Goal: Task Accomplishment & Management: Complete application form

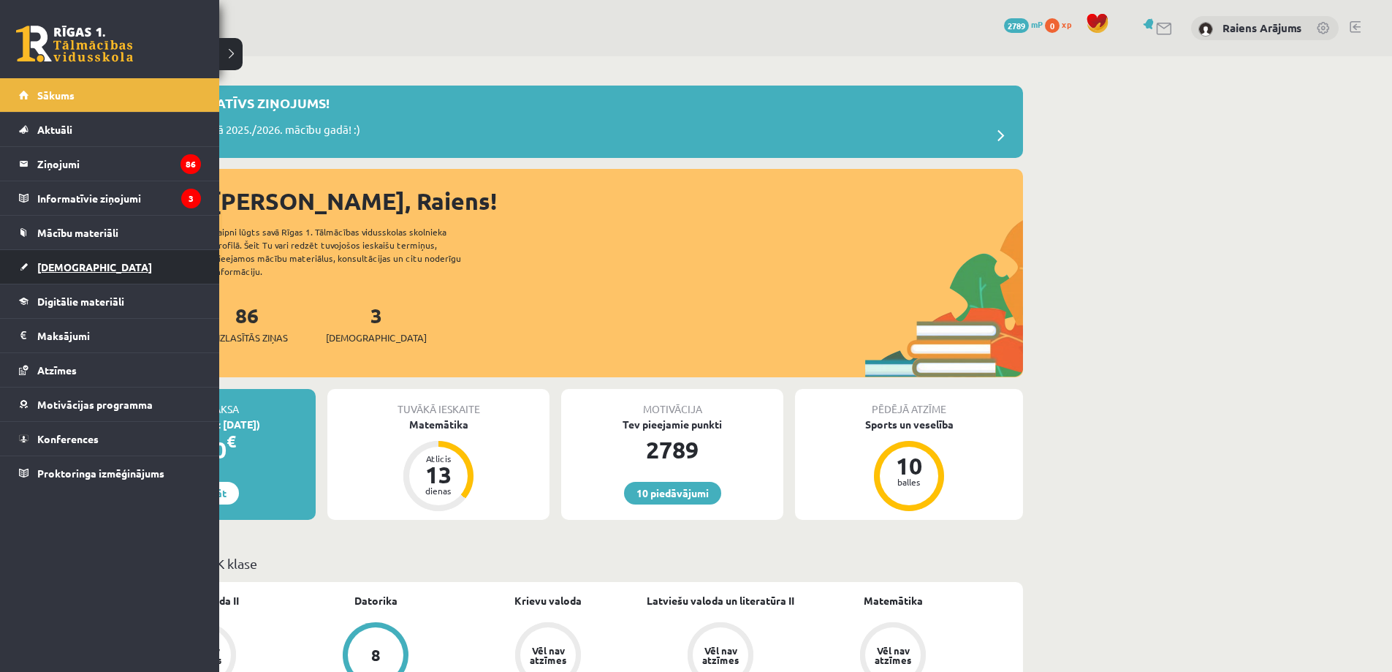
click at [55, 268] on span "[DEMOGRAPHIC_DATA]" at bounding box center [94, 266] width 115 height 13
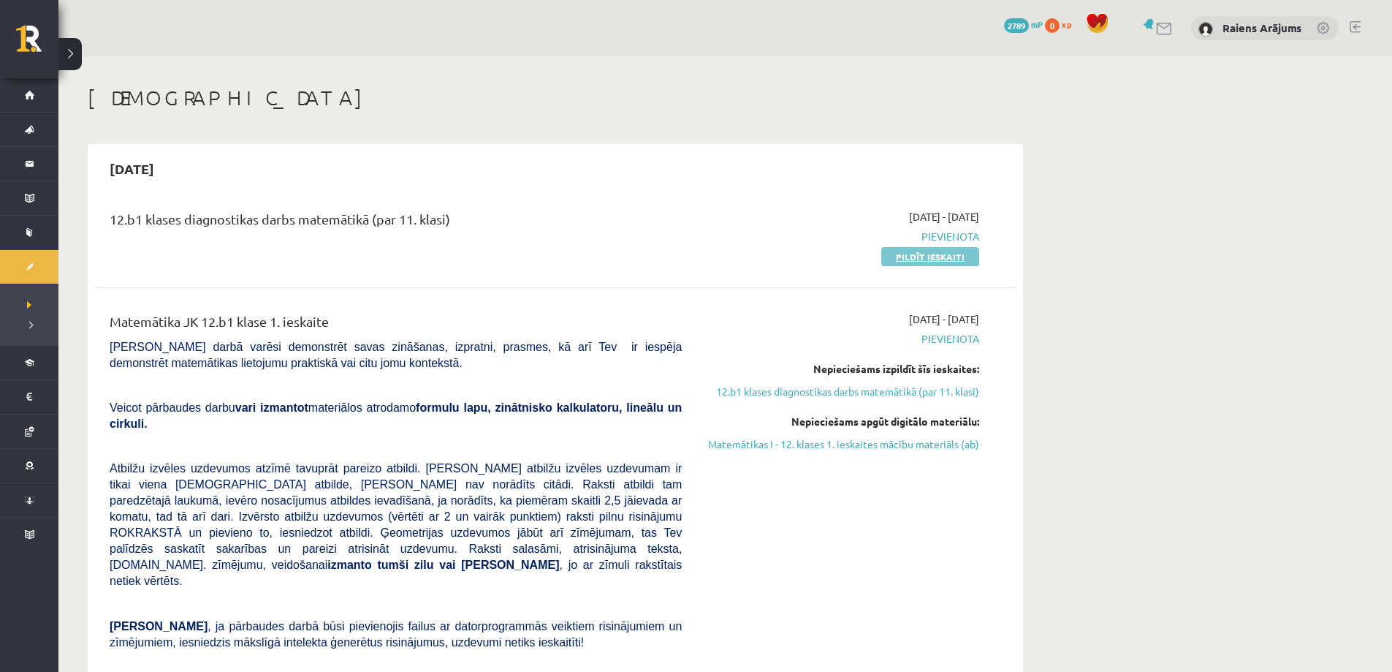
click at [952, 254] on link "Pildīt ieskaiti" at bounding box center [931, 256] width 98 height 19
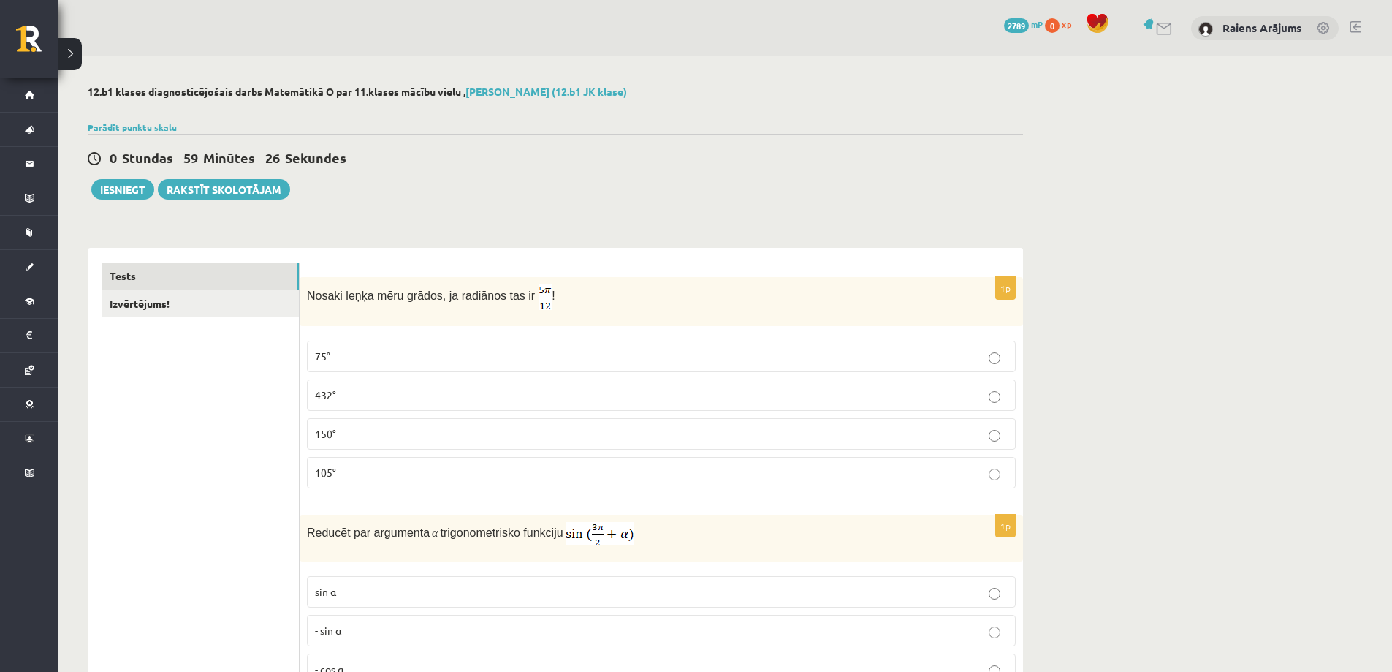
click at [392, 355] on p "75°" at bounding box center [661, 356] width 693 height 15
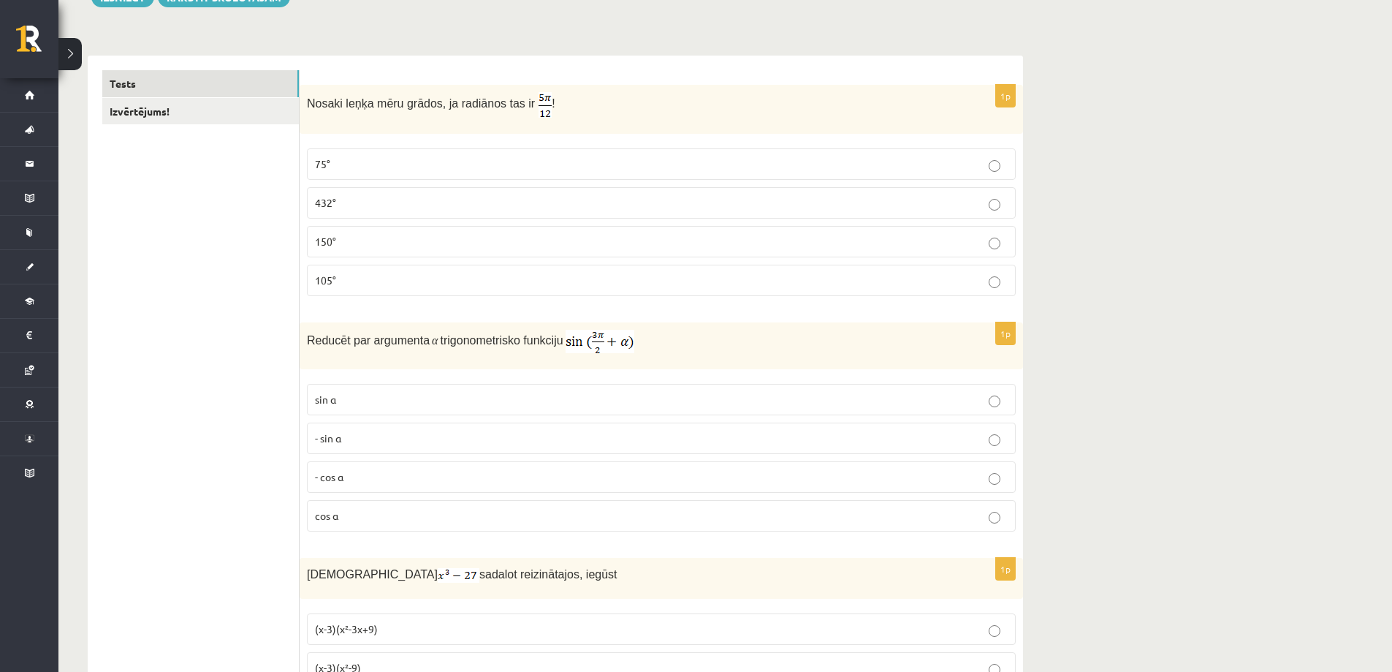
scroll to position [219, 0]
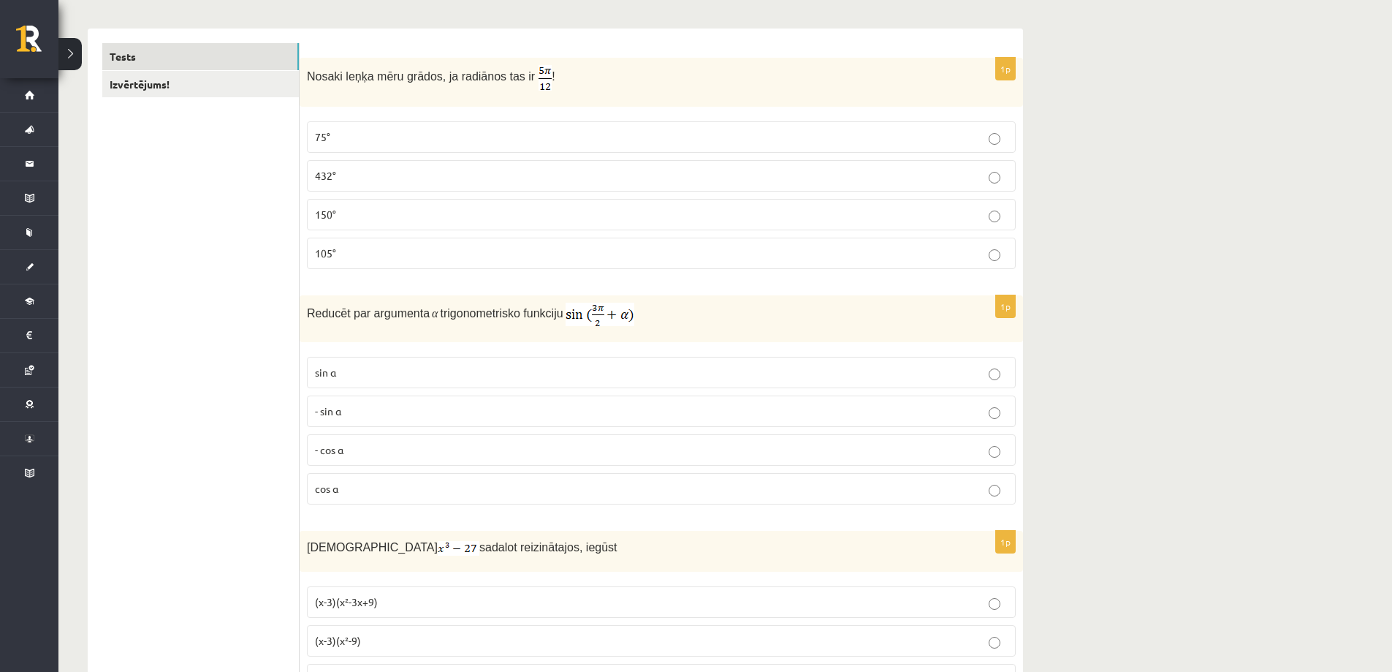
click at [462, 450] on p "- cos ⁡α" at bounding box center [661, 449] width 693 height 15
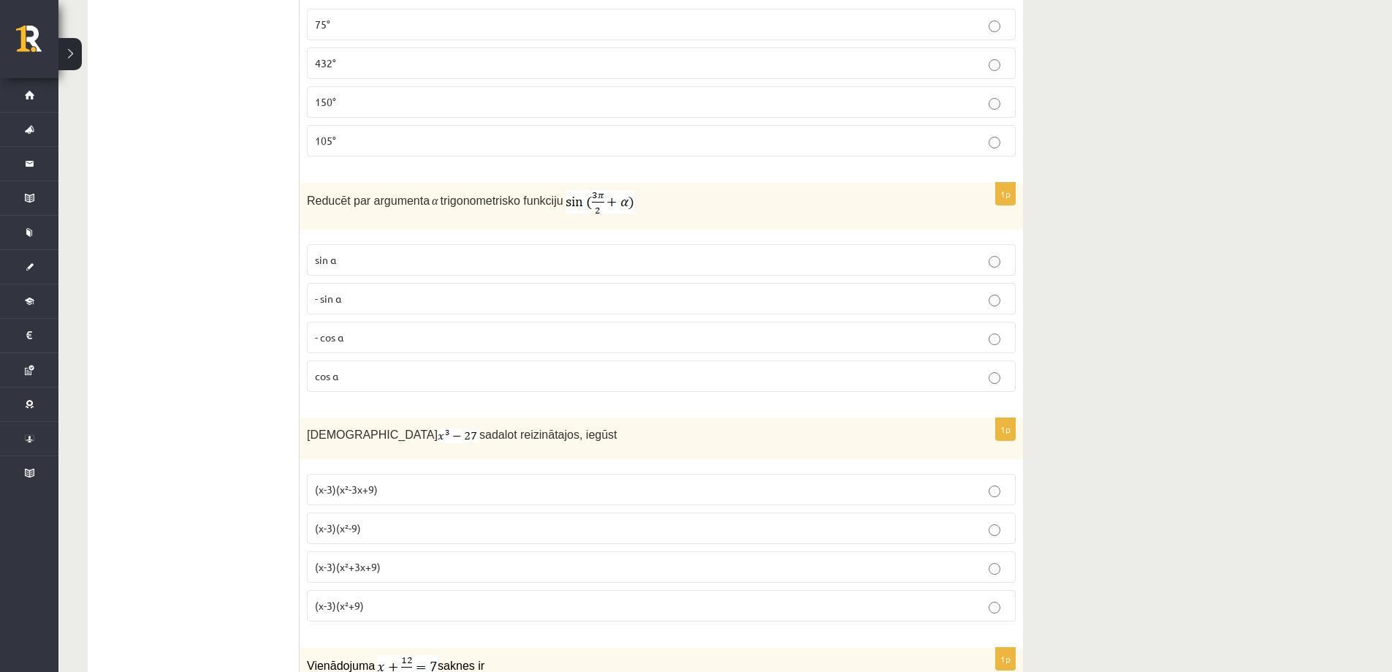
scroll to position [365, 0]
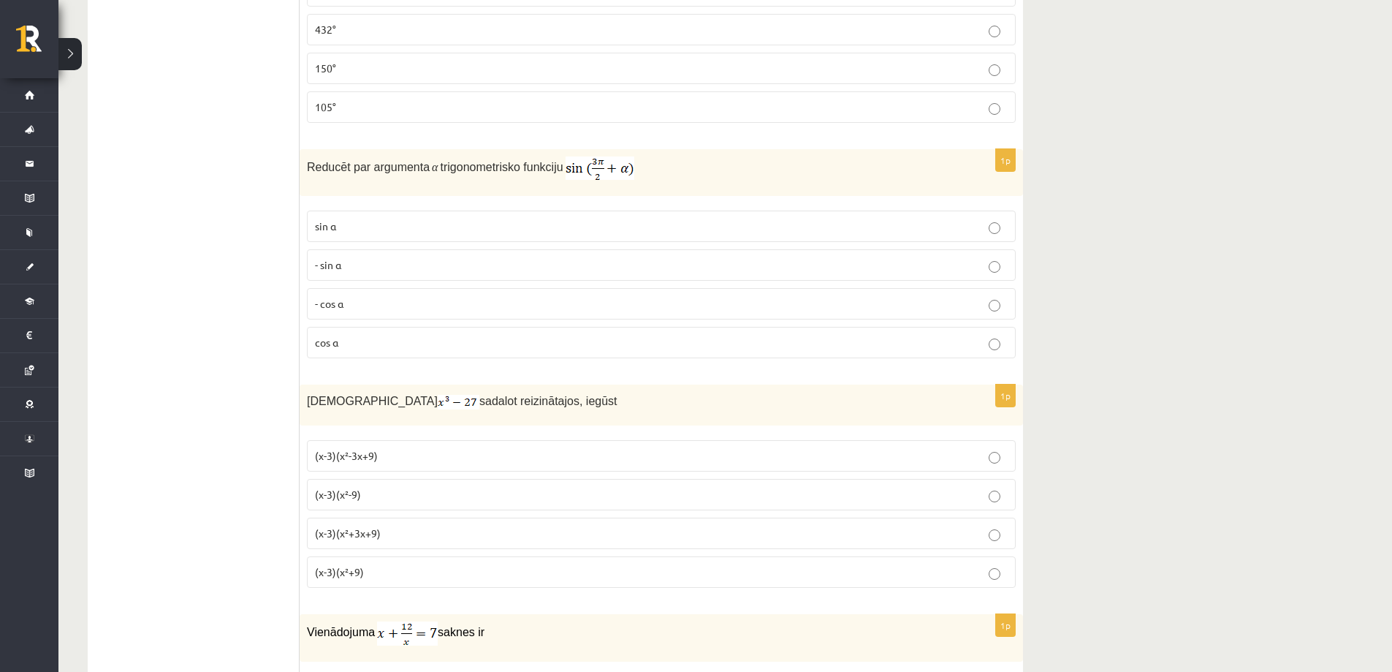
click at [381, 504] on label "(x-3)(x²-9)" at bounding box center [661, 494] width 709 height 31
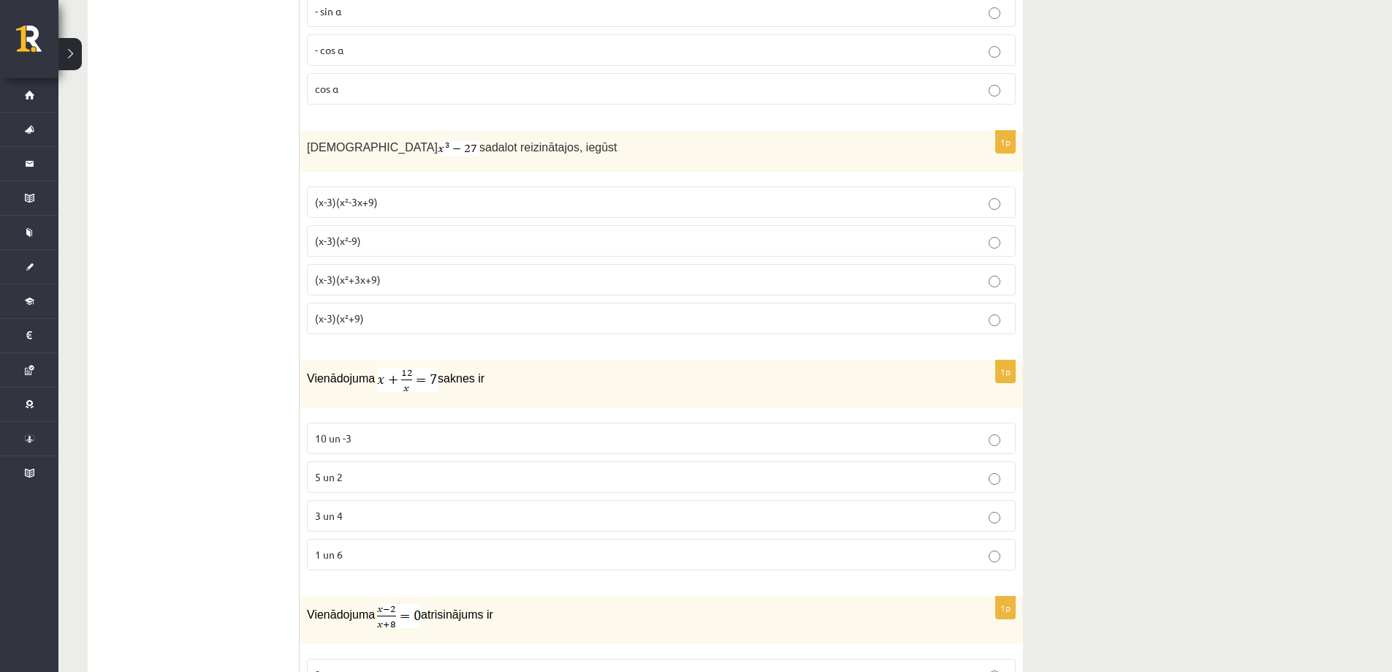
scroll to position [658, 0]
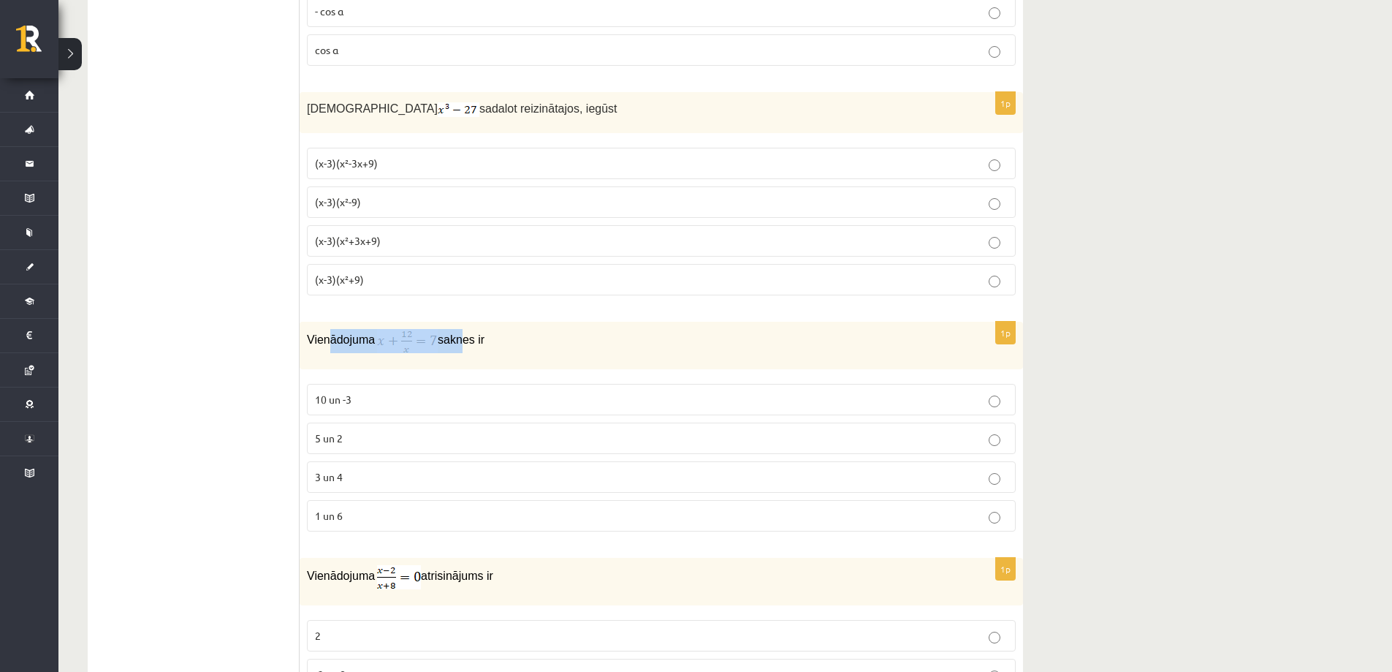
drag, startPoint x: 325, startPoint y: 322, endPoint x: 457, endPoint y: 345, distance: 133.5
click at [457, 345] on div "Vienādojuma saknes ir" at bounding box center [662, 346] width 724 height 48
click at [514, 347] on p "Vienādojuma saknes ir" at bounding box center [625, 341] width 636 height 24
click at [402, 345] on img at bounding box center [407, 341] width 61 height 24
click at [422, 397] on p "10 un -3" at bounding box center [661, 399] width 693 height 15
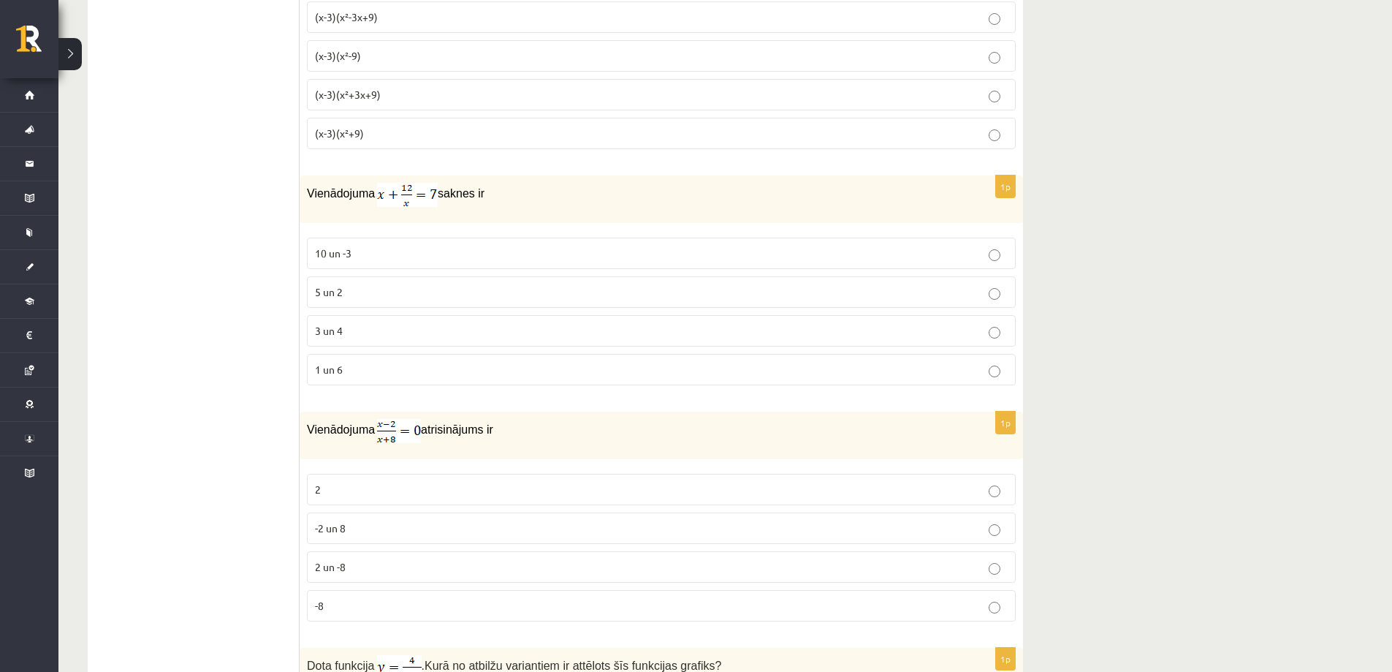
scroll to position [731, 0]
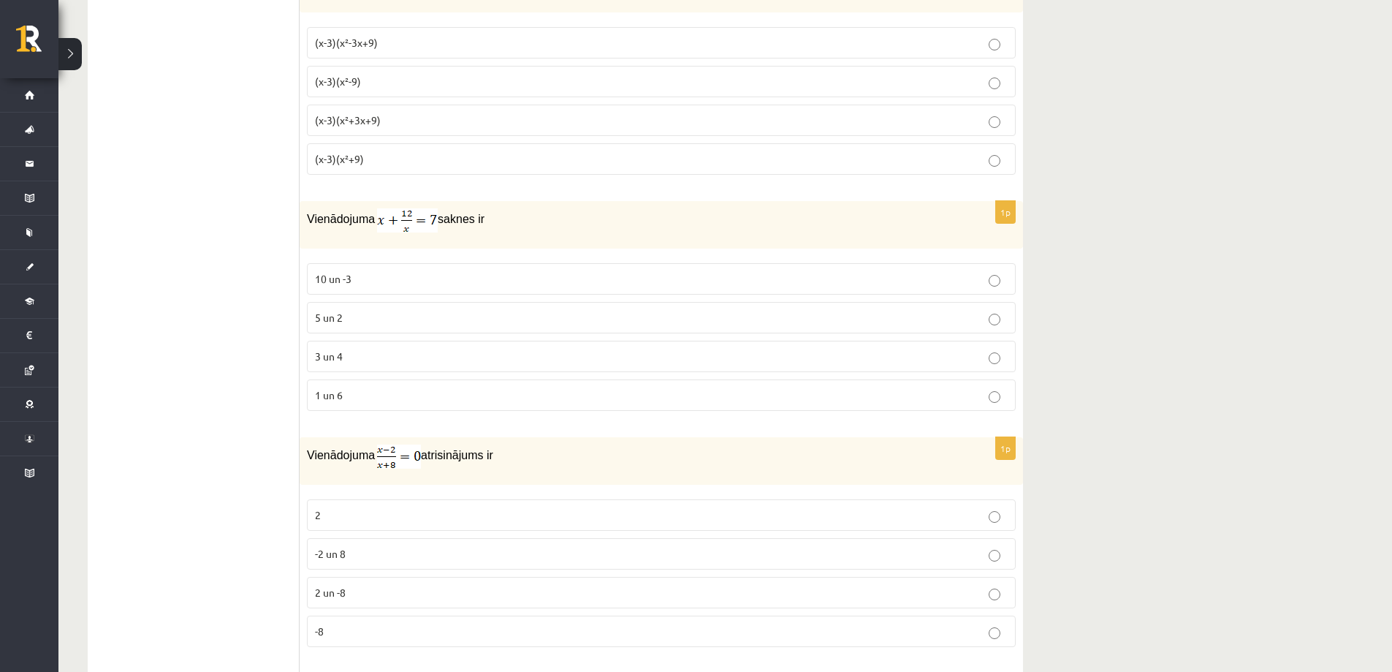
scroll to position [804, 0]
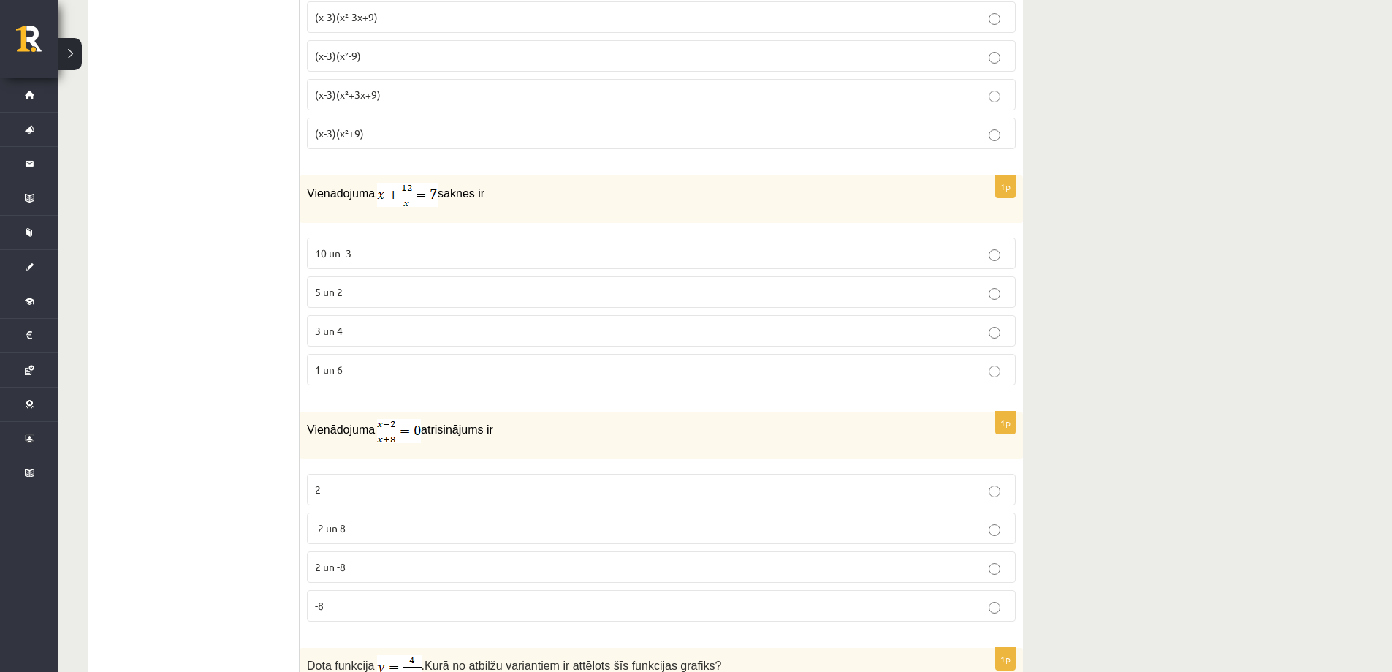
drag, startPoint x: 146, startPoint y: 415, endPoint x: 172, endPoint y: 566, distance: 152.7
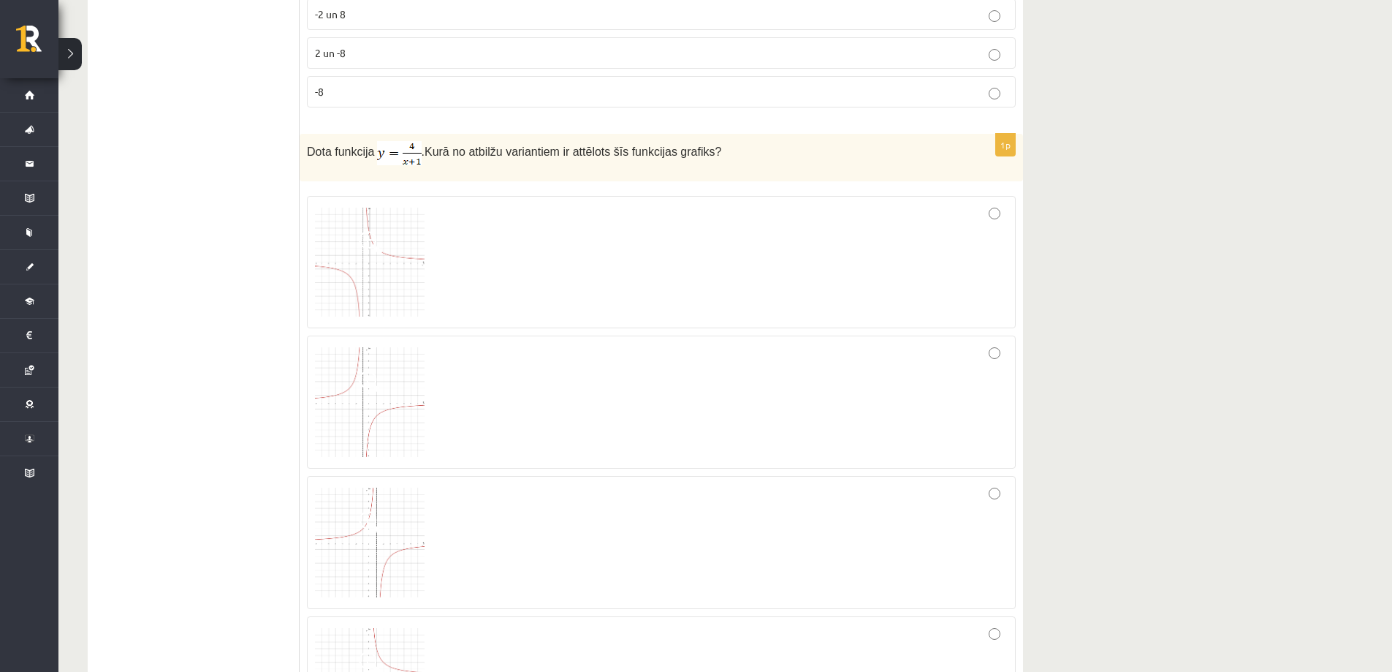
scroll to position [1316, 0]
click at [574, 292] on div at bounding box center [661, 264] width 693 height 117
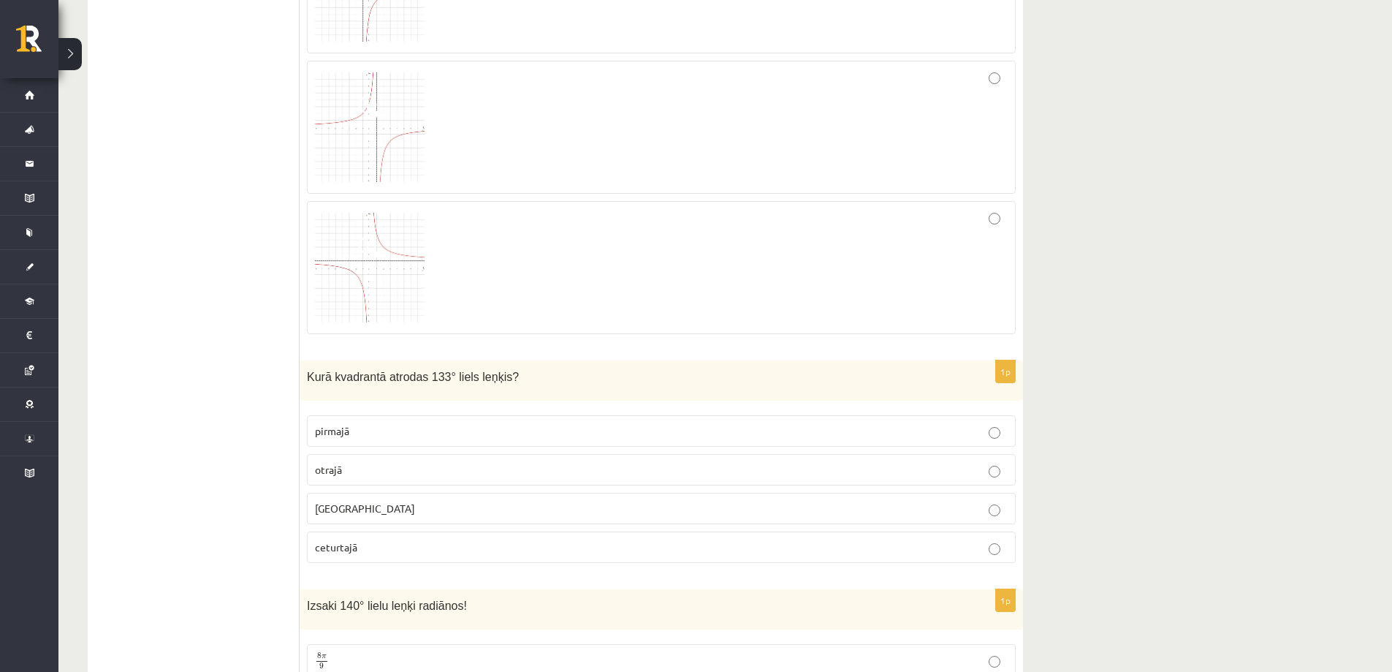
scroll to position [1754, 0]
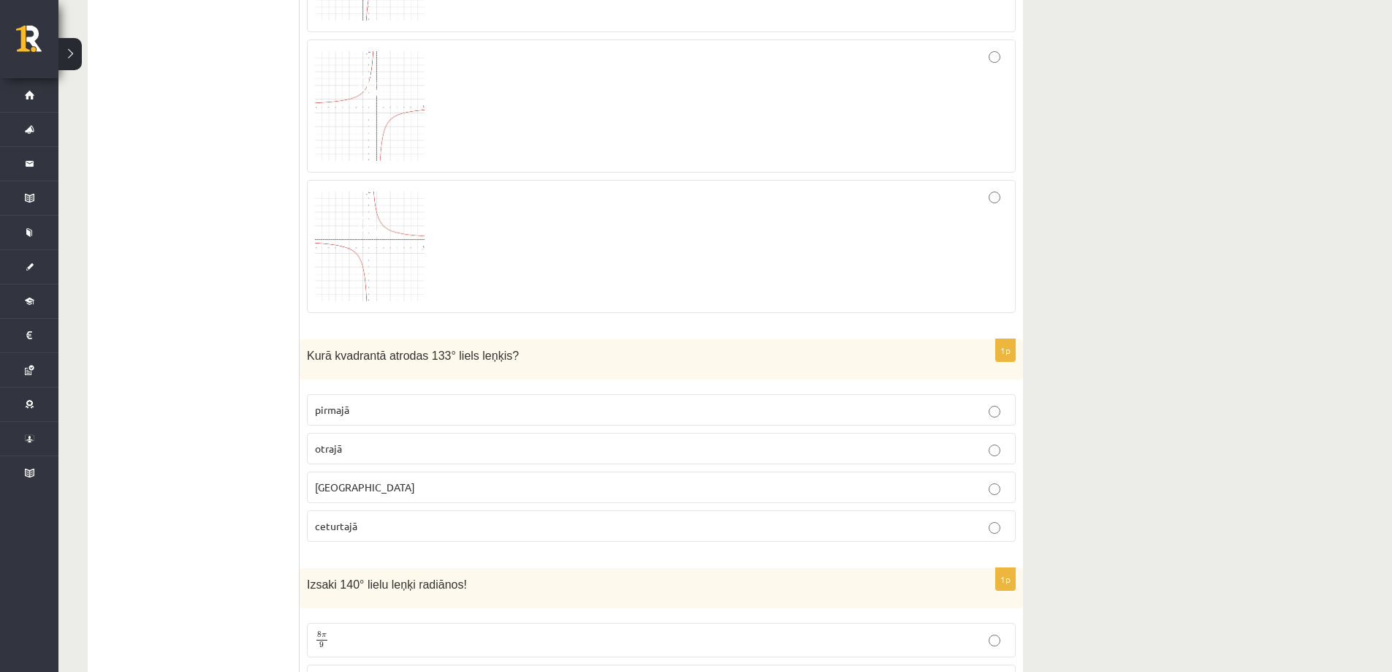
click at [375, 450] on p "otrajā" at bounding box center [661, 448] width 693 height 15
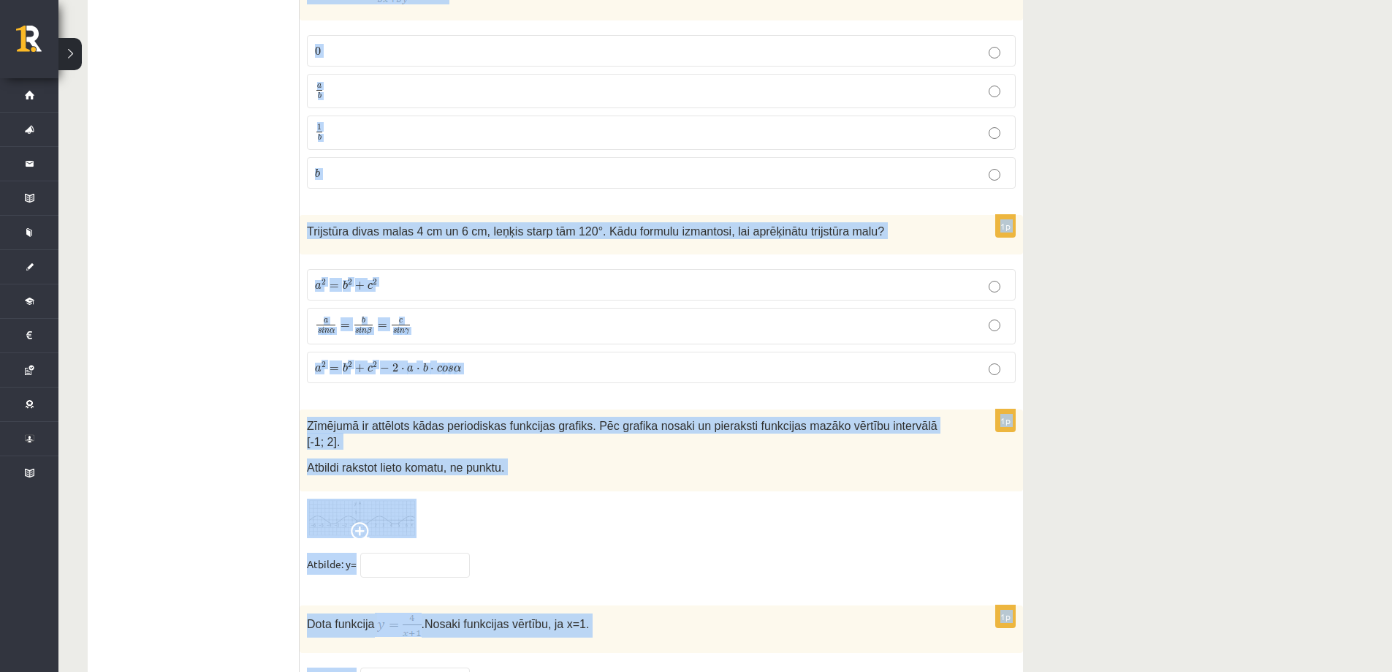
scroll to position [7017, 0]
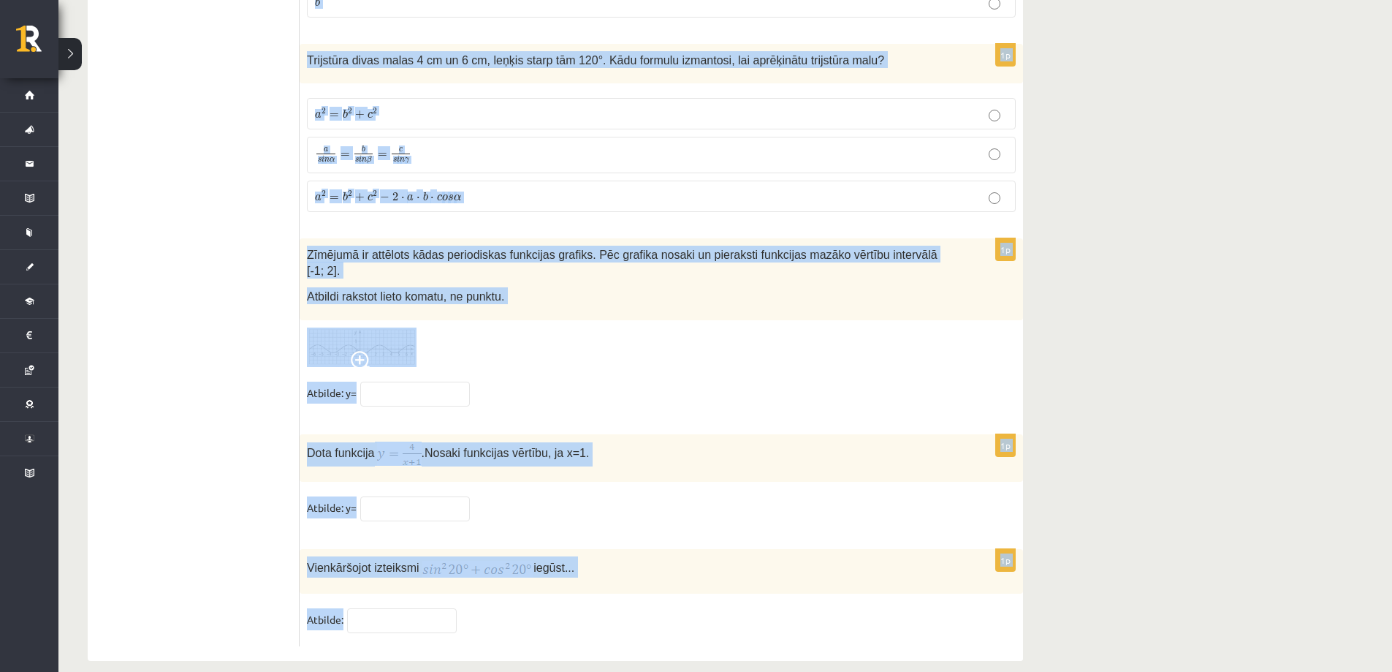
drag, startPoint x: 303, startPoint y: 287, endPoint x: 492, endPoint y: 645, distance: 404.5
copy form "Loremi dolor sita consec, ad elitsedd eiu te ! 08° 955° 906° 092° 7i Utlabor et…"
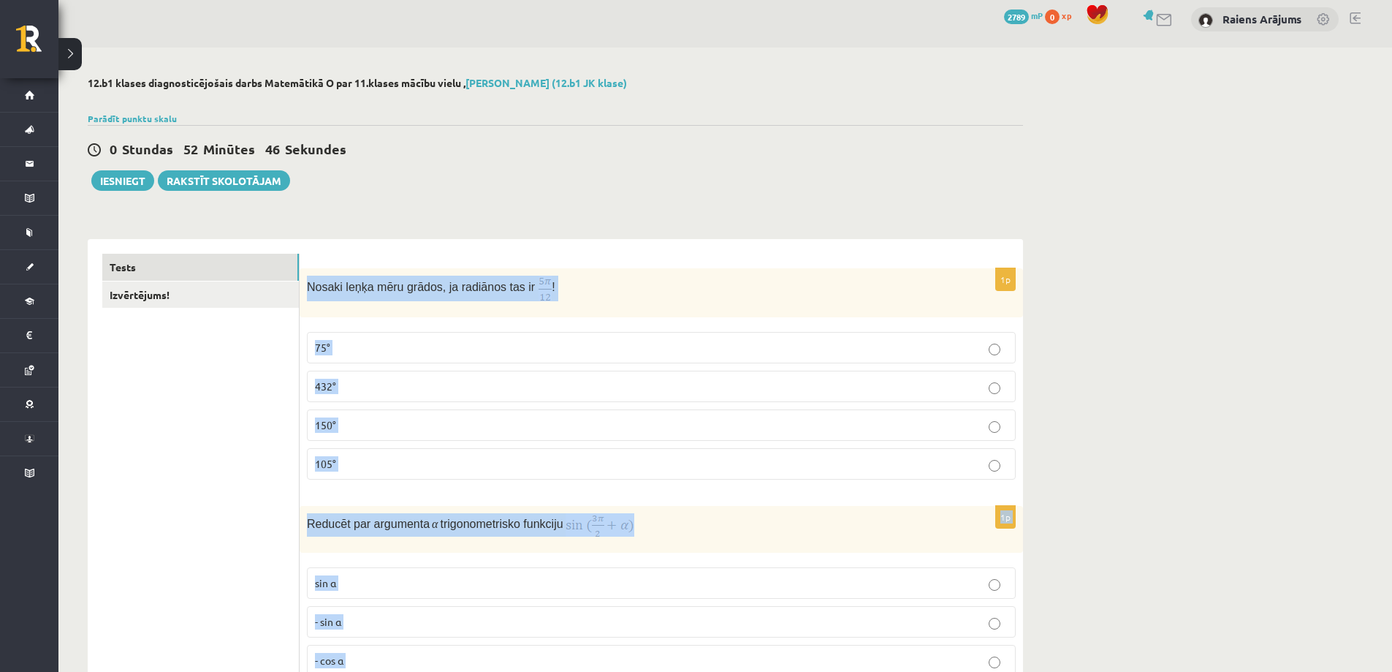
scroll to position [0, 0]
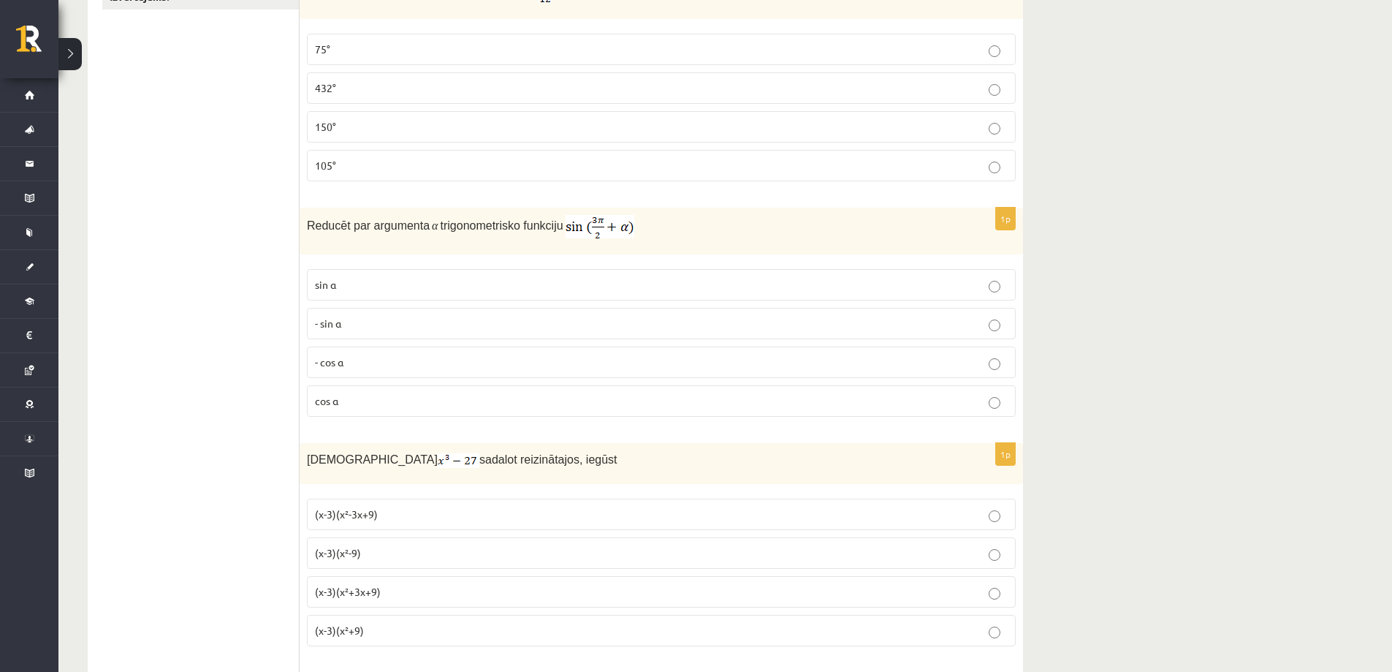
scroll to position [439, 0]
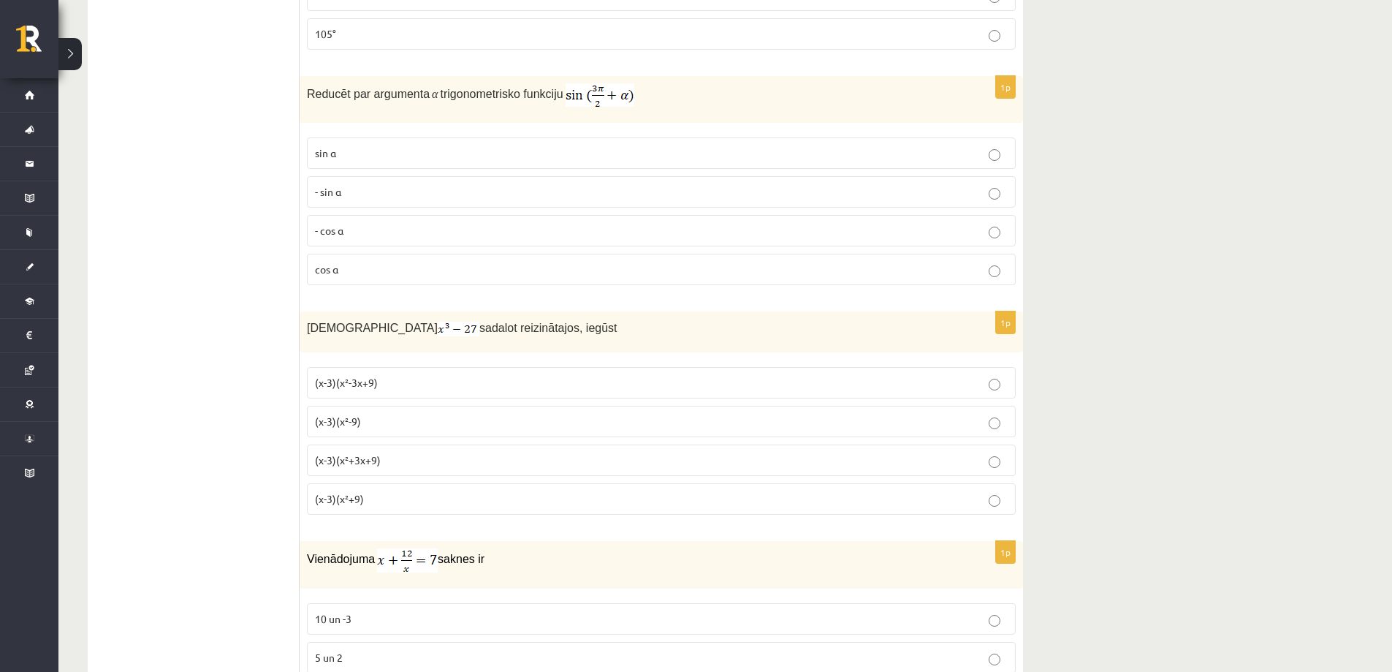
click at [337, 459] on span "(x-3)(x²+3x+9)" at bounding box center [348, 459] width 66 height 13
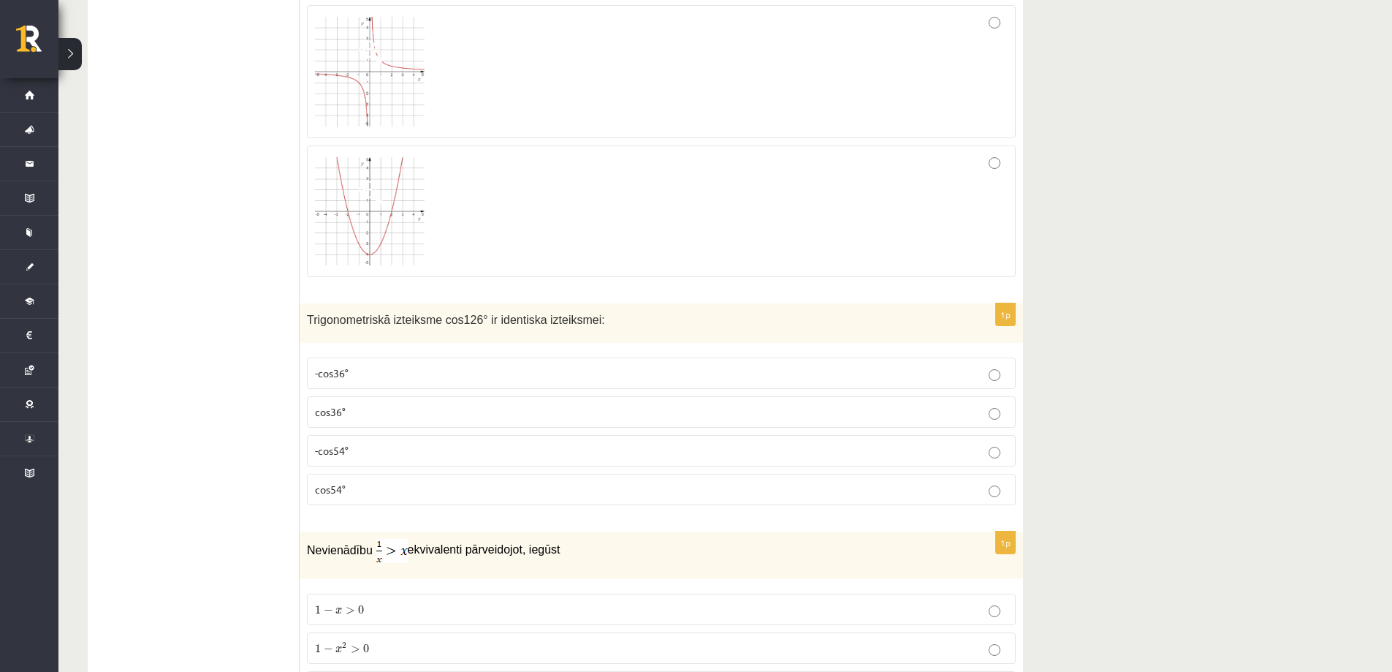
scroll to position [2997, 0]
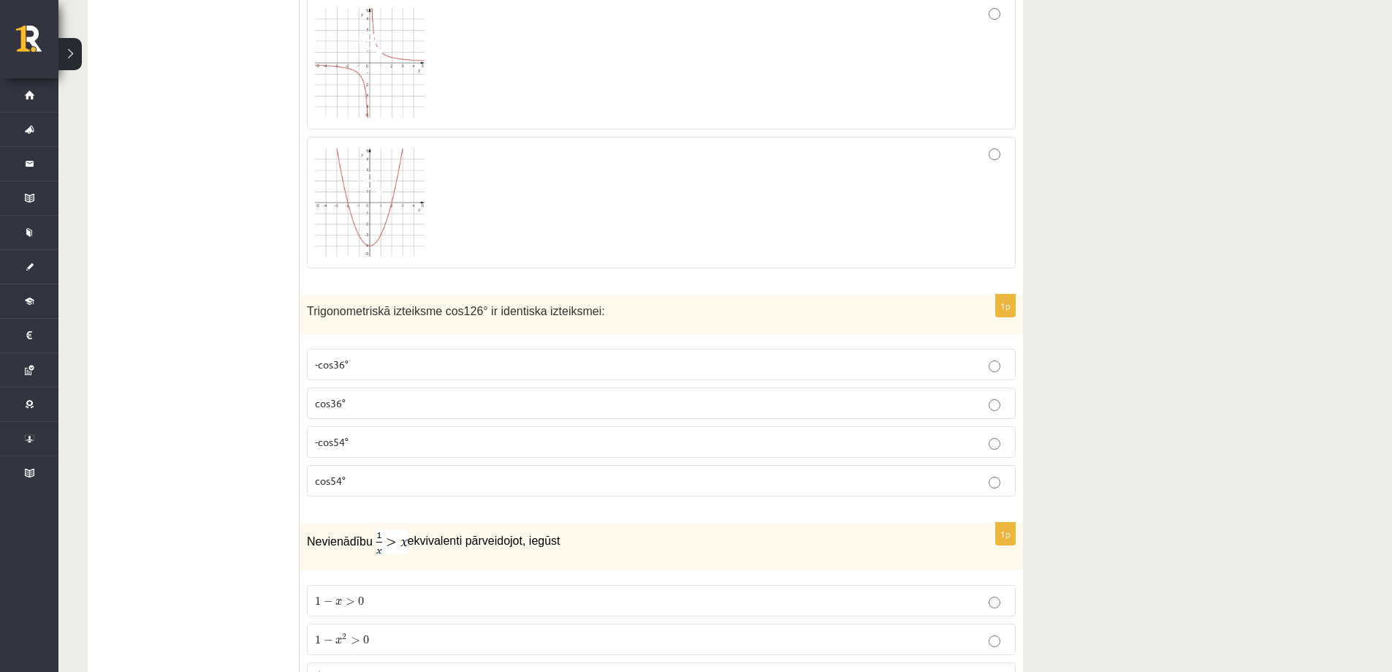
click at [375, 443] on p "-cos54°" at bounding box center [661, 441] width 693 height 15
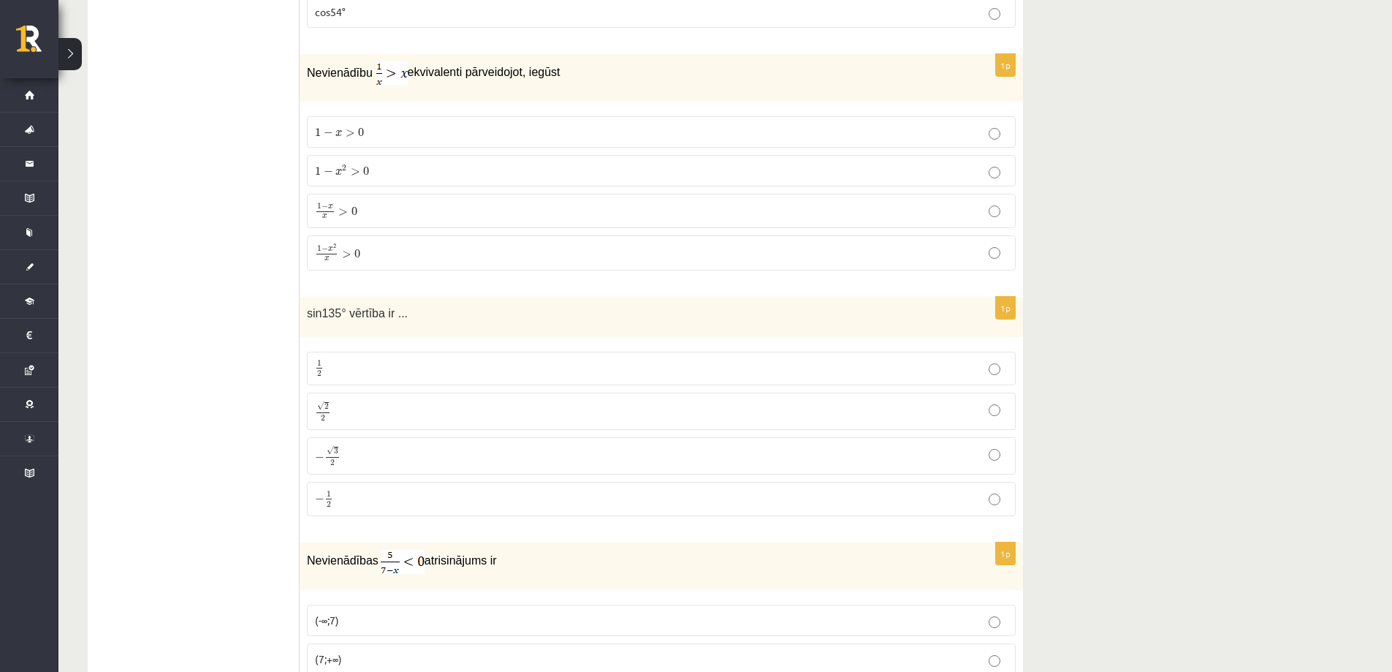
scroll to position [3509, 0]
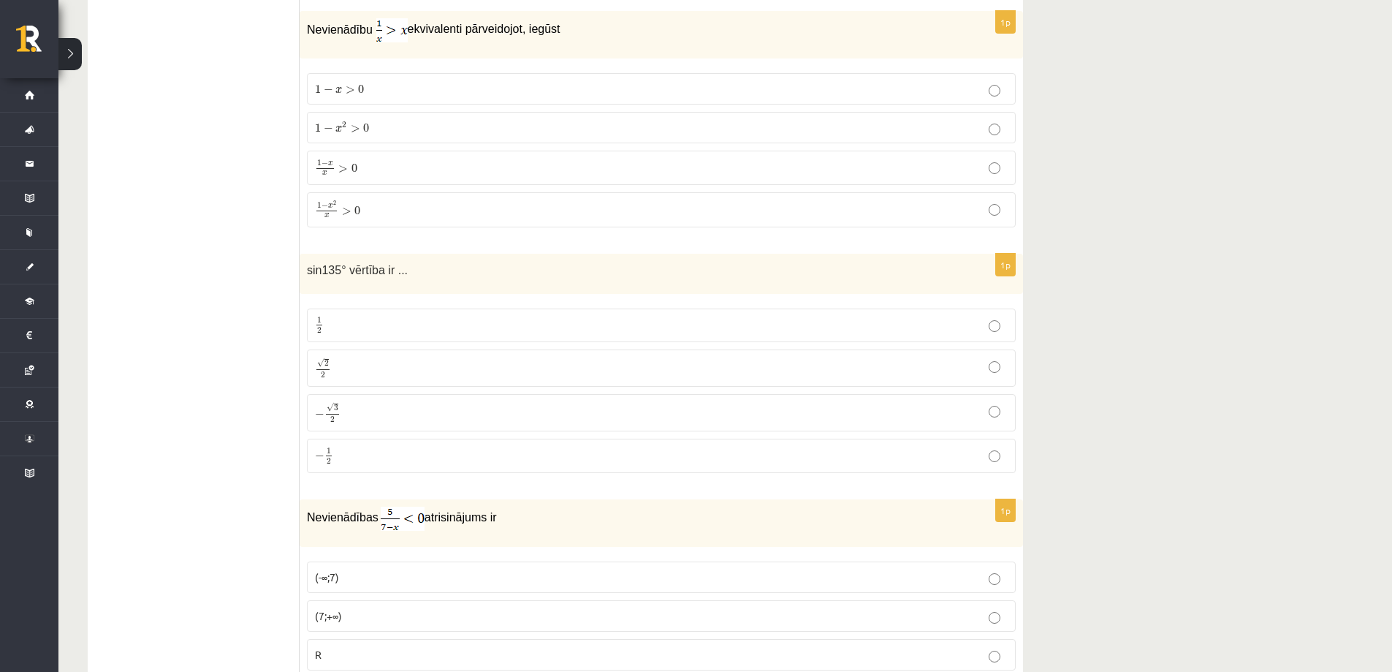
click at [336, 363] on p "√ 2 2 2 2" at bounding box center [661, 367] width 693 height 21
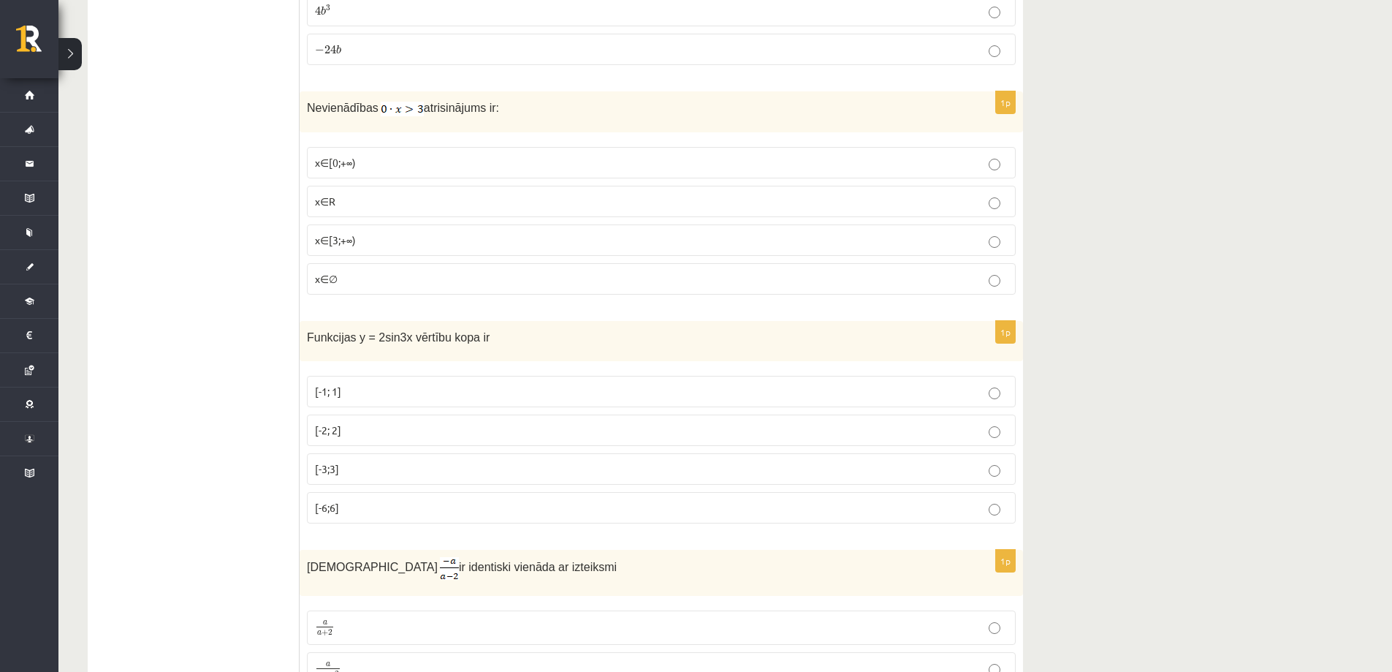
scroll to position [5409, 0]
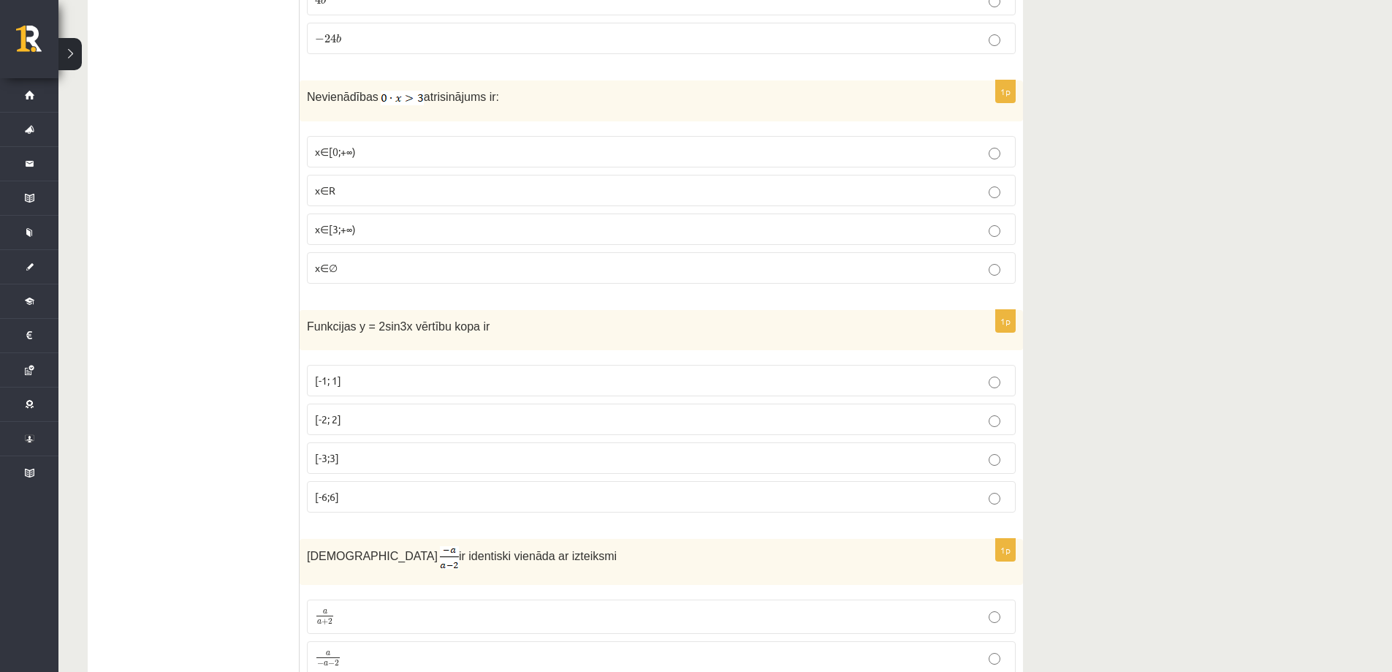
click at [358, 420] on p "[-2; 2]" at bounding box center [661, 419] width 693 height 15
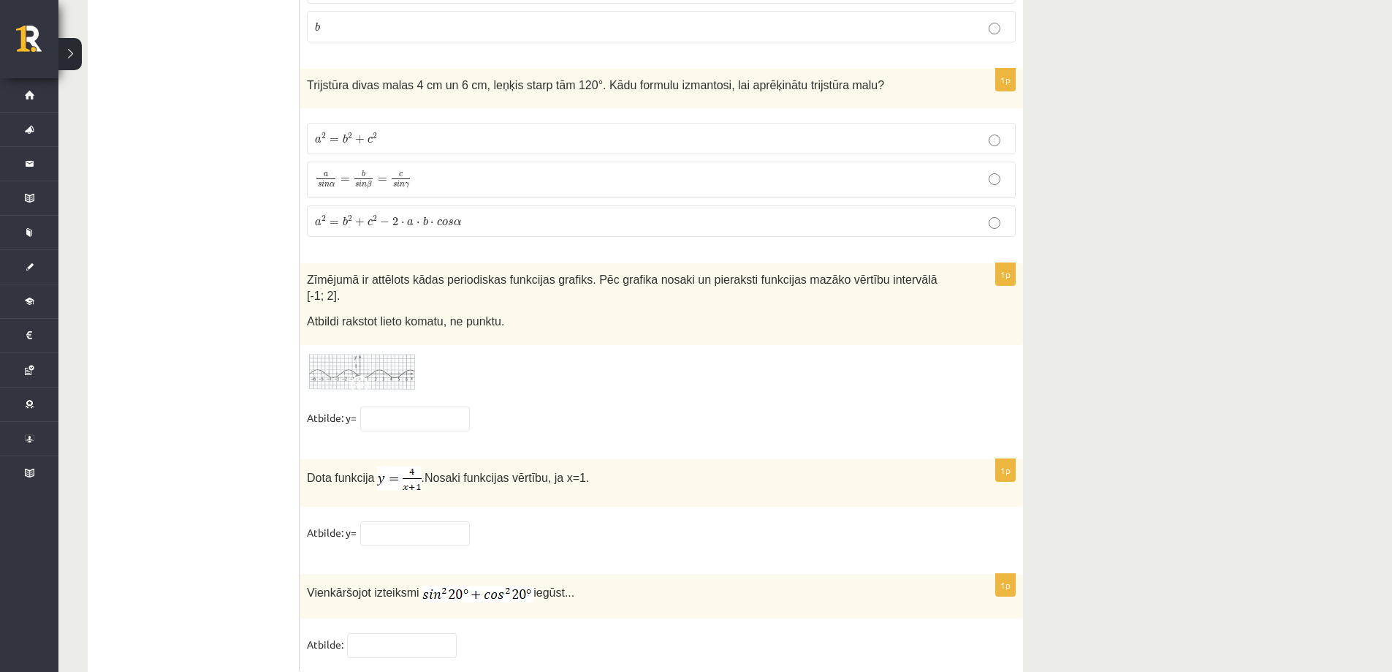
scroll to position [7017, 0]
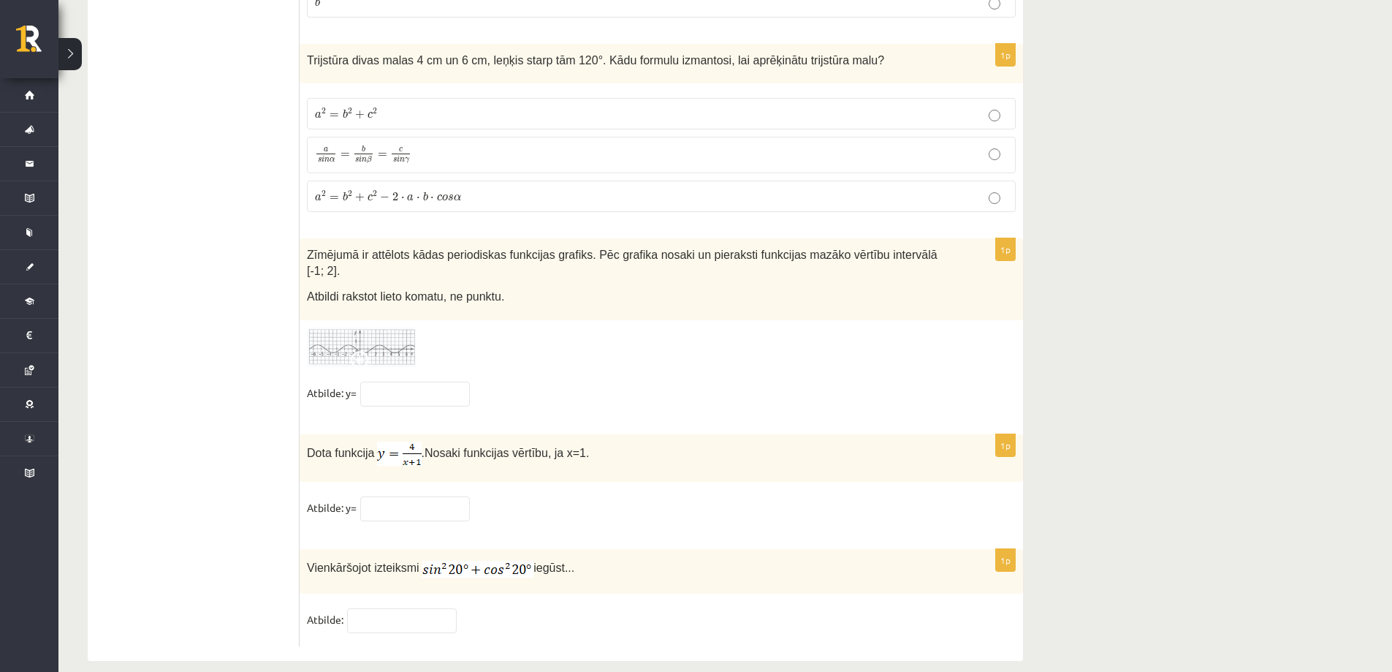
click at [356, 181] on label "a 2 = b 2 + c 2 − 2 ⋅ a ⋅ b ⋅ c o s α a 2 = b 2 + c 2 − 2 ⋅ a ⋅ b ⋅ c o s α" at bounding box center [661, 196] width 709 height 31
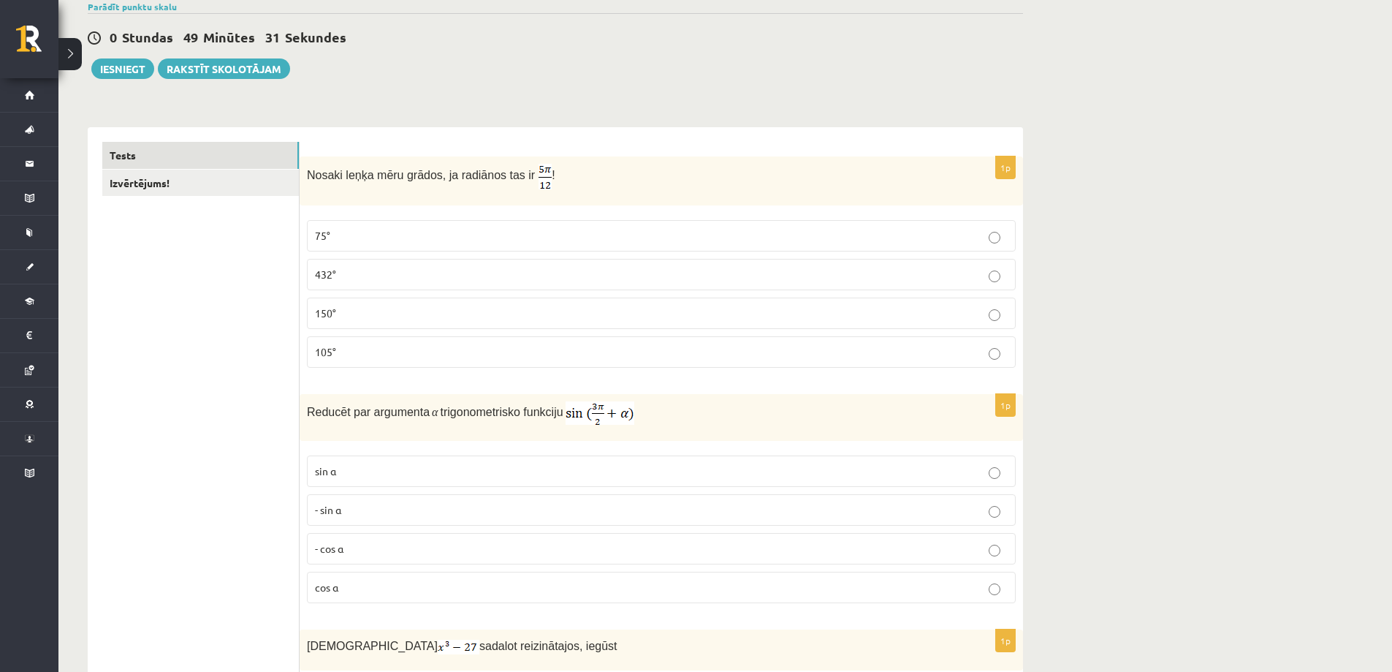
scroll to position [209, 0]
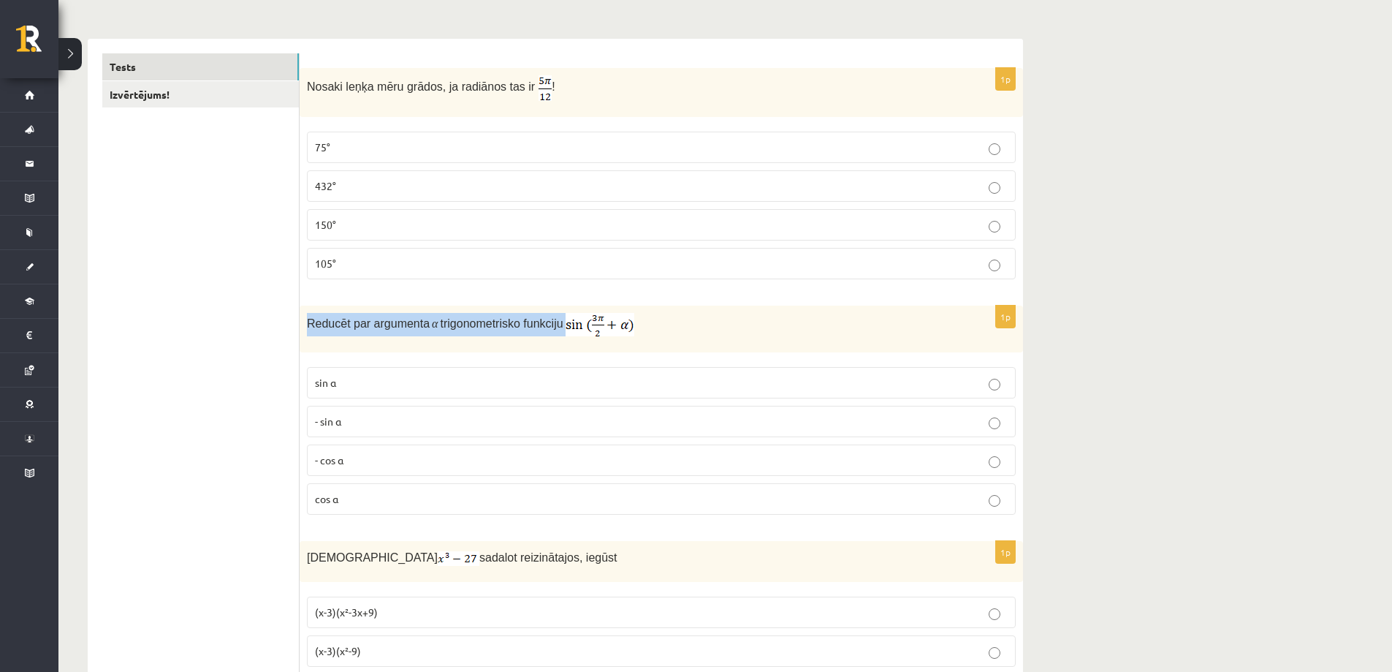
drag, startPoint x: 302, startPoint y: 324, endPoint x: 558, endPoint y: 322, distance: 255.8
click at [558, 322] on div "Reducēt par argumenta α trigonometrisko funkciju" at bounding box center [662, 329] width 724 height 47
copy p "Reducēt par argumenta α trigonometrisko funkciju"
click at [785, 376] on p "sin⁡ α" at bounding box center [661, 382] width 693 height 15
click at [394, 499] on p "cos⁡ α" at bounding box center [661, 498] width 693 height 15
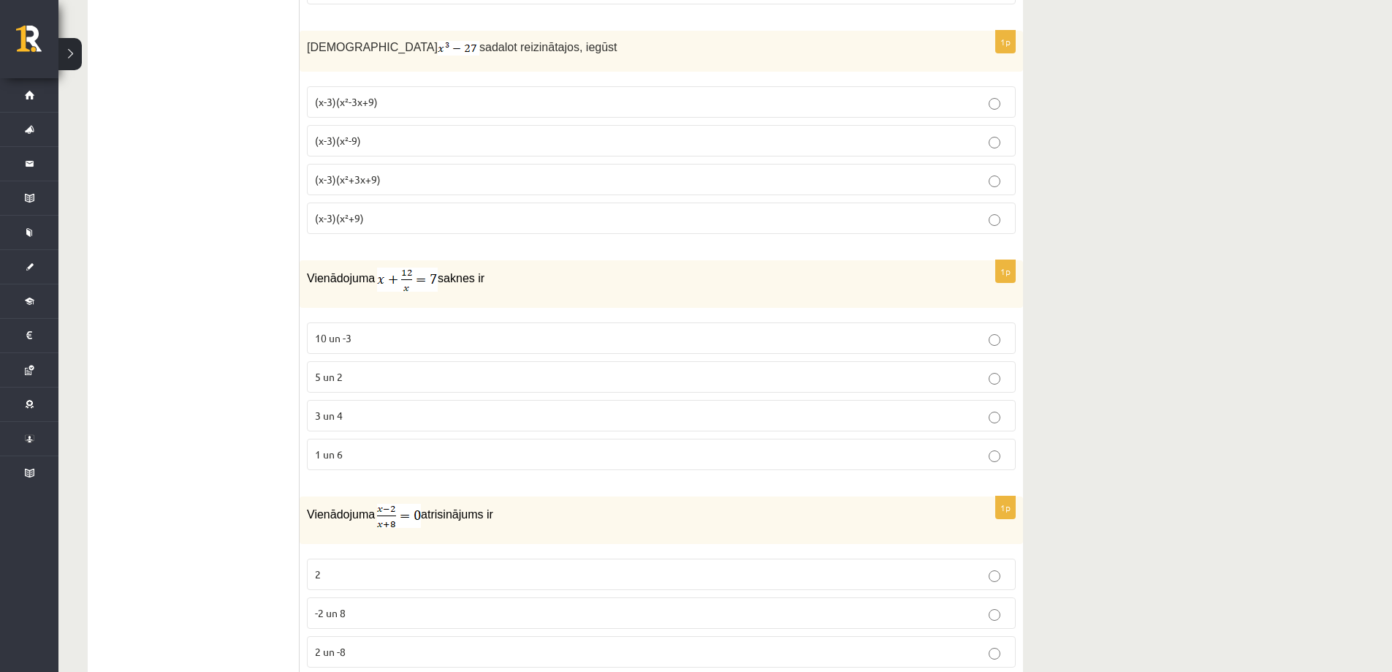
scroll to position [721, 0]
click at [387, 417] on p "3 un 4" at bounding box center [661, 413] width 693 height 15
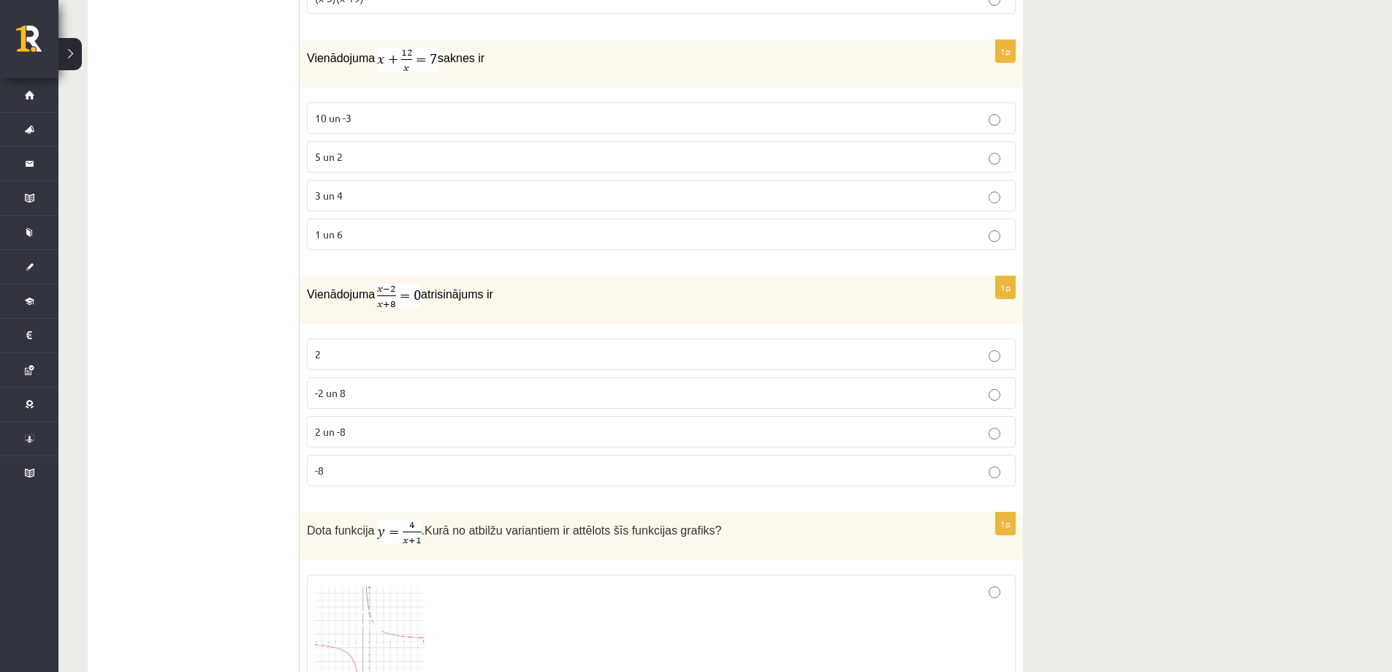
scroll to position [940, 0]
click at [485, 341] on label "2" at bounding box center [661, 353] width 709 height 31
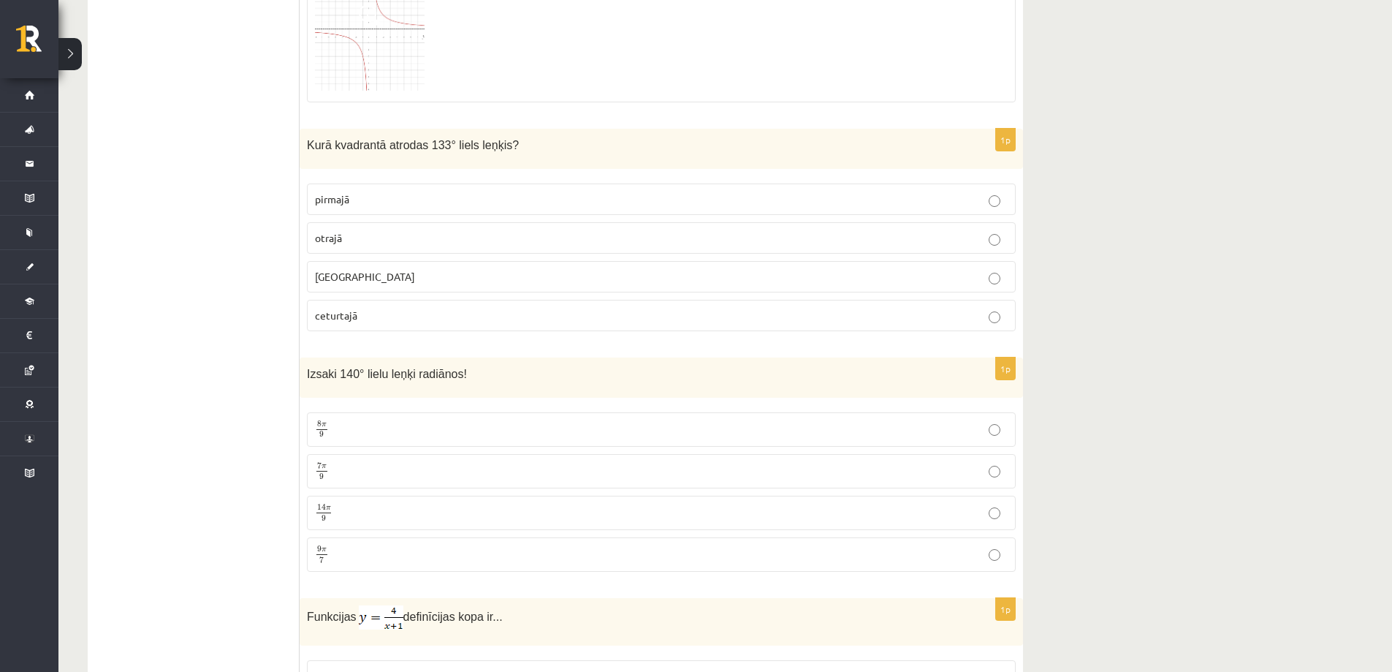
scroll to position [2110, 0]
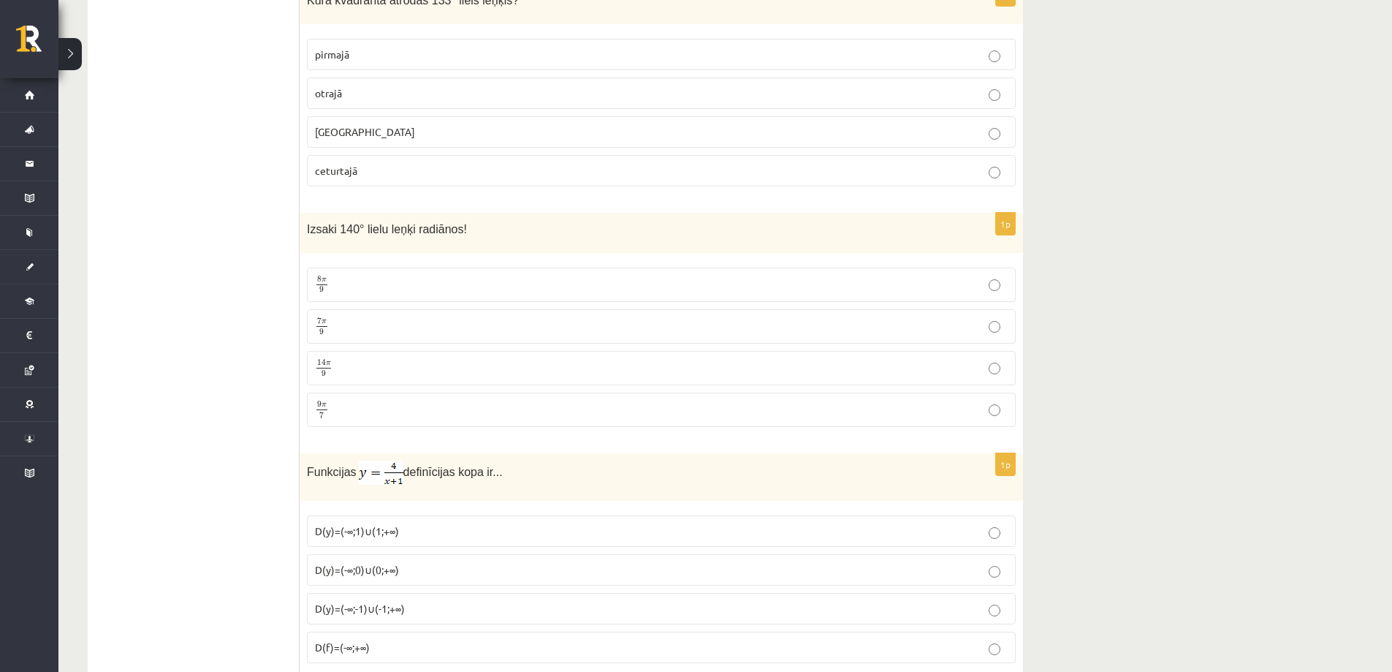
click at [420, 328] on p "7 π 9 7 π 9" at bounding box center [661, 326] width 693 height 18
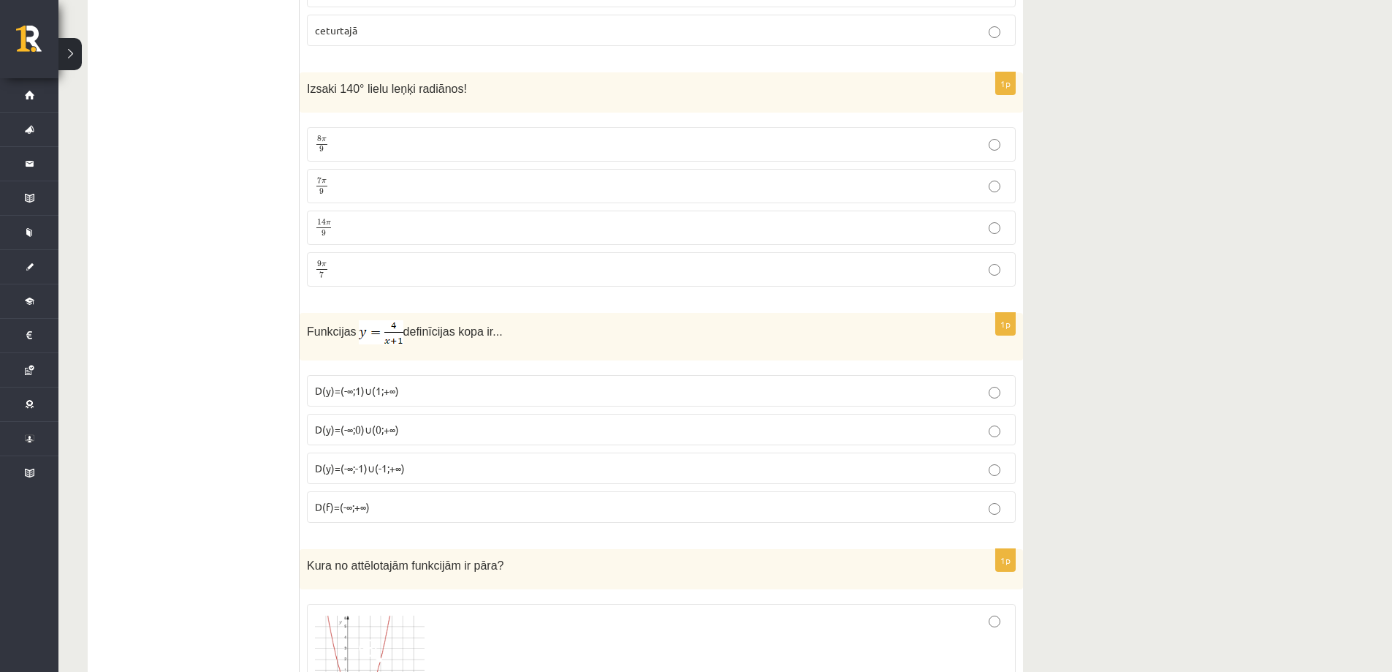
scroll to position [2256, 0]
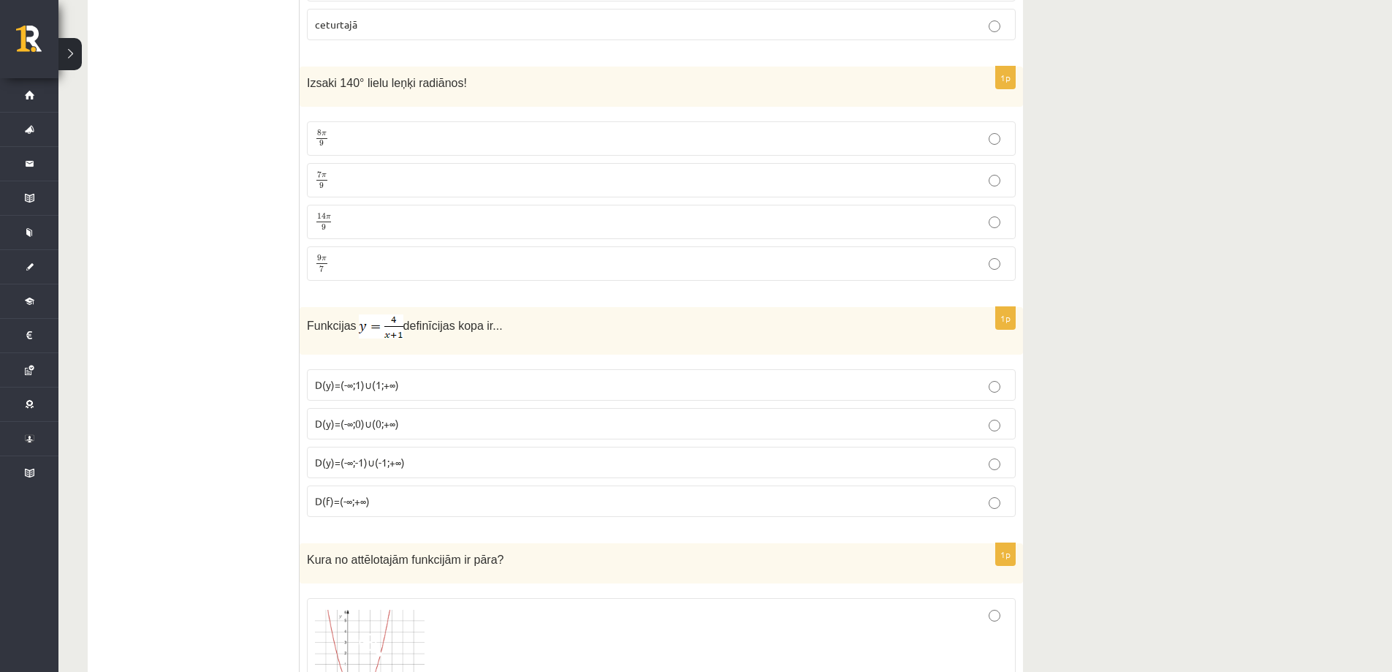
click at [414, 417] on p "D(y)=(-∞;0)∪(0;+∞)" at bounding box center [661, 423] width 693 height 15
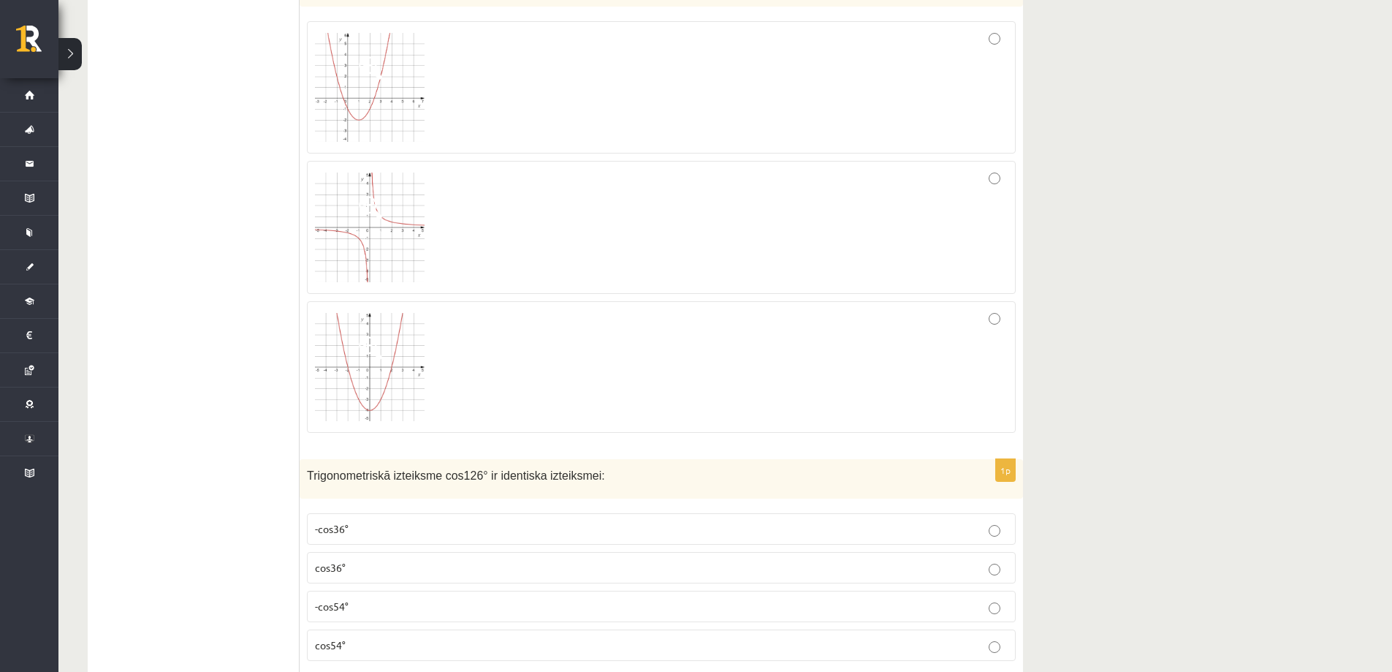
scroll to position [2841, 0]
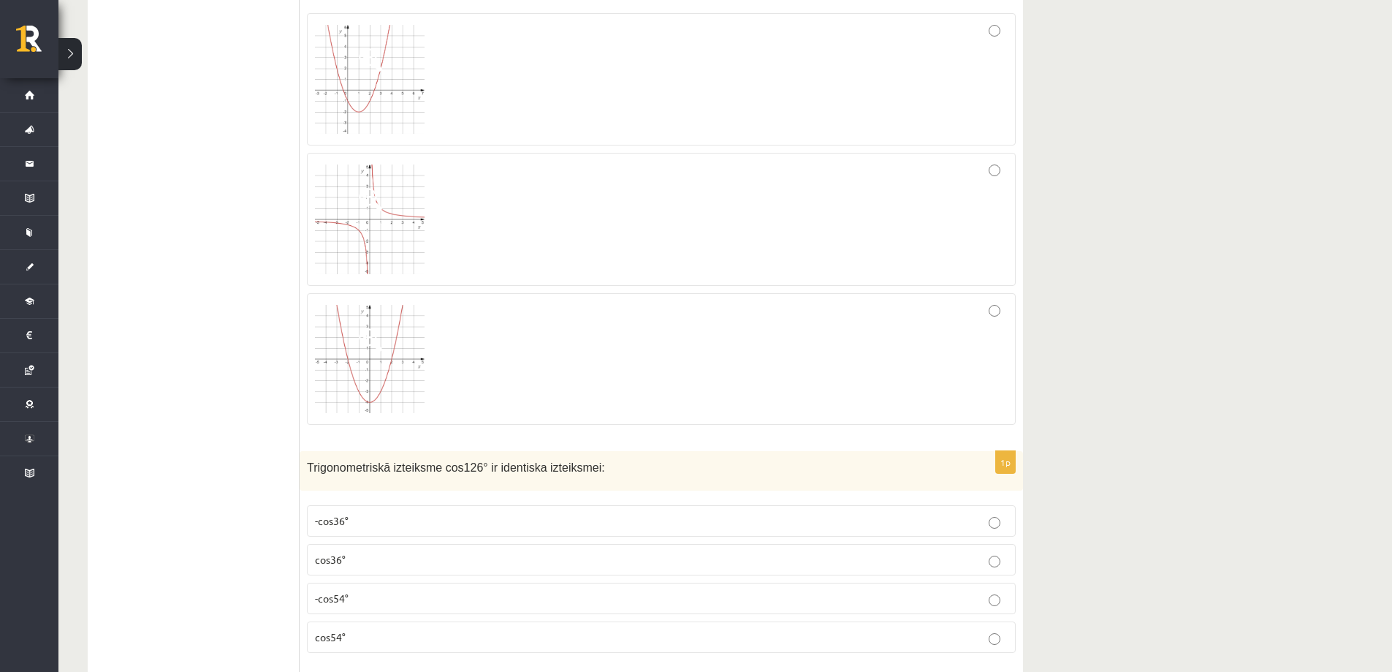
click at [577, 369] on div at bounding box center [661, 358] width 693 height 115
click at [466, 225] on div at bounding box center [661, 219] width 693 height 117
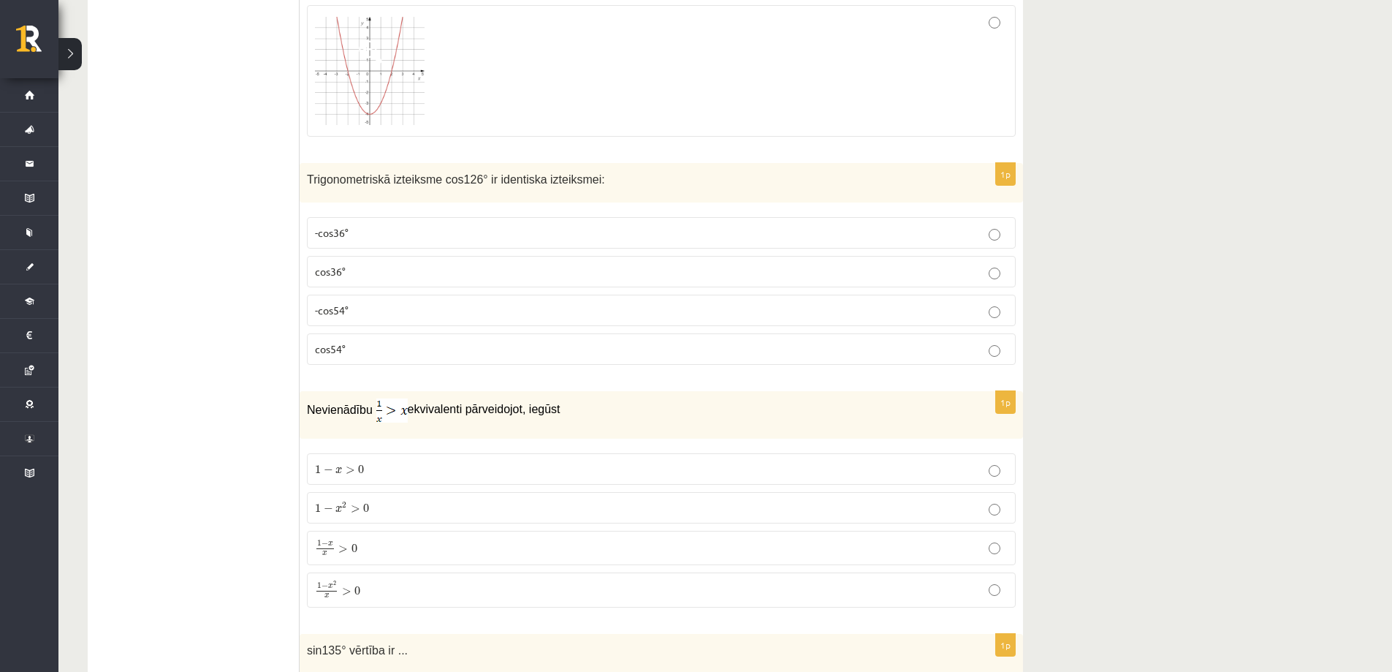
scroll to position [3206, 0]
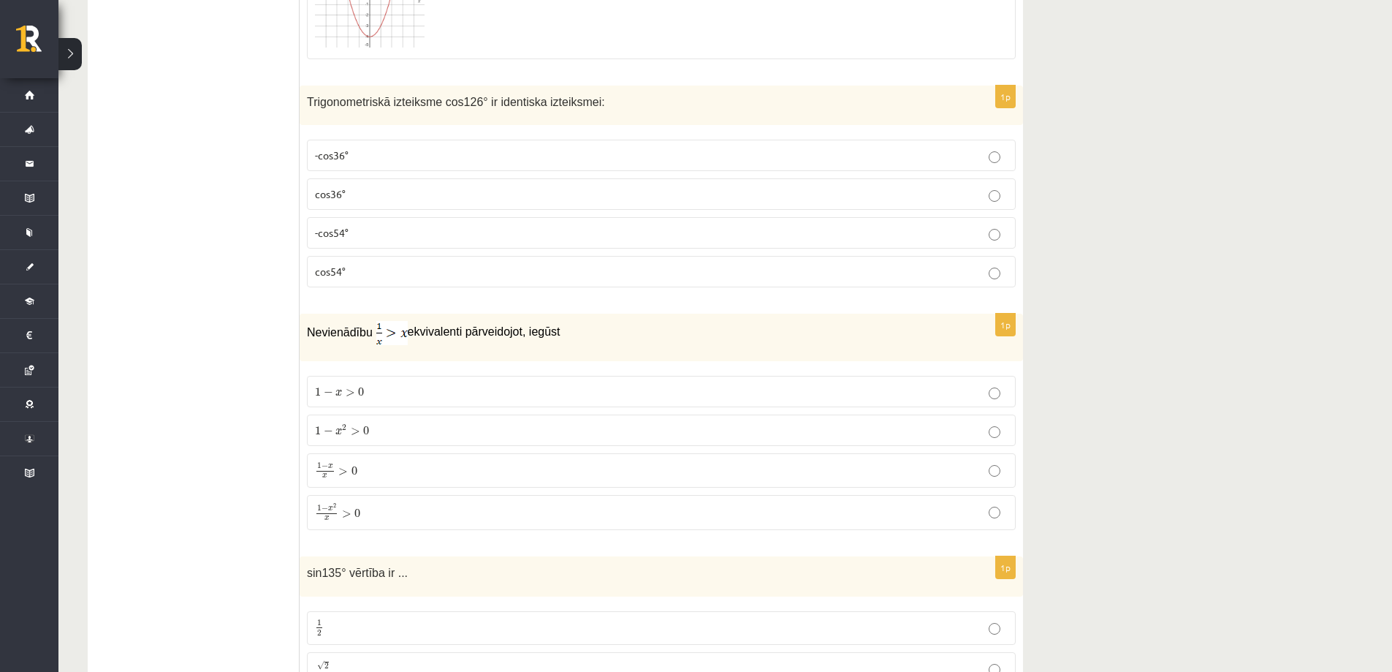
click at [393, 512] on p "1 − x 2 x > 0 1 − x 2 x > 0" at bounding box center [661, 512] width 693 height 19
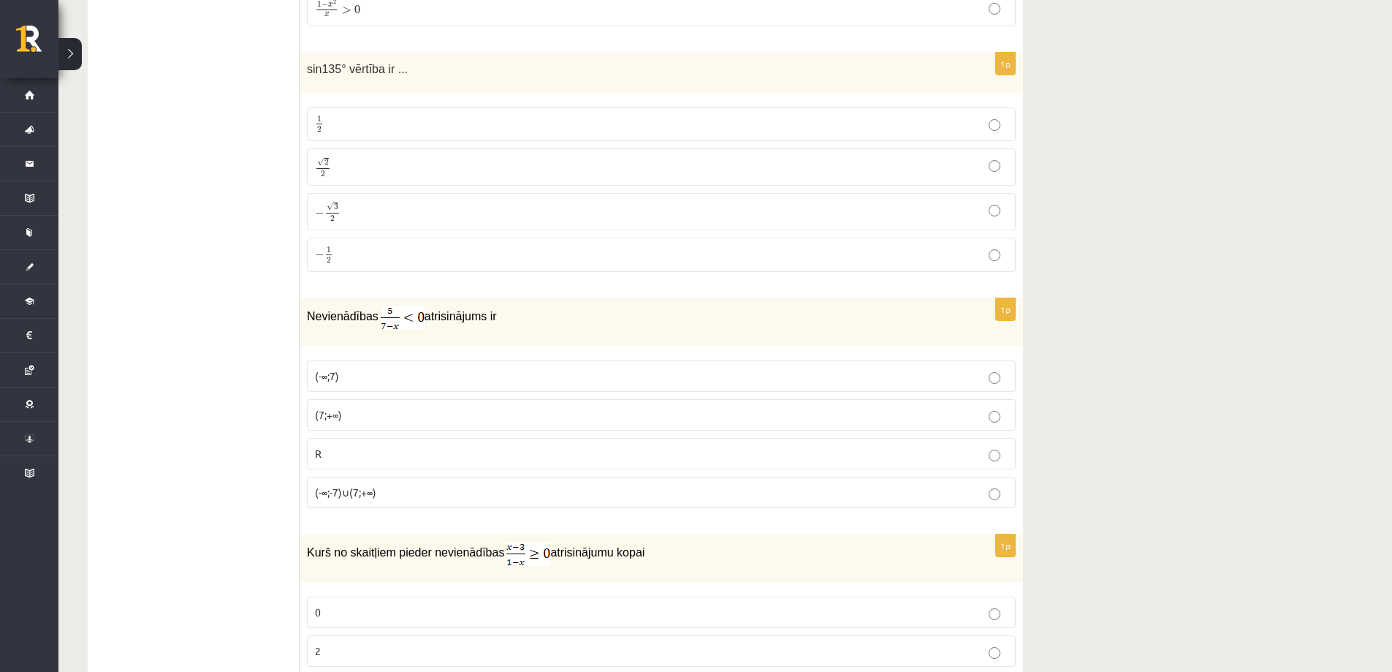
scroll to position [3718, 0]
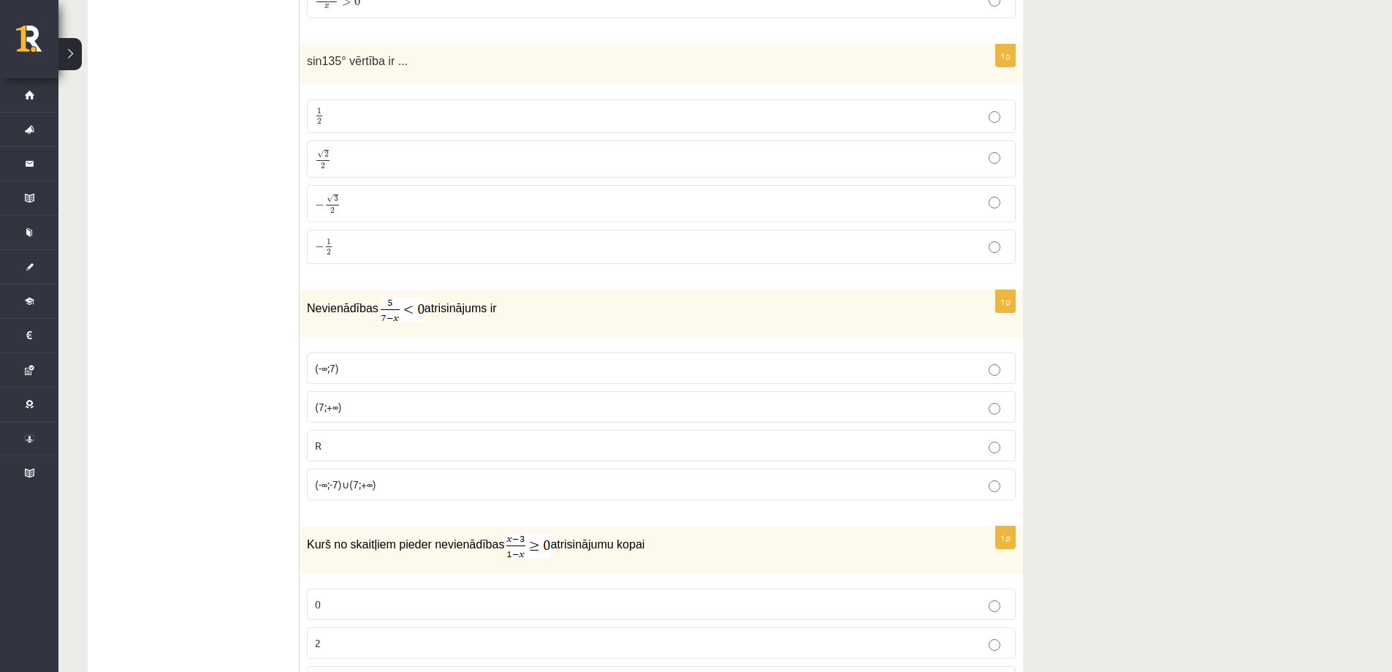
click at [415, 400] on p "(7;+∞)" at bounding box center [661, 406] width 693 height 15
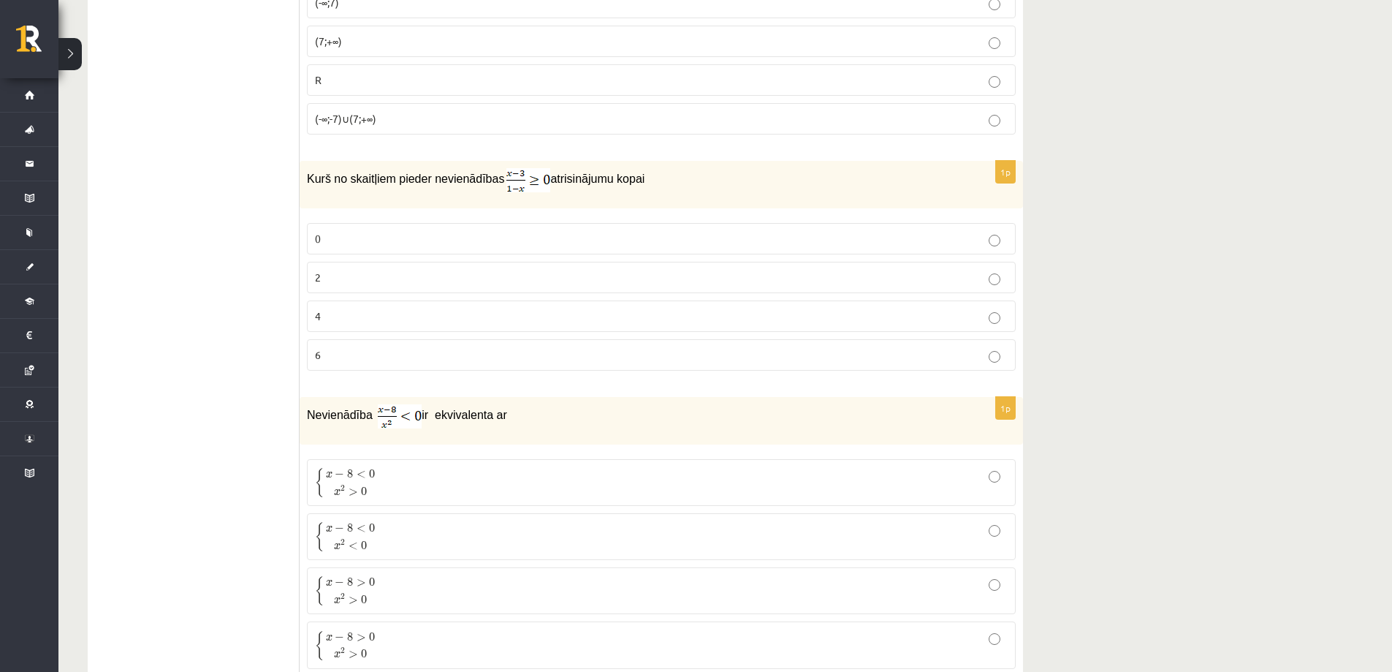
scroll to position [4156, 0]
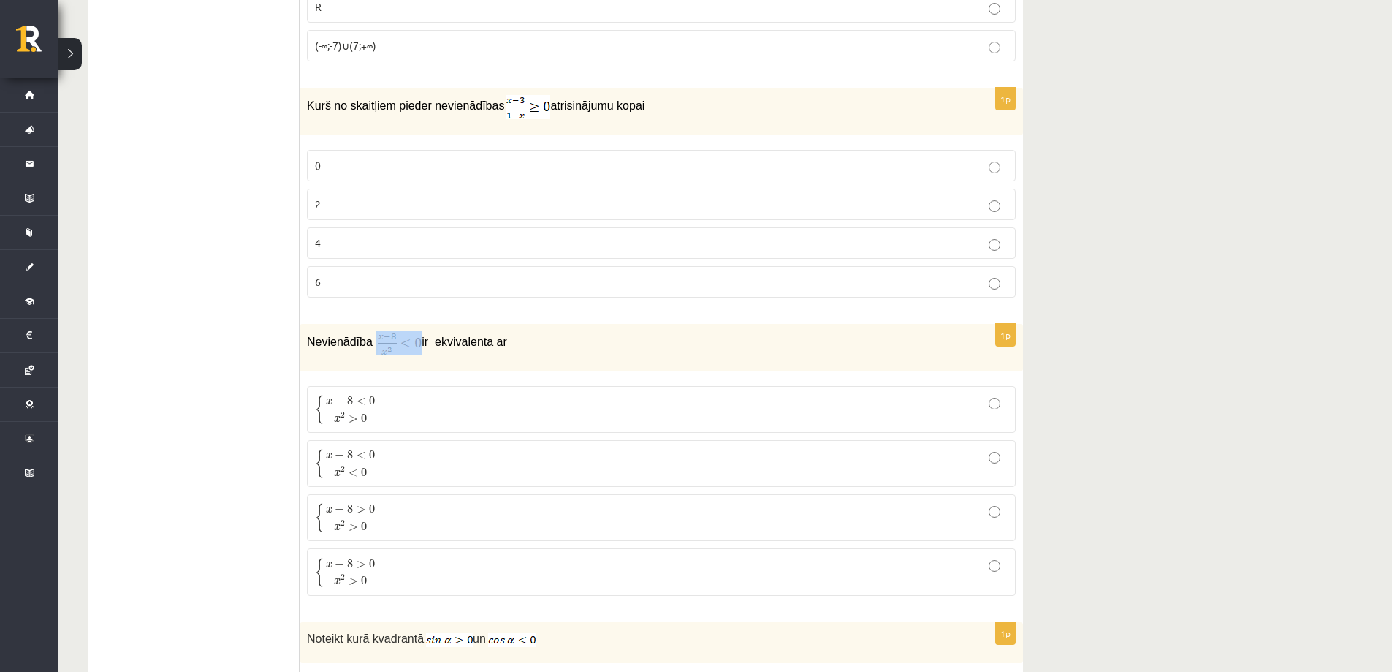
drag, startPoint x: 371, startPoint y: 346, endPoint x: 396, endPoint y: 342, distance: 26.0
click at [396, 342] on p "Nevienādība ir ekvivalenta ar" at bounding box center [625, 343] width 636 height 24
click at [382, 376] on div "1p Nevienādība ir ekvivalenta ar { x − 8 < 0 x 2 > 0 { x − 8 < 0 x 2 > 0 { x − …" at bounding box center [662, 466] width 724 height 284
click at [378, 338] on img at bounding box center [400, 343] width 44 height 24
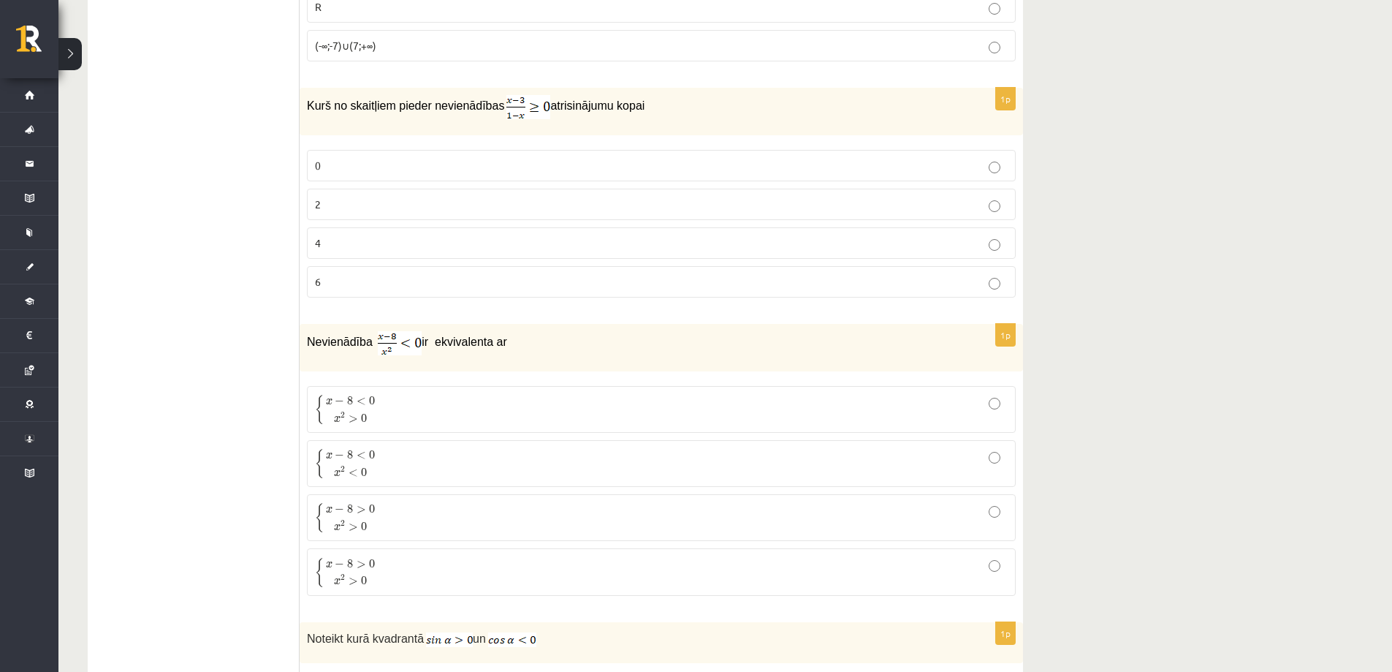
click at [378, 338] on img at bounding box center [400, 343] width 44 height 24
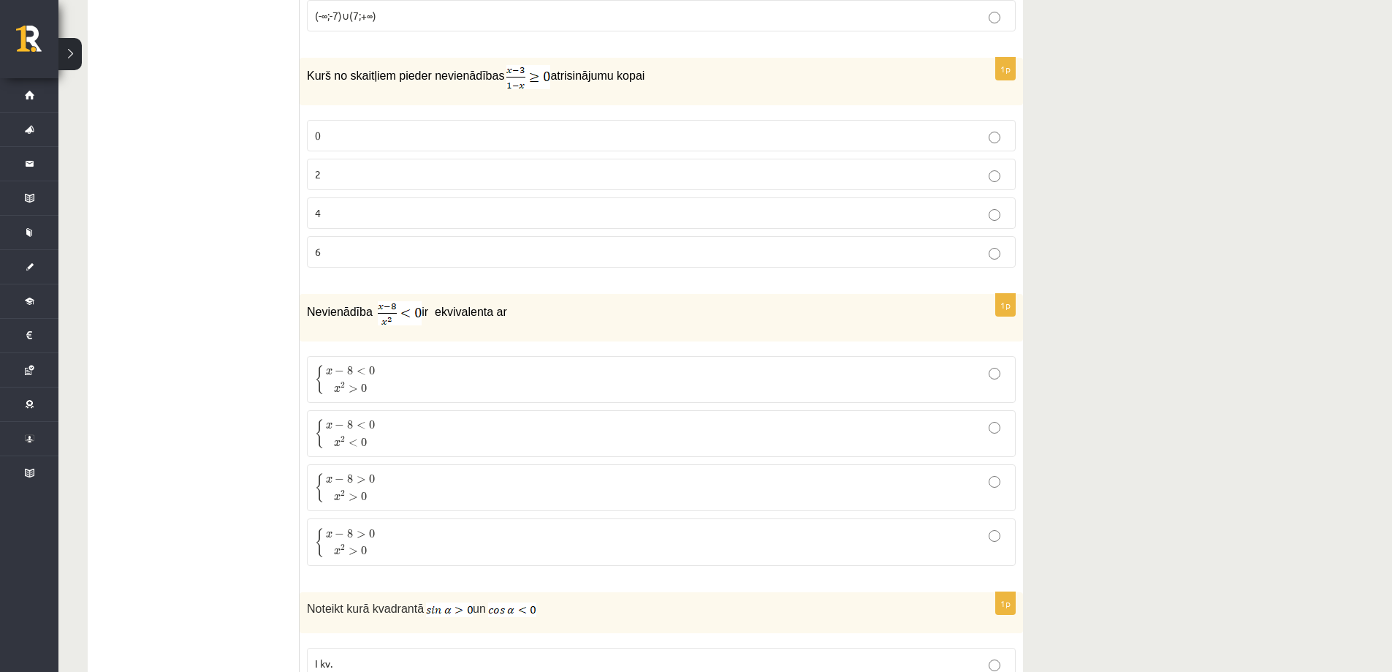
scroll to position [4221, 0]
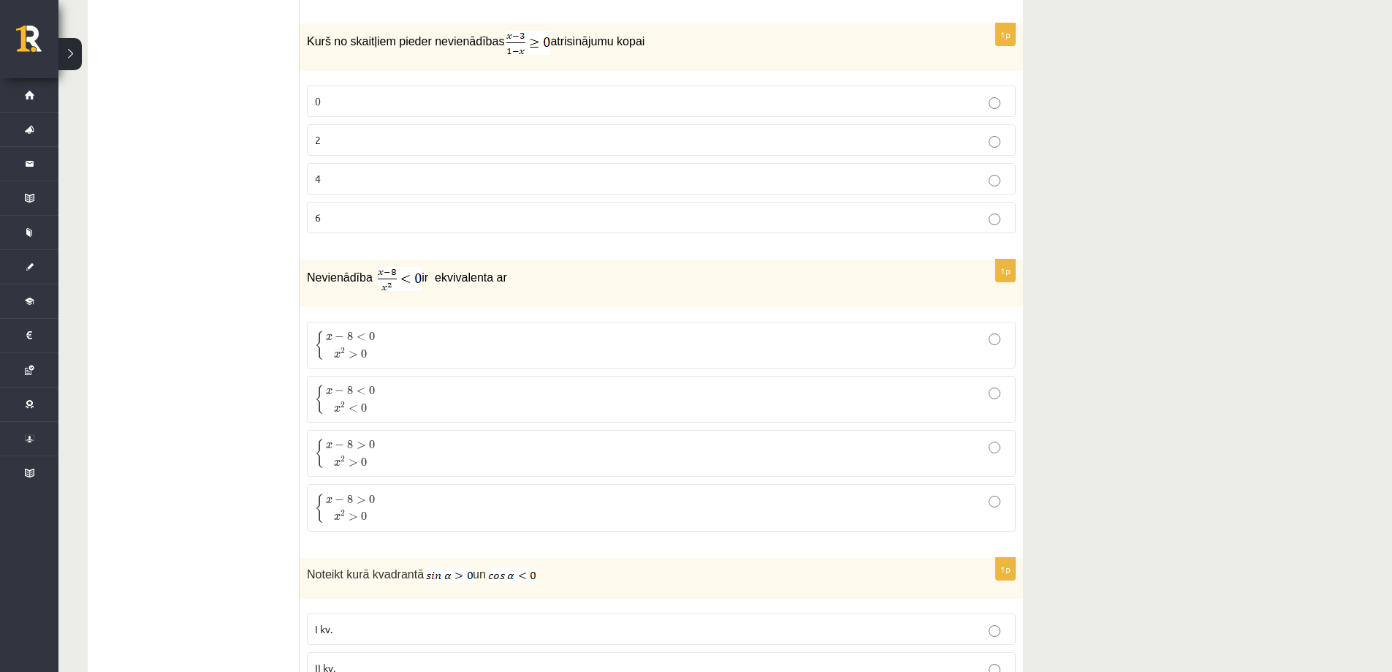
click at [468, 392] on p "{ x − 8 < 0 x 2 < 0 { x − 8 < 0 x 2 < 0" at bounding box center [661, 399] width 693 height 31
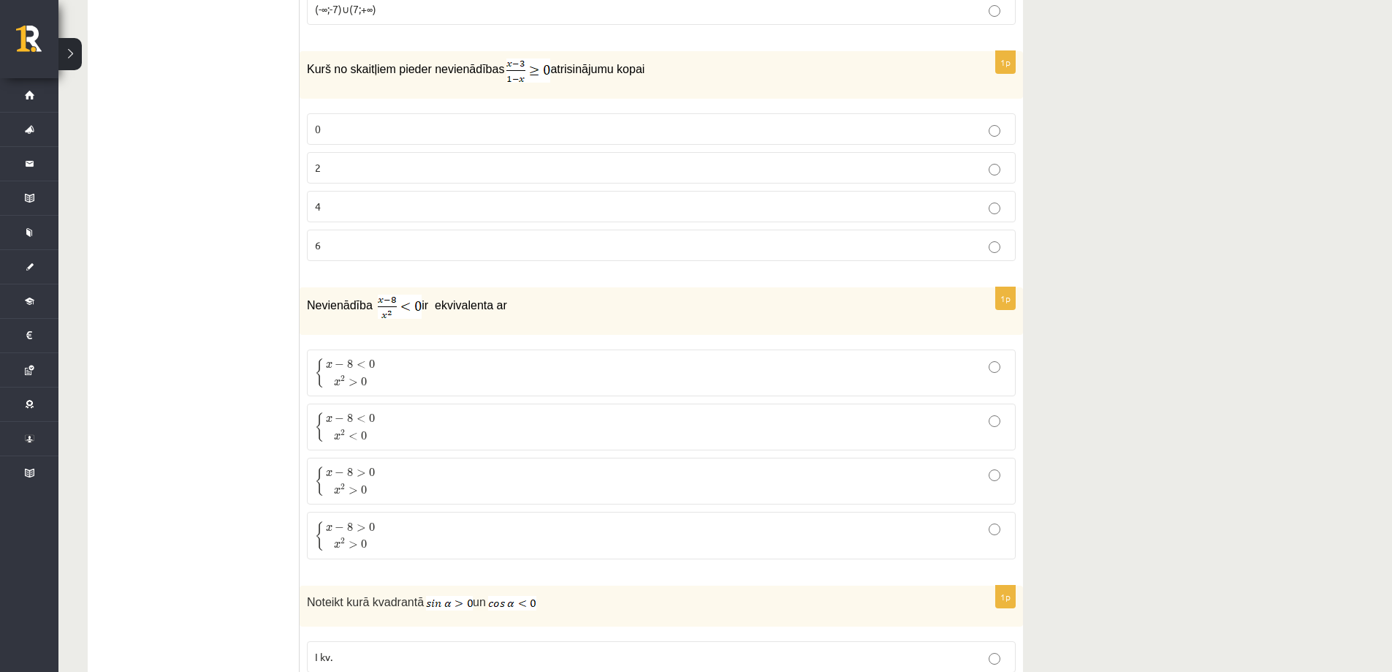
scroll to position [4147, 0]
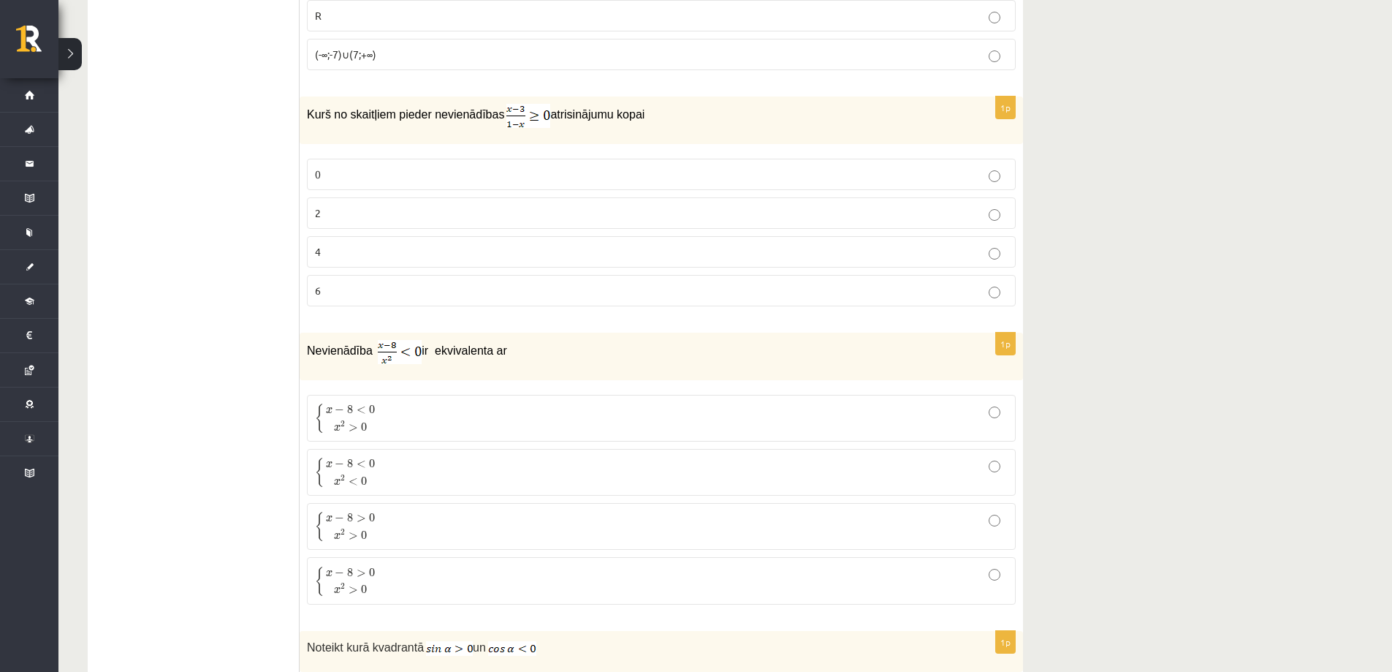
click at [444, 213] on p "2" at bounding box center [661, 212] width 693 height 15
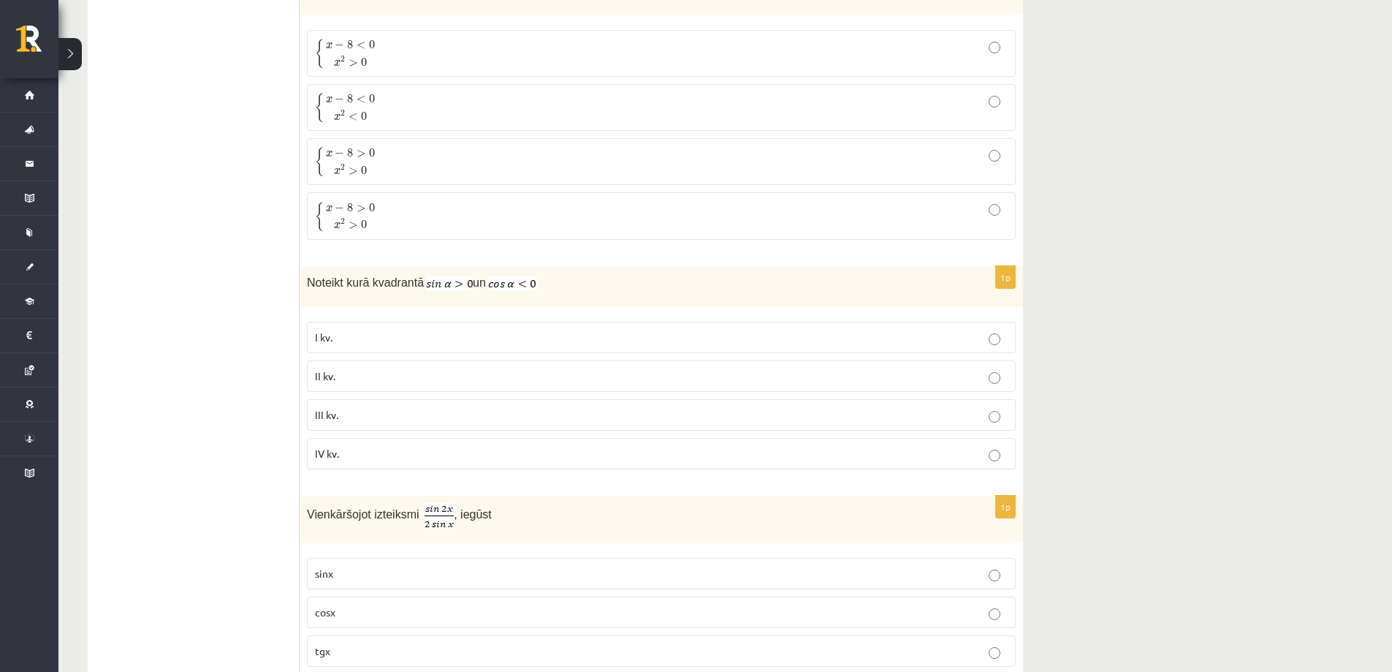
scroll to position [4513, 0]
drag, startPoint x: 303, startPoint y: 285, endPoint x: 545, endPoint y: 276, distance: 242.1
click at [545, 276] on div "Noteikt kurā kvadrantā un" at bounding box center [662, 285] width 724 height 41
copy p "Noteikt kurā kvadrantā un"
click at [610, 287] on p "Noteikt kurā kvadrantā un" at bounding box center [625, 282] width 636 height 18
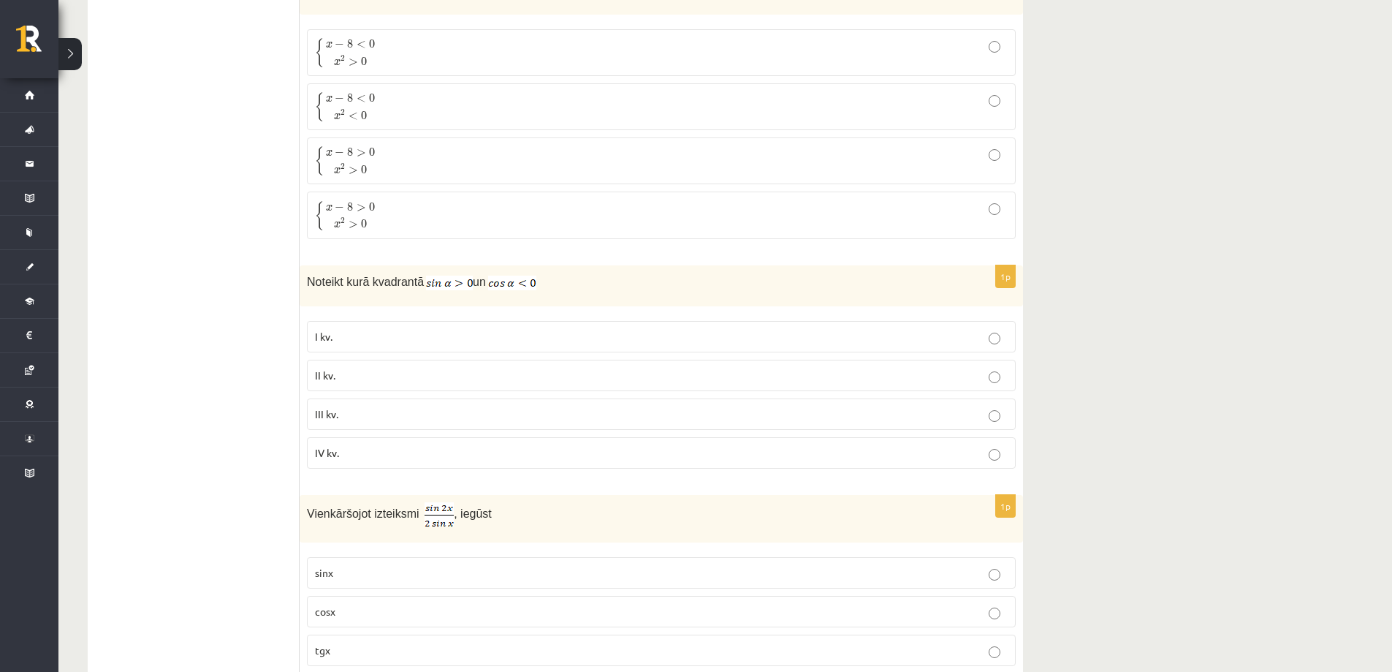
click at [444, 356] on fieldset "I kv. II kv. III kv. IV kv." at bounding box center [661, 393] width 709 height 159
click at [417, 382] on p "II kv." at bounding box center [661, 375] width 693 height 15
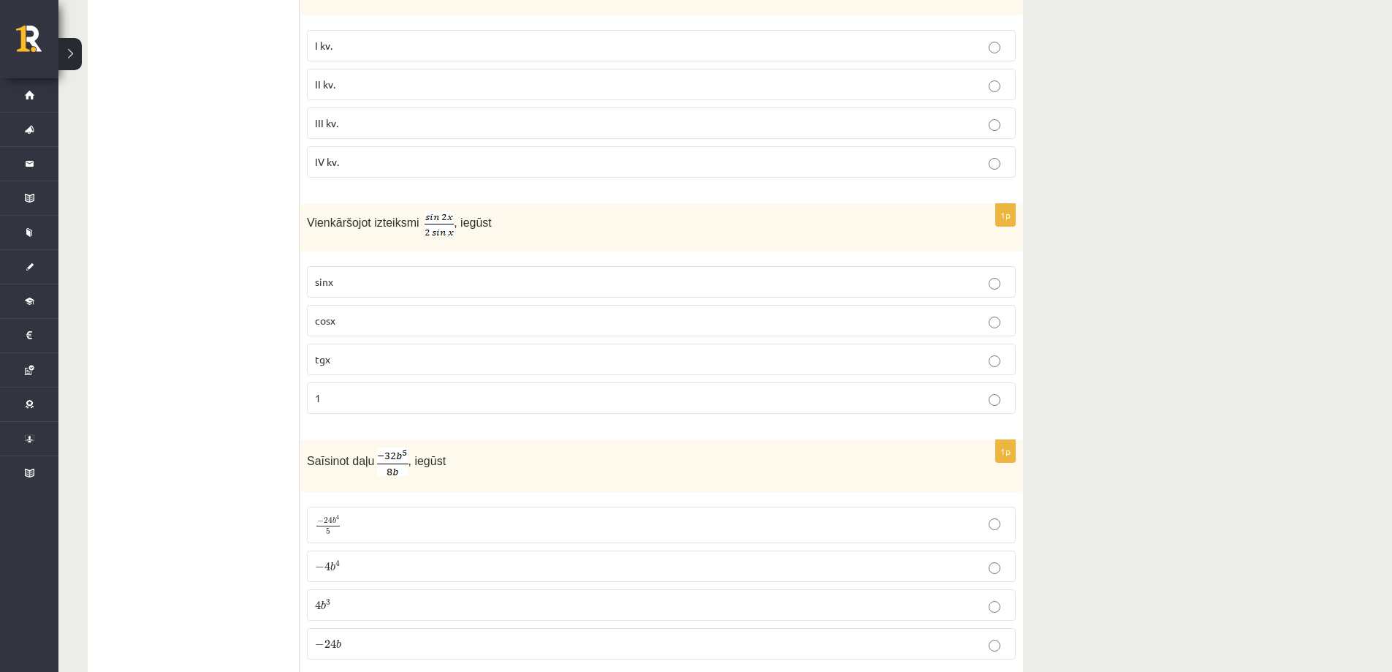
scroll to position [4805, 0]
click at [444, 322] on p "cosx" at bounding box center [661, 318] width 693 height 15
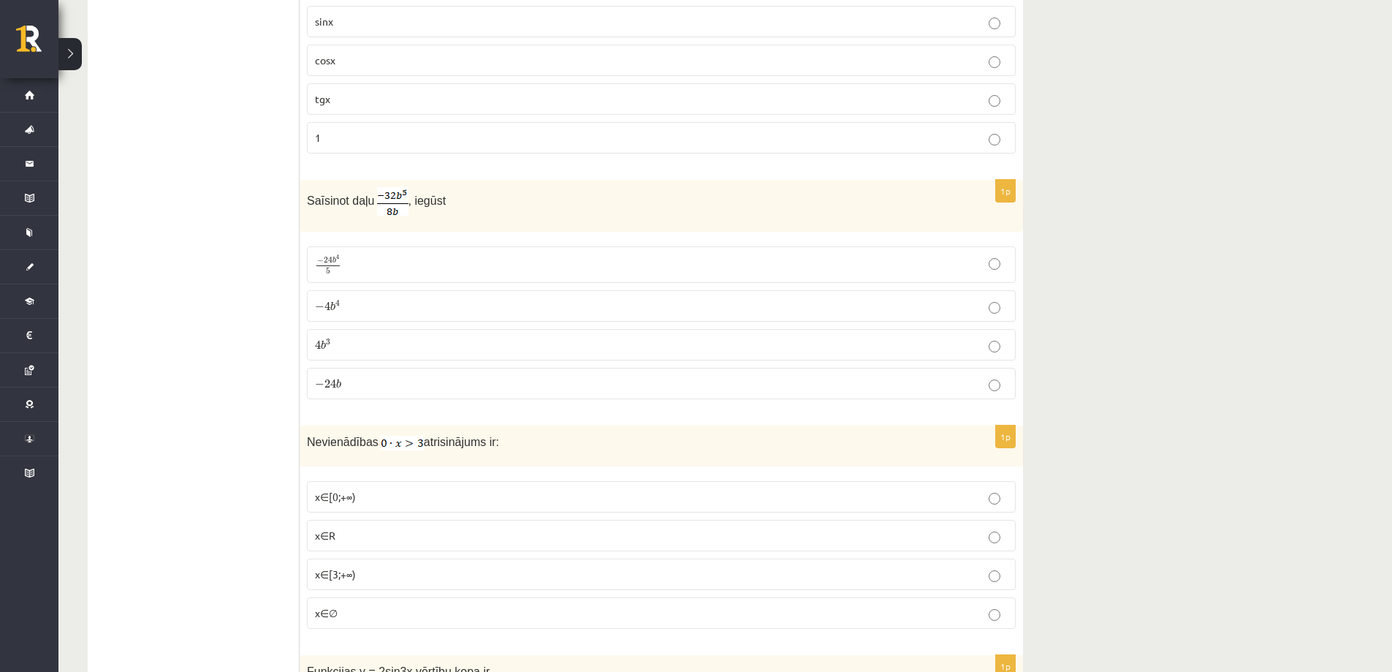
scroll to position [5098, 0]
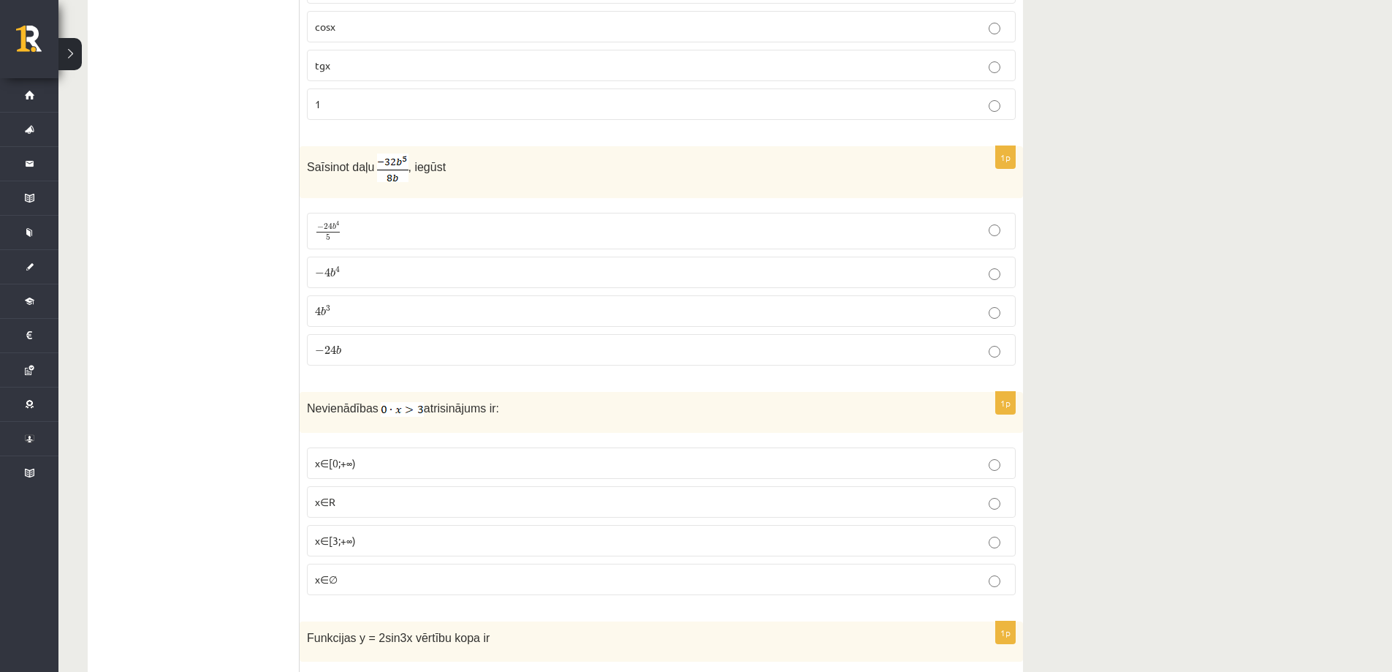
click at [484, 579] on p "x∈∅" at bounding box center [661, 579] width 693 height 15
click at [390, 265] on p "− 4 b 4 − 4 b 4" at bounding box center [661, 272] width 693 height 15
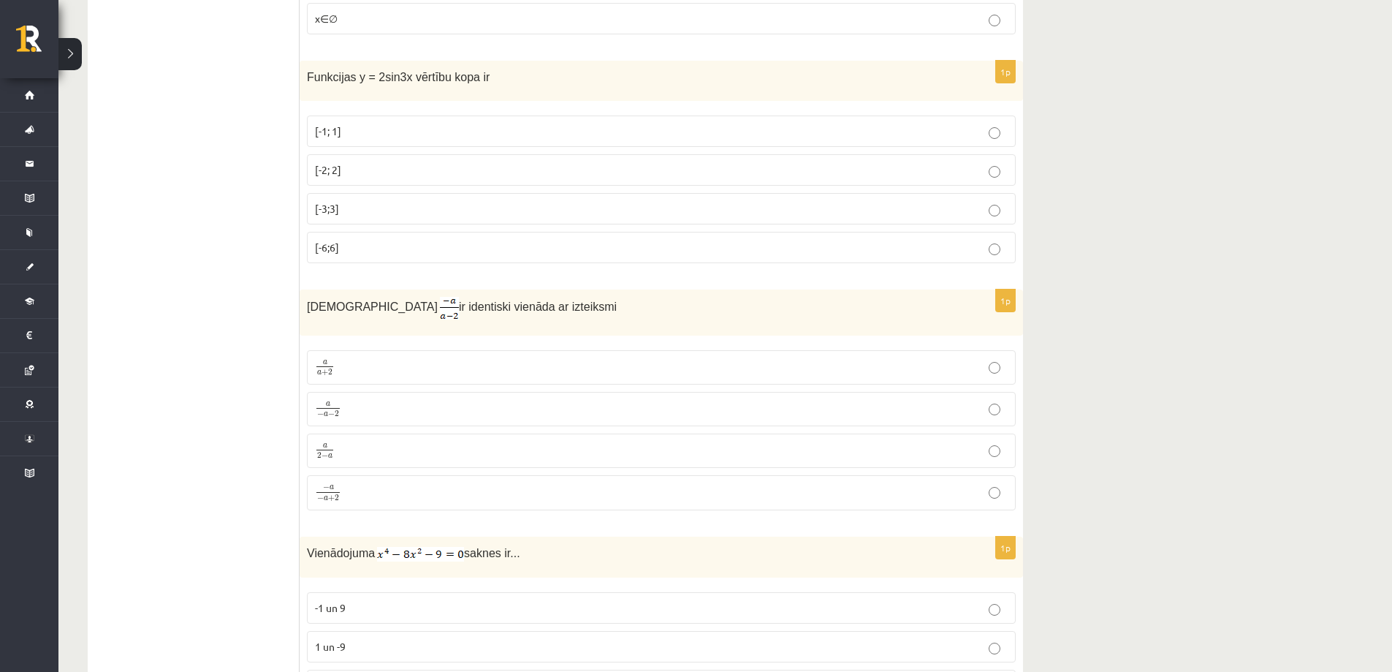
scroll to position [5683, 0]
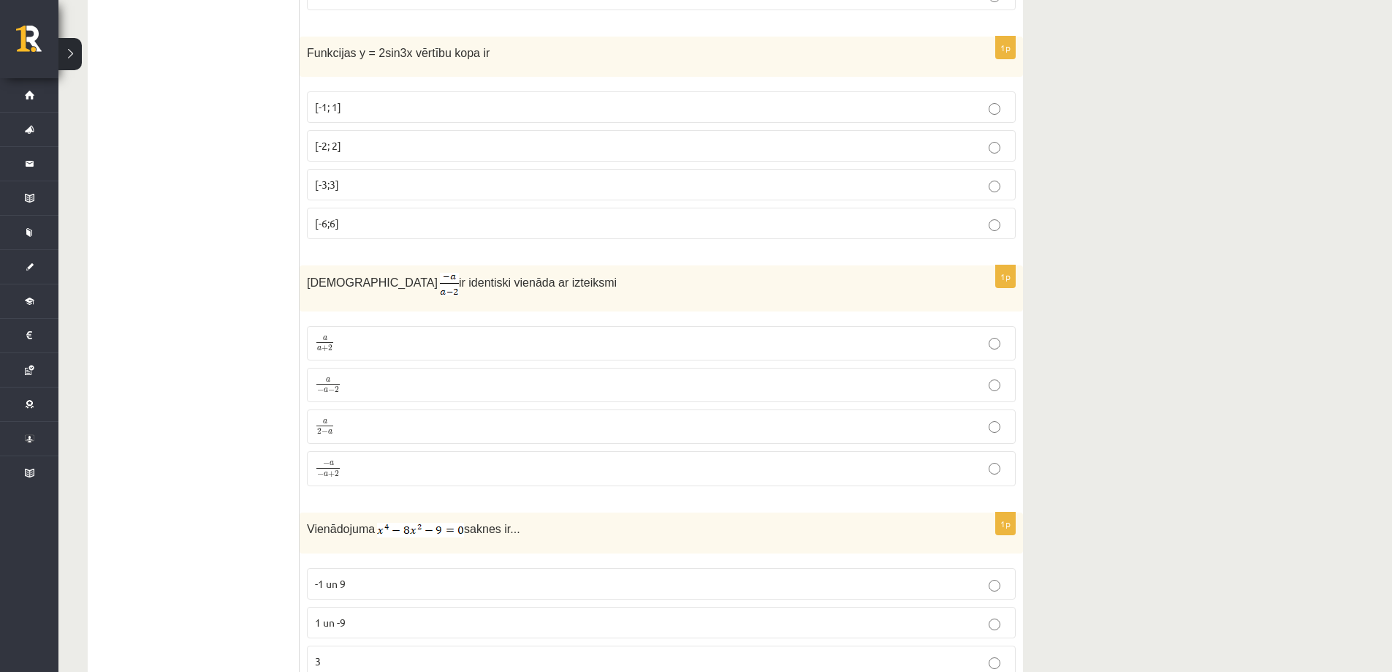
click at [360, 432] on p "a 2 − a a 2 − a" at bounding box center [661, 426] width 693 height 18
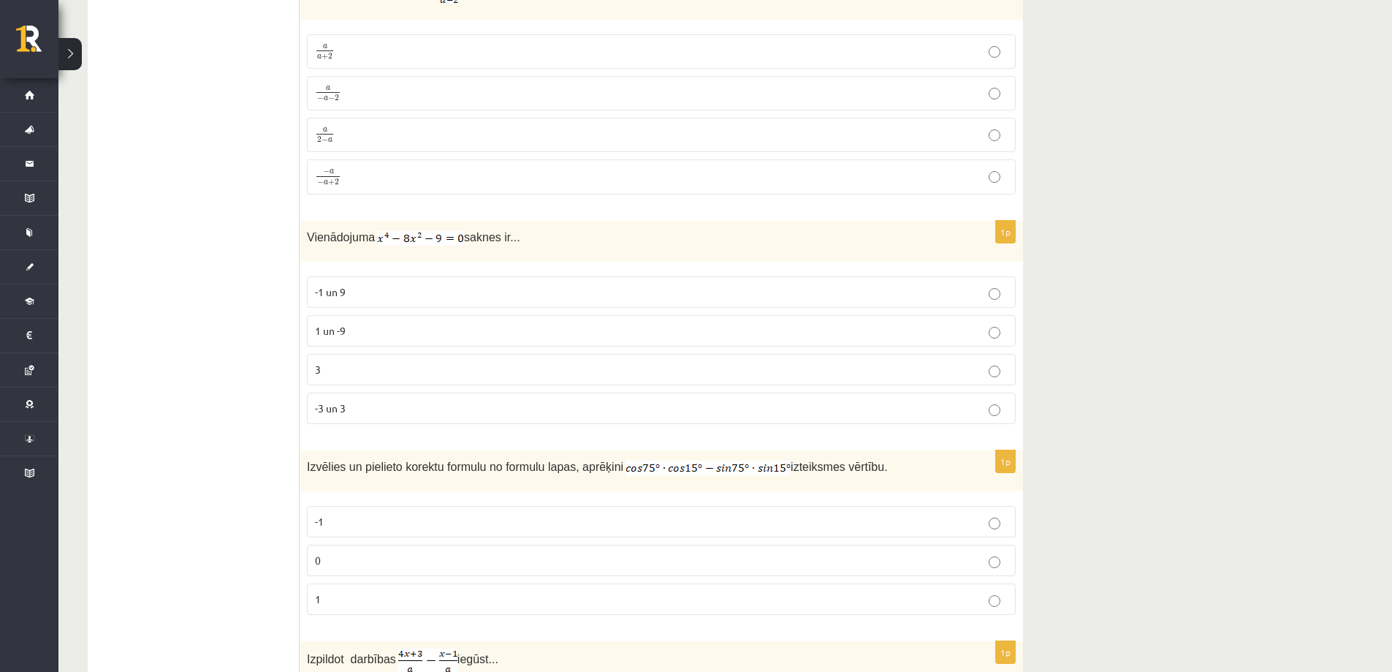
scroll to position [5975, 0]
click at [375, 400] on p "-3 un 3" at bounding box center [661, 407] width 693 height 15
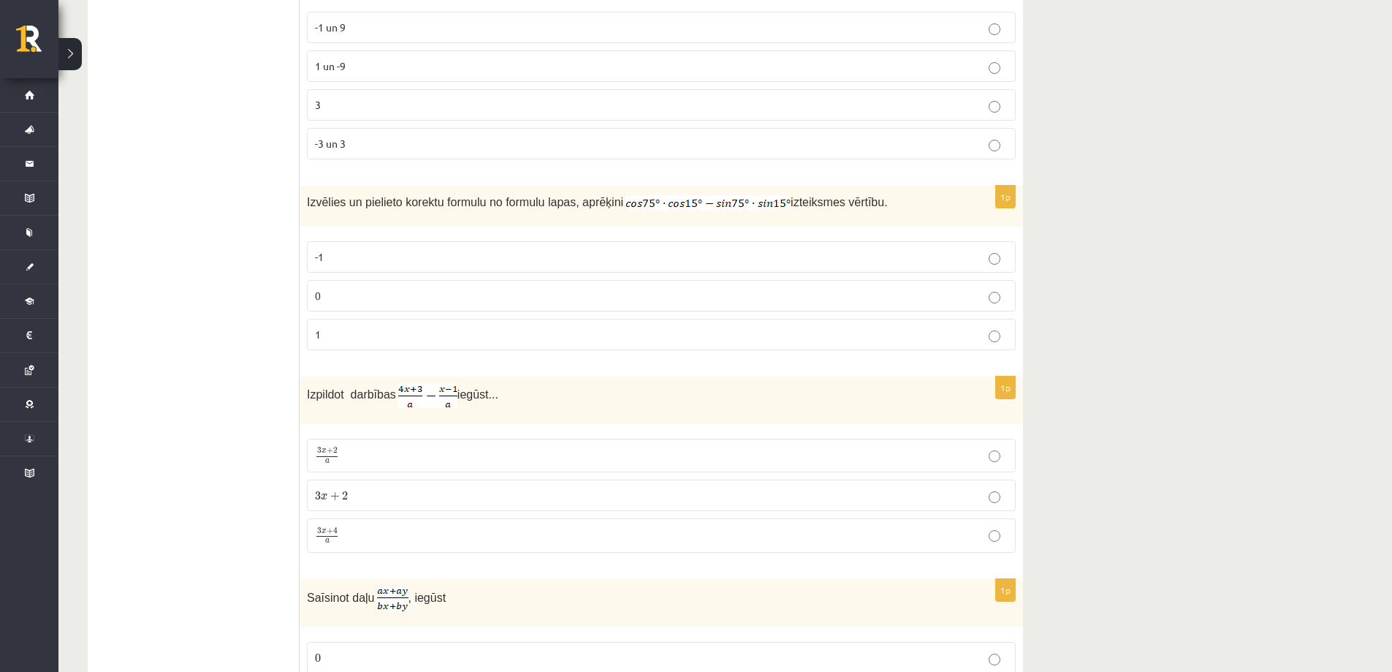
scroll to position [6267, 0]
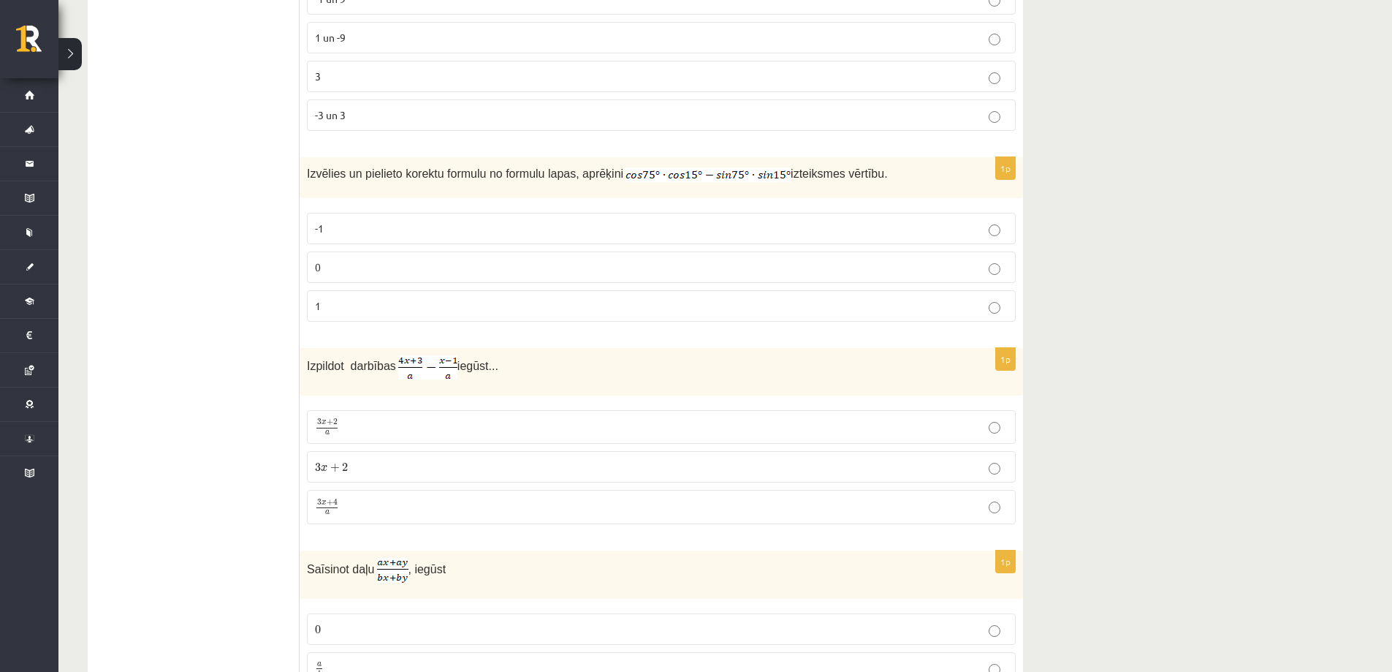
click at [474, 221] on p "-1" at bounding box center [661, 228] width 693 height 15
click at [433, 259] on p "0" at bounding box center [661, 266] width 693 height 15
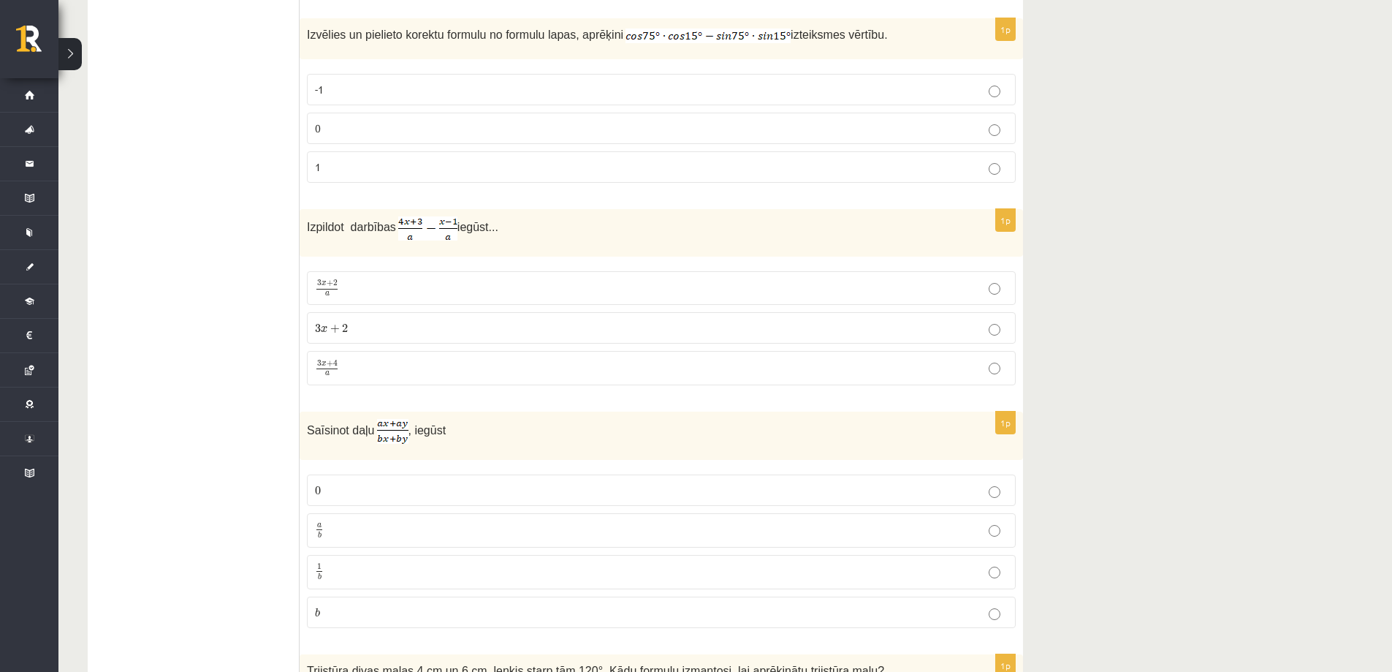
scroll to position [6432, 0]
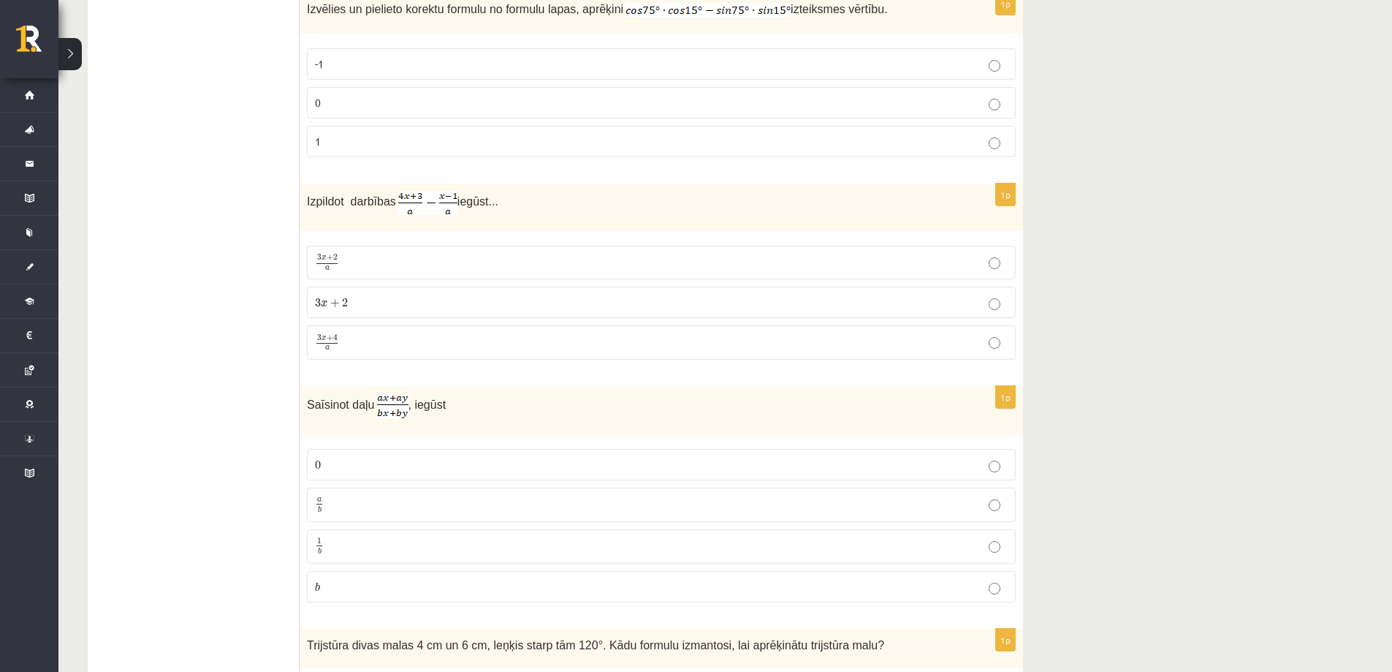
click at [466, 333] on p "3 x + 4 a 3 x + 4 a" at bounding box center [661, 342] width 693 height 18
click at [376, 505] on p "a b a b" at bounding box center [661, 505] width 693 height 18
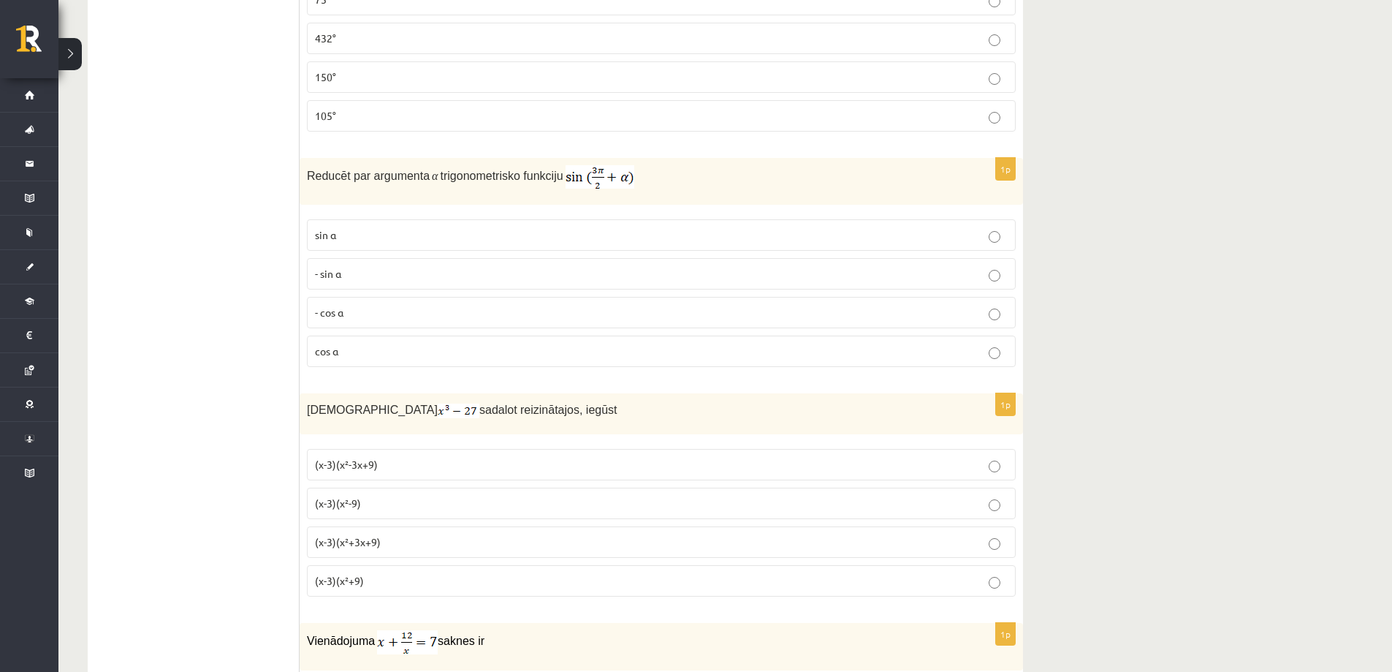
scroll to position [0, 0]
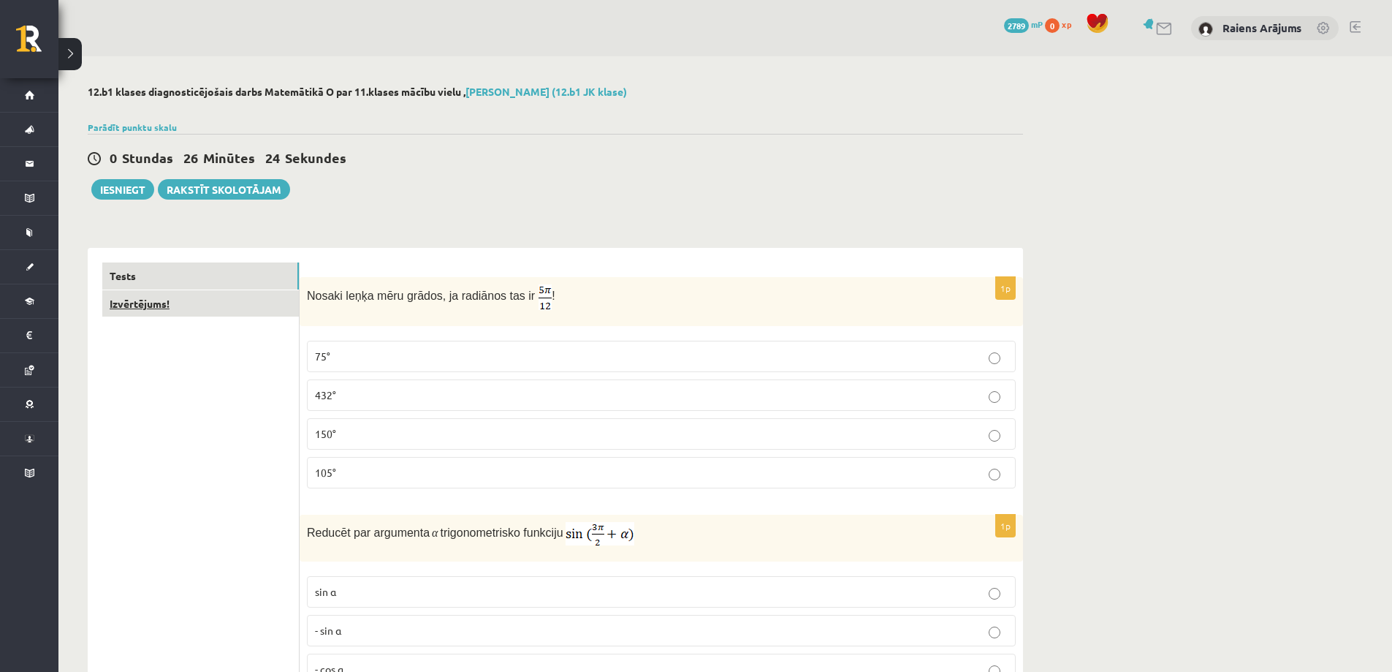
click at [265, 308] on link "Izvērtējums!" at bounding box center [200, 303] width 197 height 27
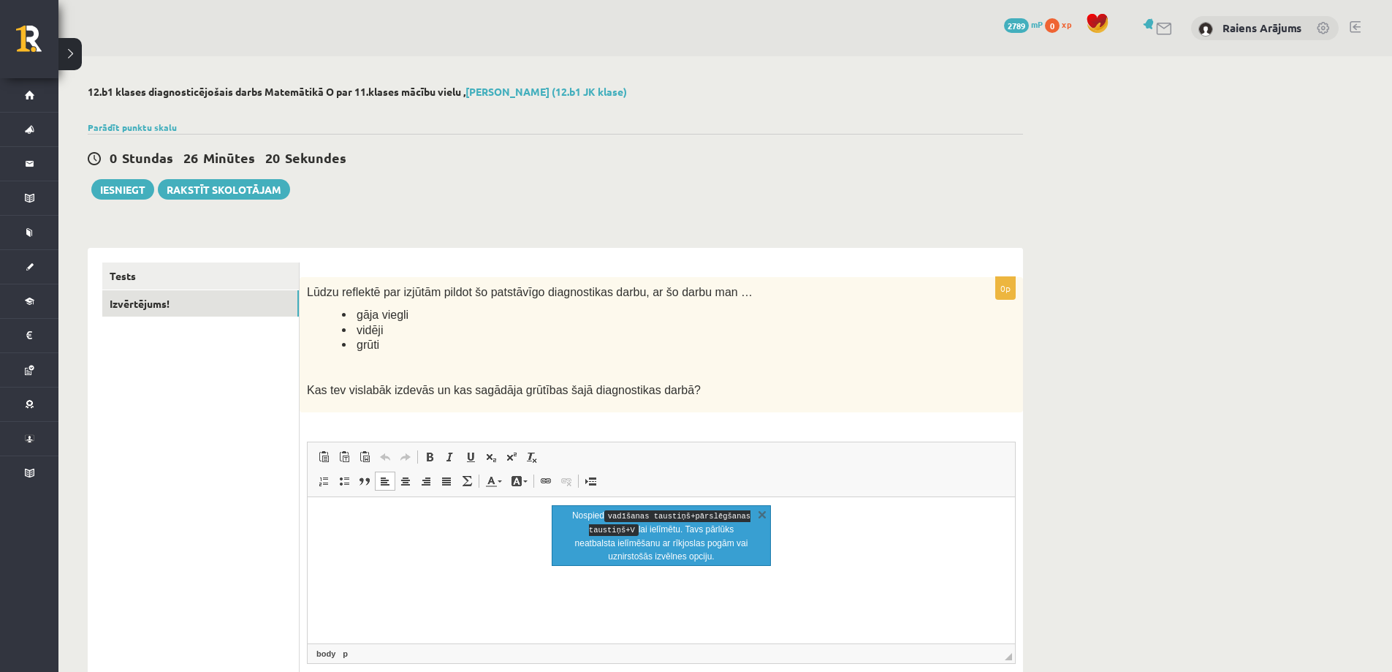
click at [352, 518] on p "Bagātinātā teksta redaktors, wiswyg-editor-user-answer-47363750712320" at bounding box center [661, 518] width 678 height 15
click at [760, 516] on link "X" at bounding box center [762, 514] width 15 height 15
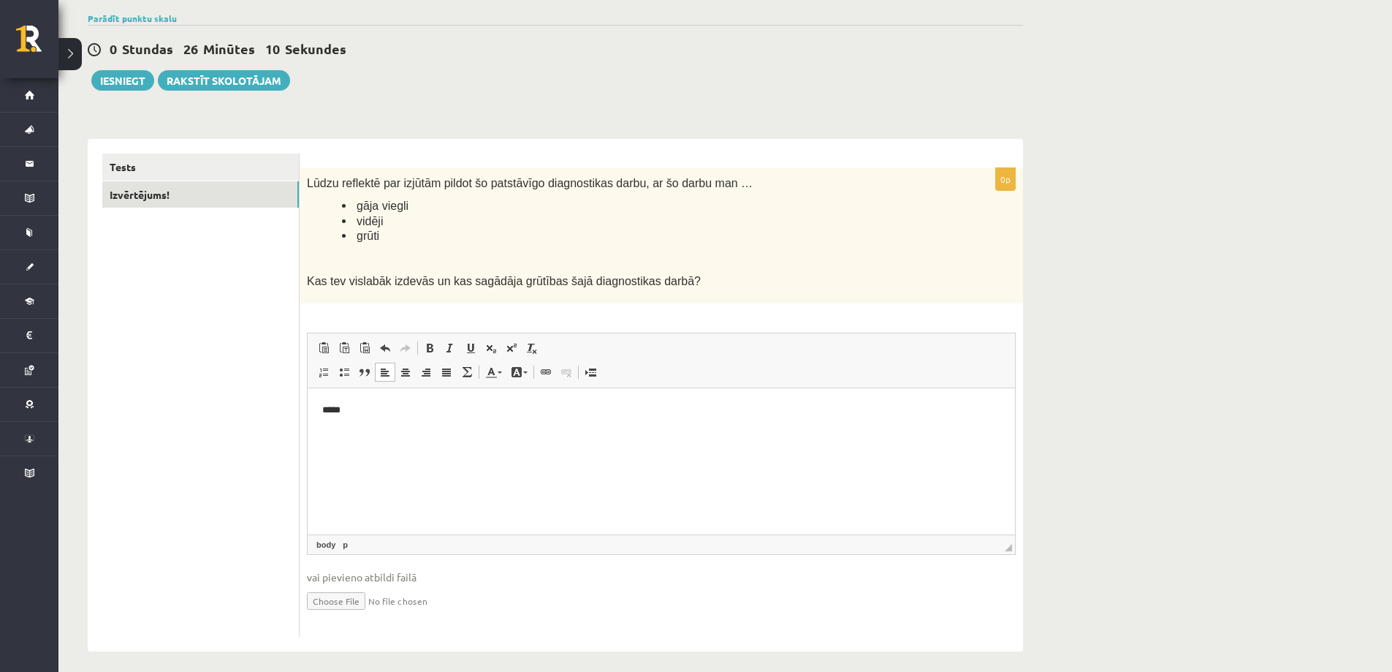
scroll to position [119, 0]
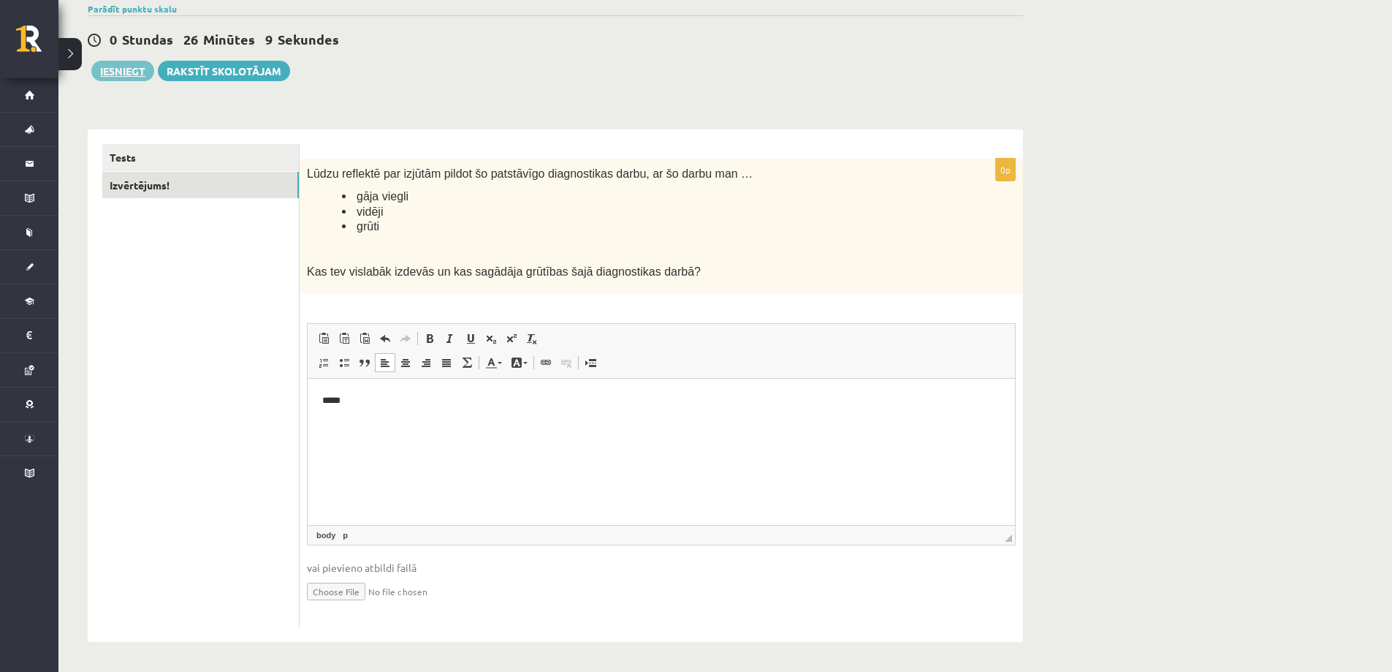
click at [120, 71] on button "Iesniegt" at bounding box center [122, 71] width 63 height 20
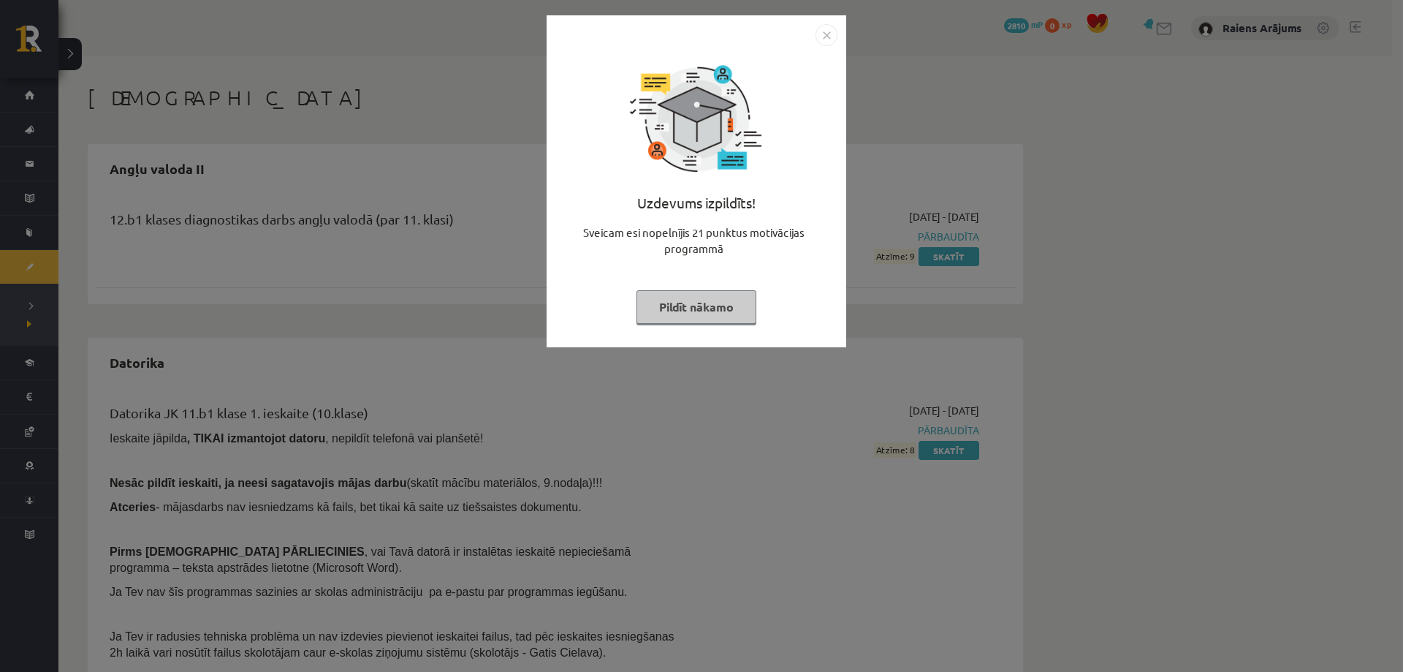
click at [714, 308] on button "Pildīt nākamo" at bounding box center [697, 307] width 120 height 34
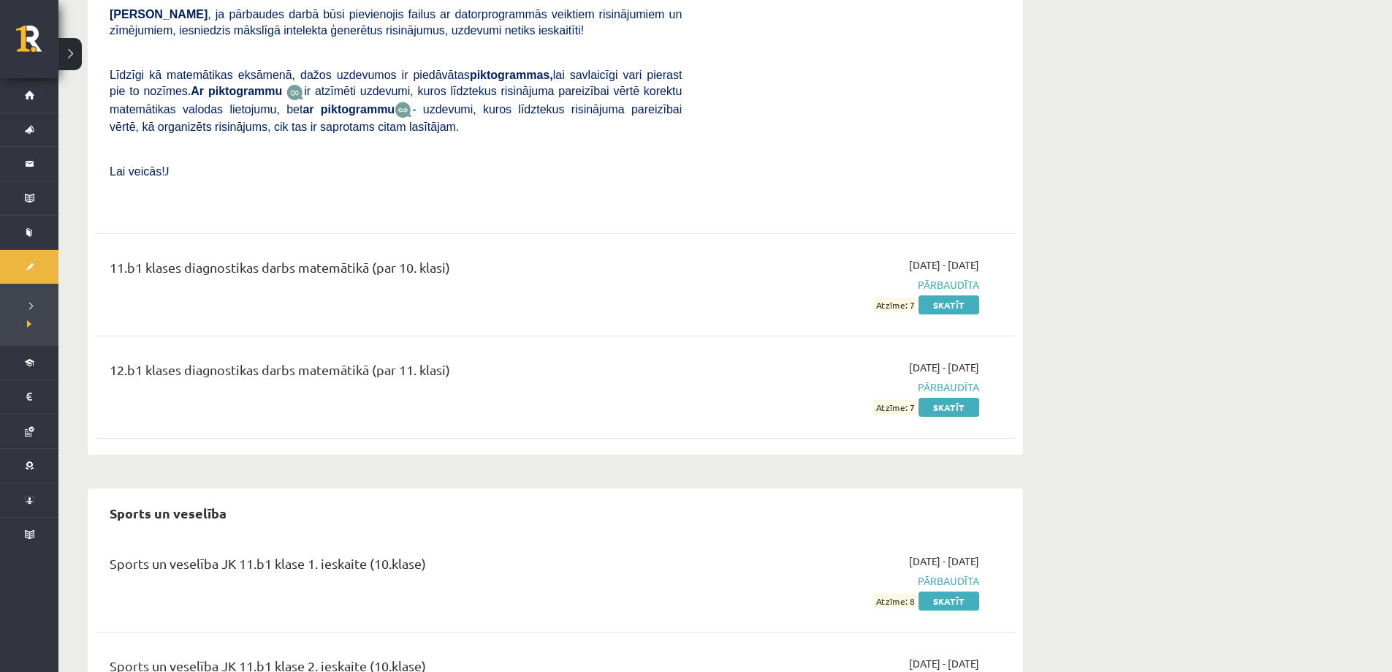
scroll to position [4160, 0]
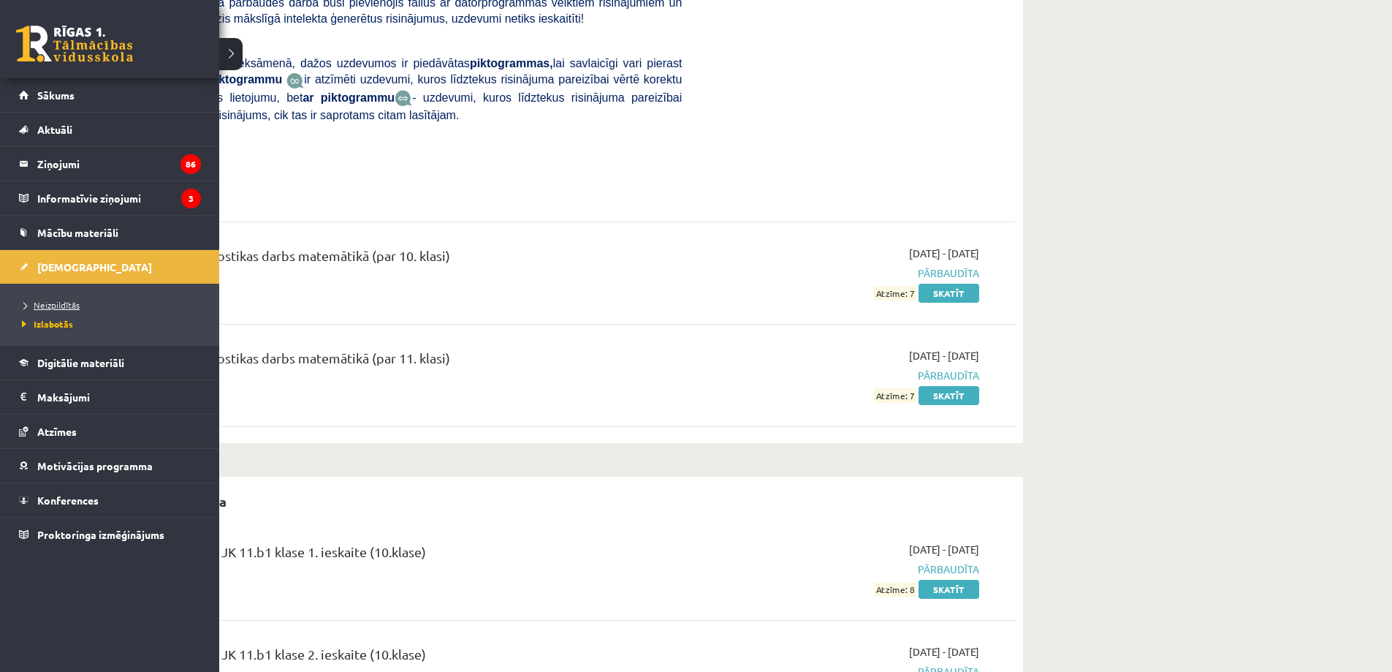
click at [63, 310] on link "Neizpildītās" at bounding box center [111, 304] width 186 height 13
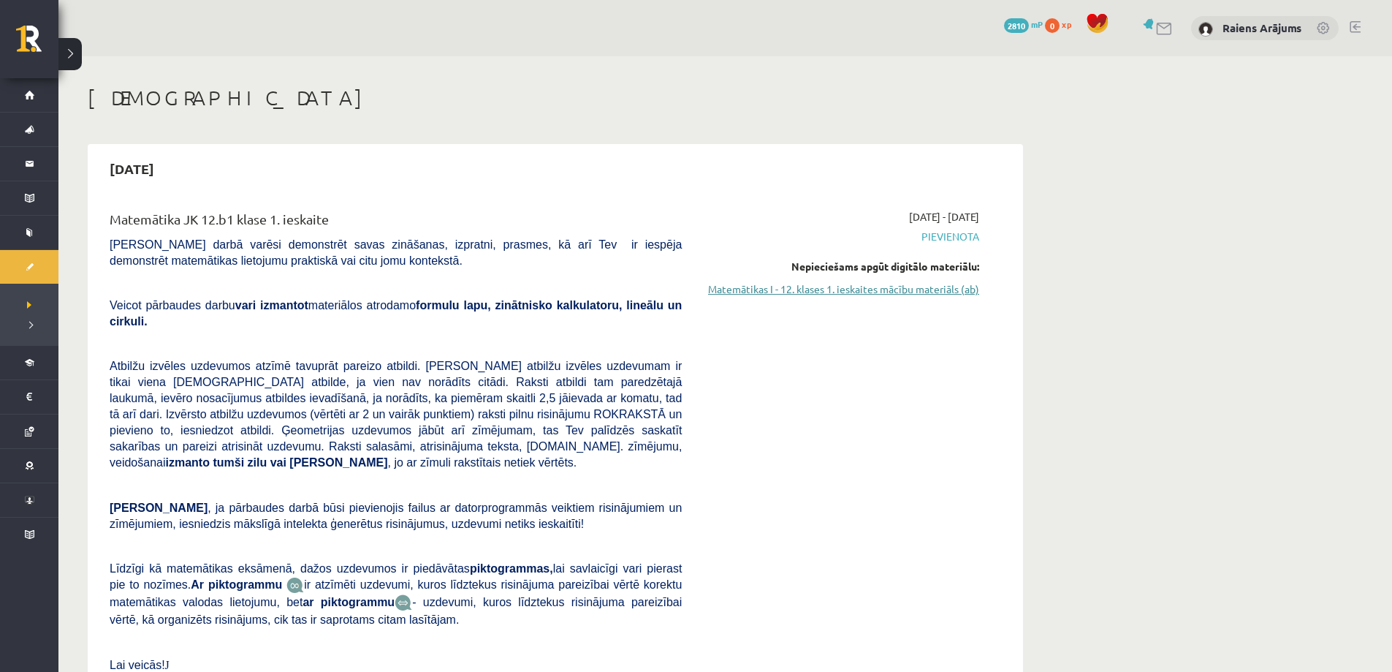
click at [925, 291] on link "Matemātikas I - 12. klases 1. ieskaites mācību materiāls (ab)" at bounding box center [842, 288] width 276 height 15
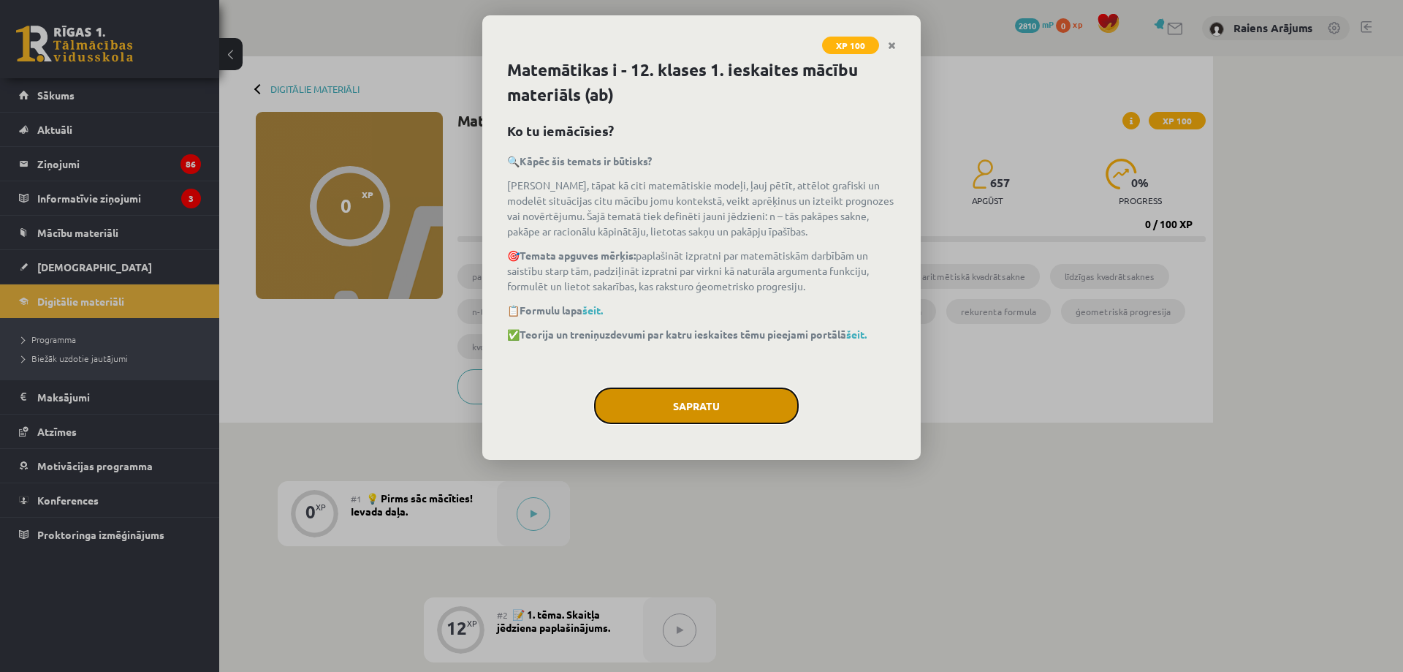
click at [667, 418] on button "Sapratu" at bounding box center [696, 405] width 205 height 37
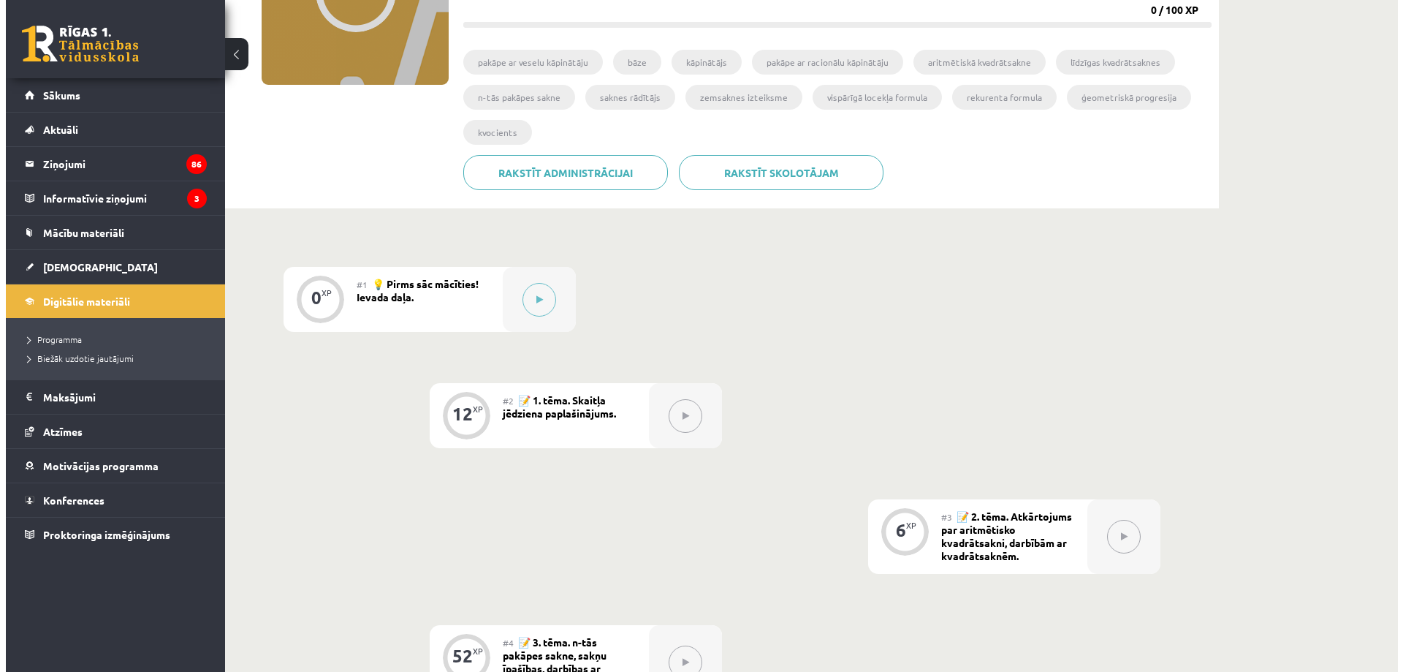
scroll to position [292, 0]
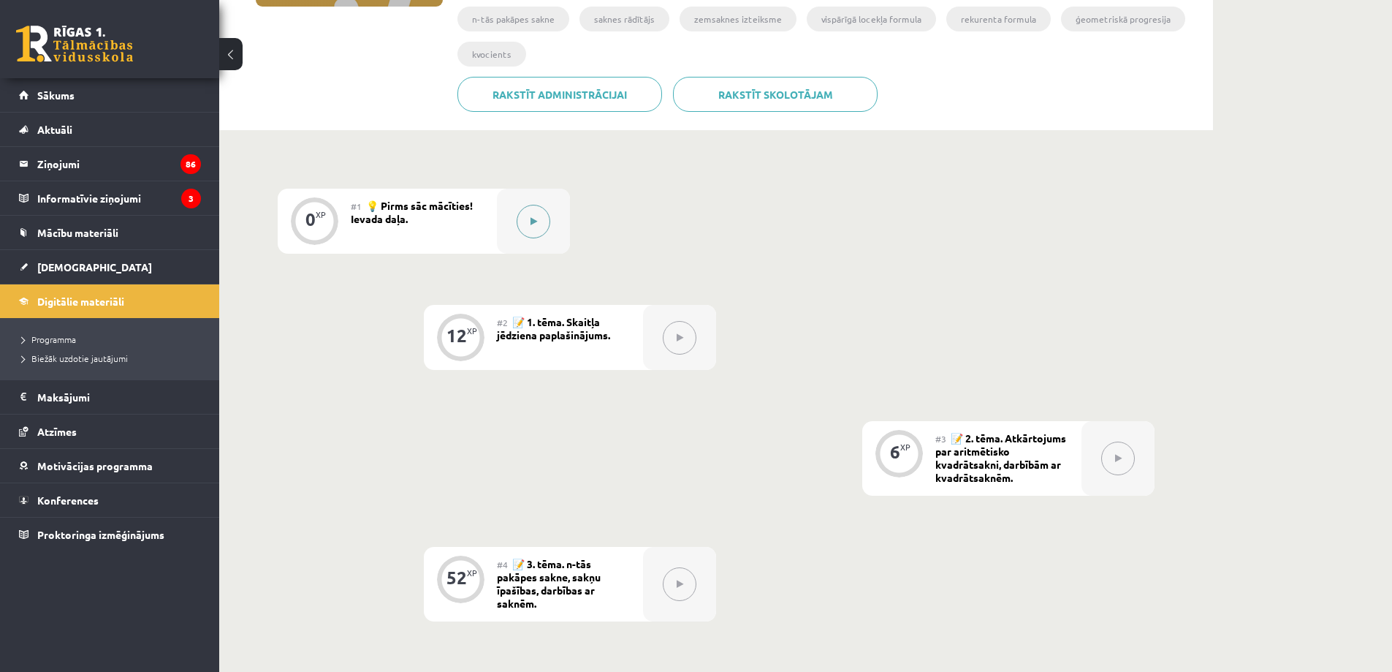
click at [540, 222] on button at bounding box center [534, 222] width 34 height 34
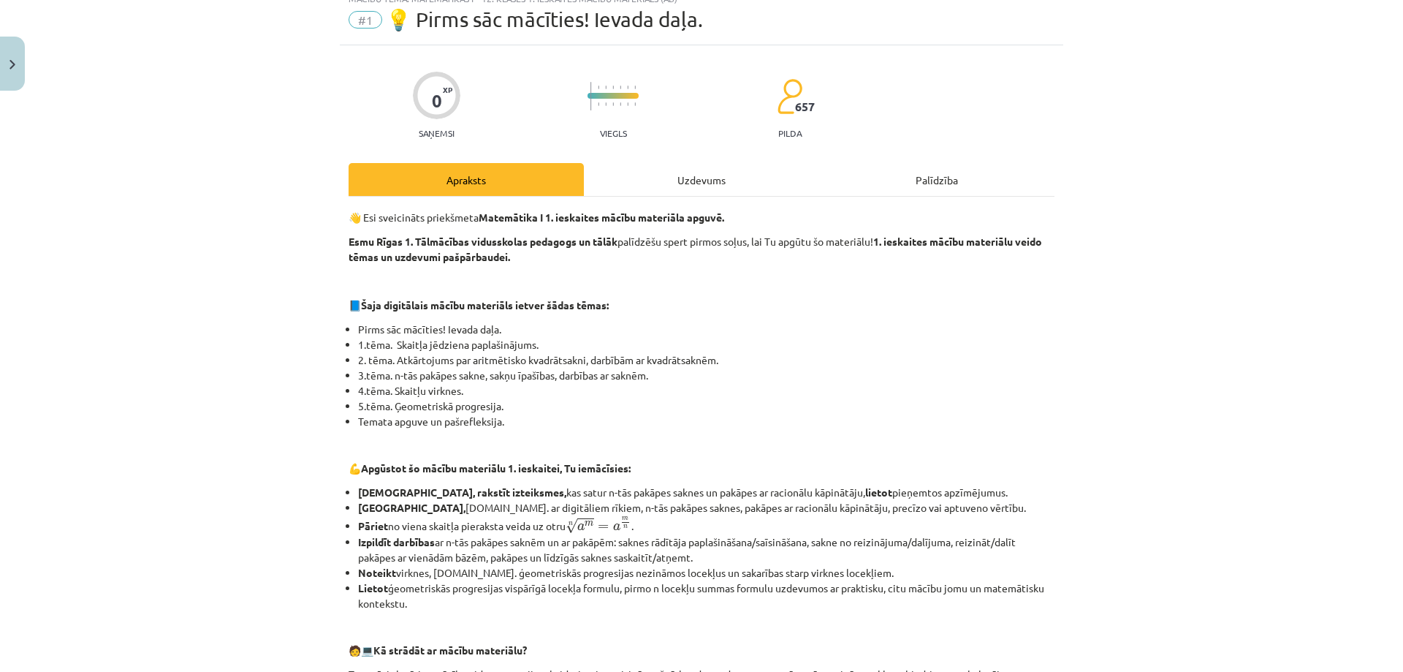
scroll to position [0, 0]
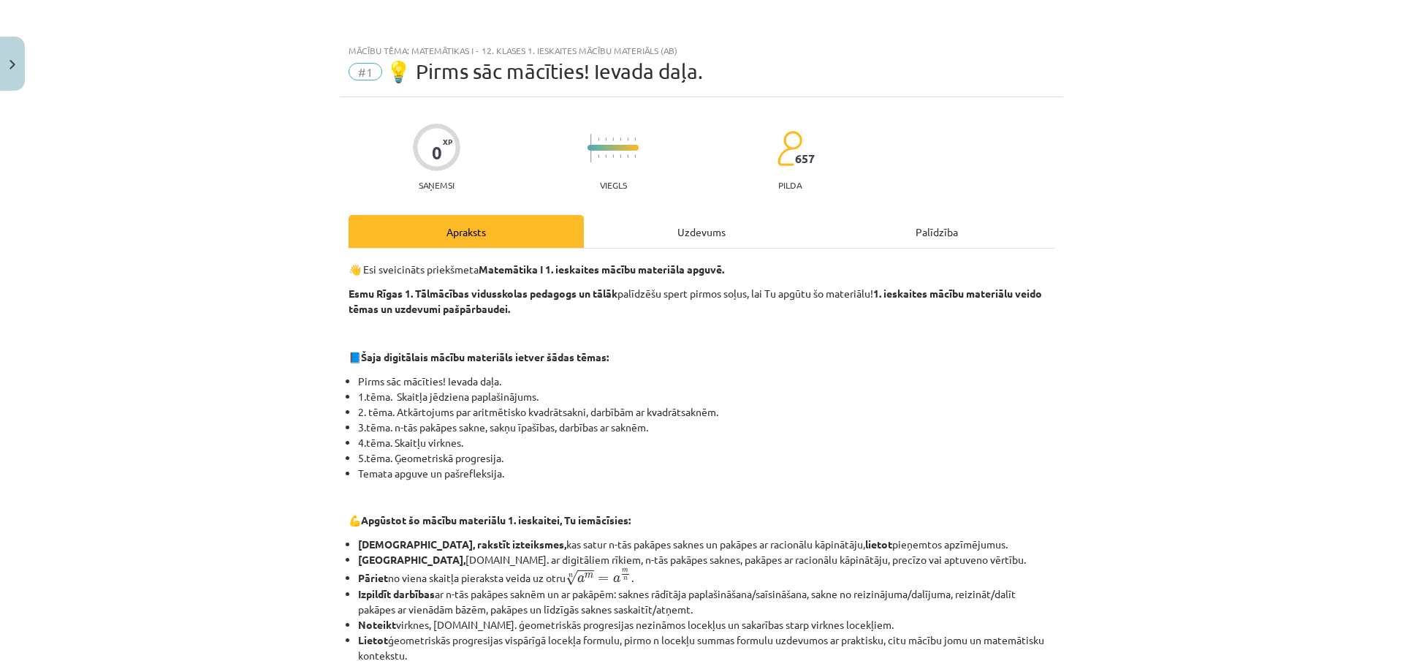
click at [708, 207] on div "0 XP Saņemsi Viegls 657 pilda Apraksts Uzdevums Palīdzība 👋 Esi sveicināts prie…" at bounding box center [702, 618] width 724 height 1042
click at [698, 231] on div "Uzdevums" at bounding box center [701, 231] width 235 height 33
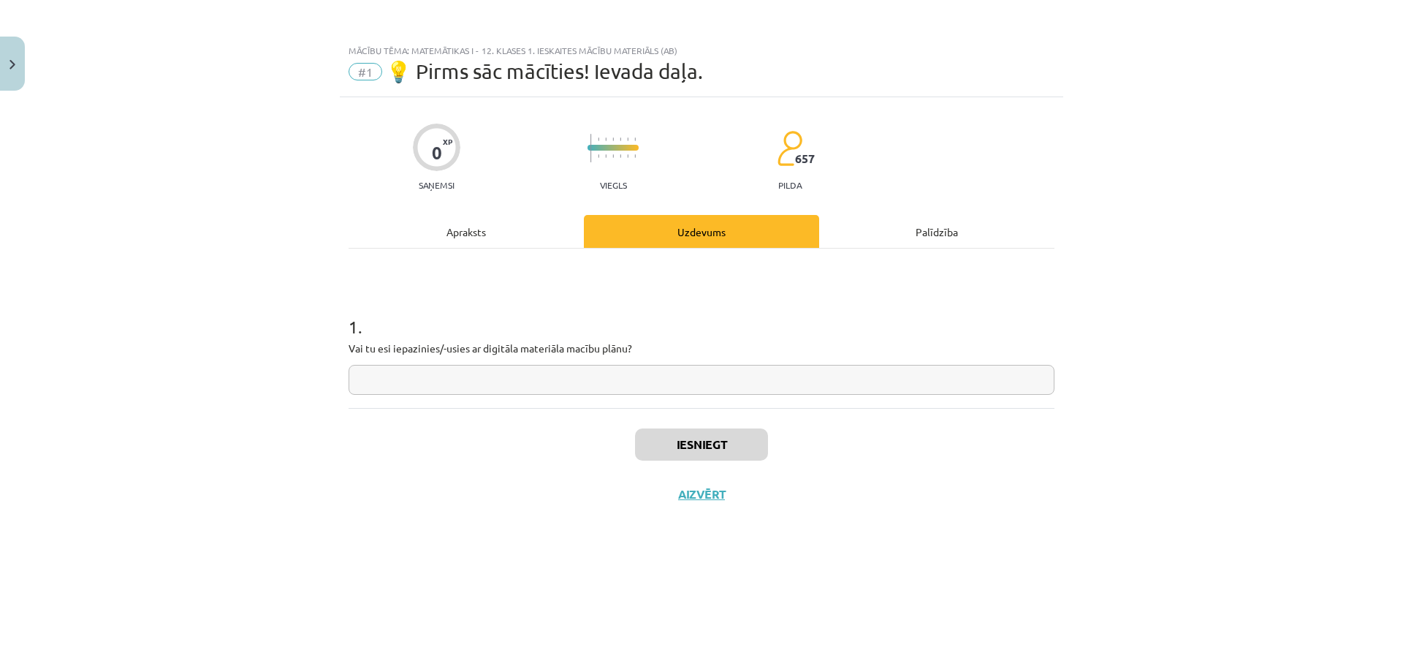
click at [675, 379] on input "text" at bounding box center [702, 380] width 706 height 30
type input "**********"
click at [677, 433] on button "Iesniegt" at bounding box center [701, 444] width 133 height 32
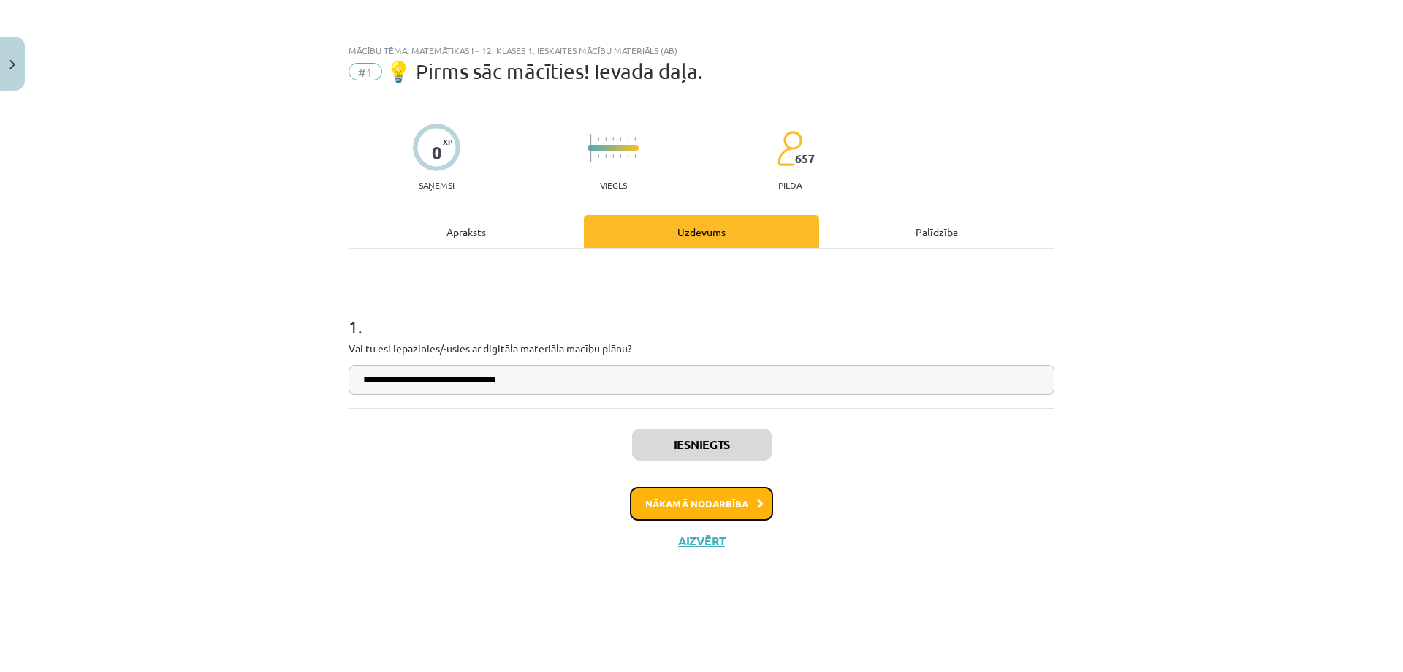
click at [694, 495] on button "Nākamā nodarbība" at bounding box center [701, 504] width 143 height 34
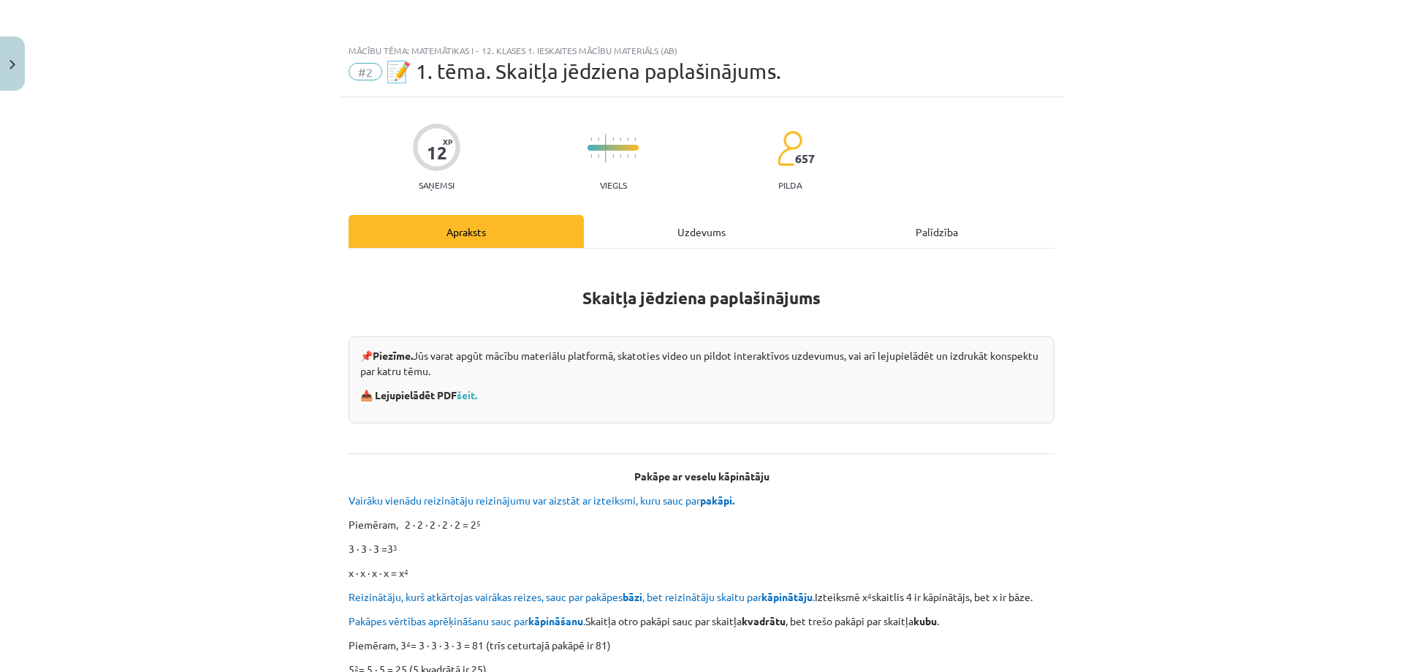
click at [469, 401] on p "📥 Lejupielādēt PDF šeit." at bounding box center [701, 394] width 683 height 15
click at [464, 393] on link "šeit." at bounding box center [467, 394] width 20 height 13
click at [733, 236] on div "Uzdevums" at bounding box center [701, 231] width 235 height 33
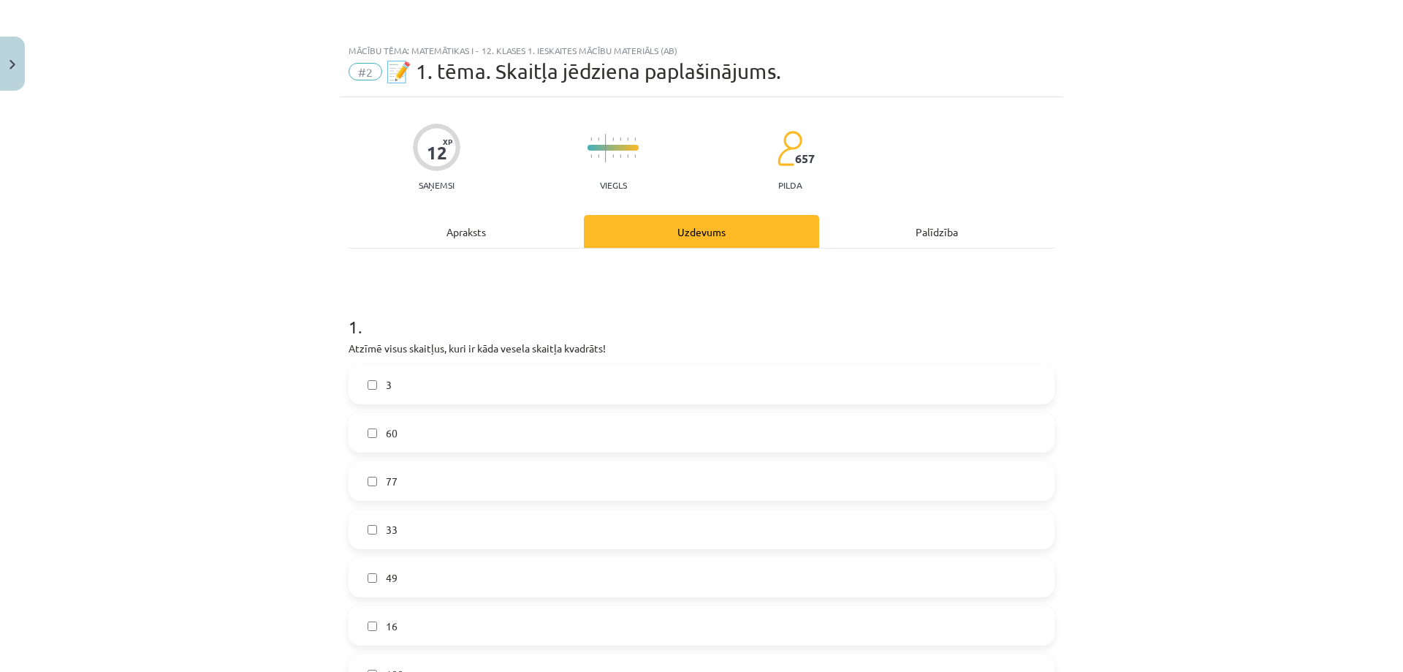
click at [471, 240] on div "Apraksts" at bounding box center [466, 231] width 235 height 33
